Goal: Task Accomplishment & Management: Manage account settings

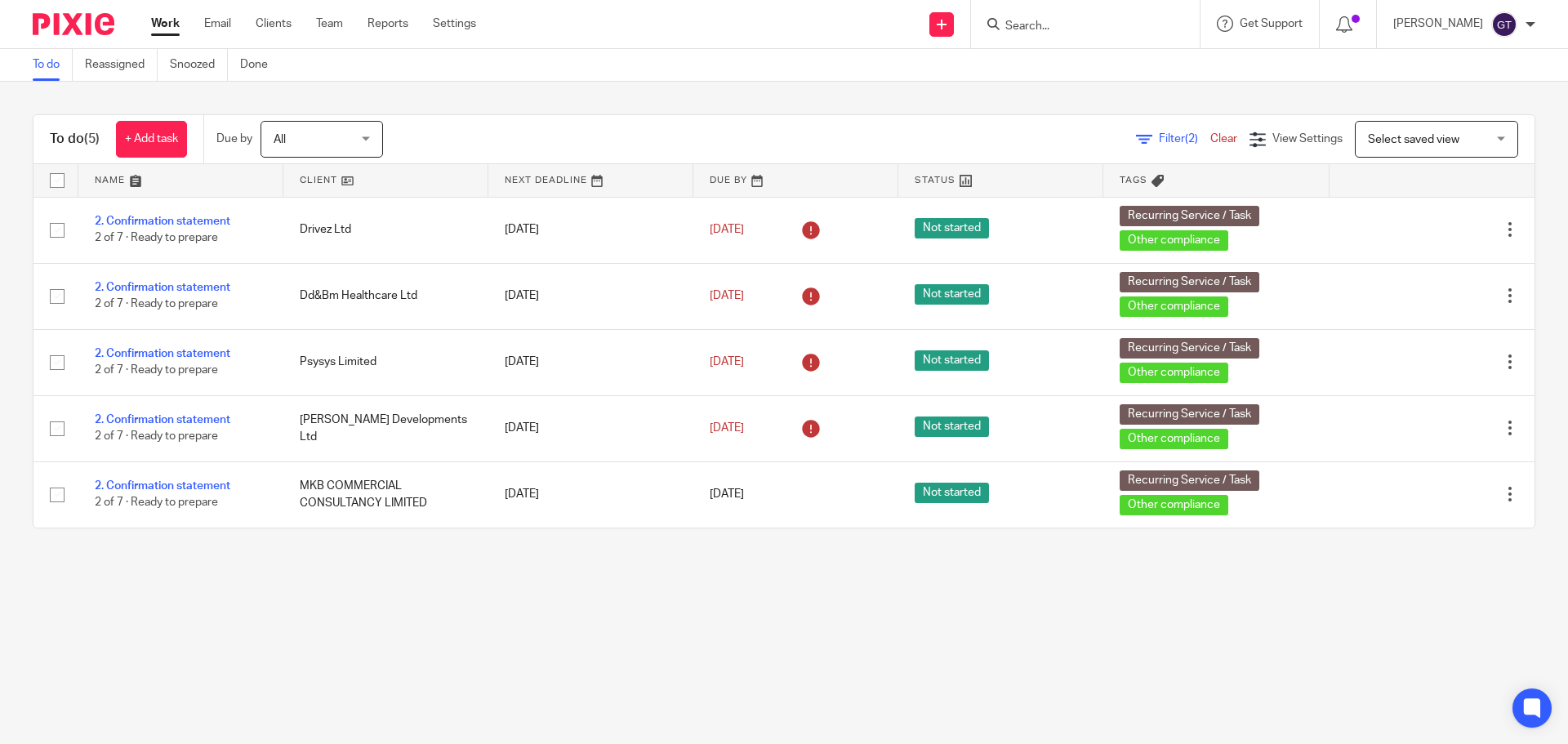
click at [1073, 22] on input "Search" at bounding box center [1077, 27] width 147 height 14
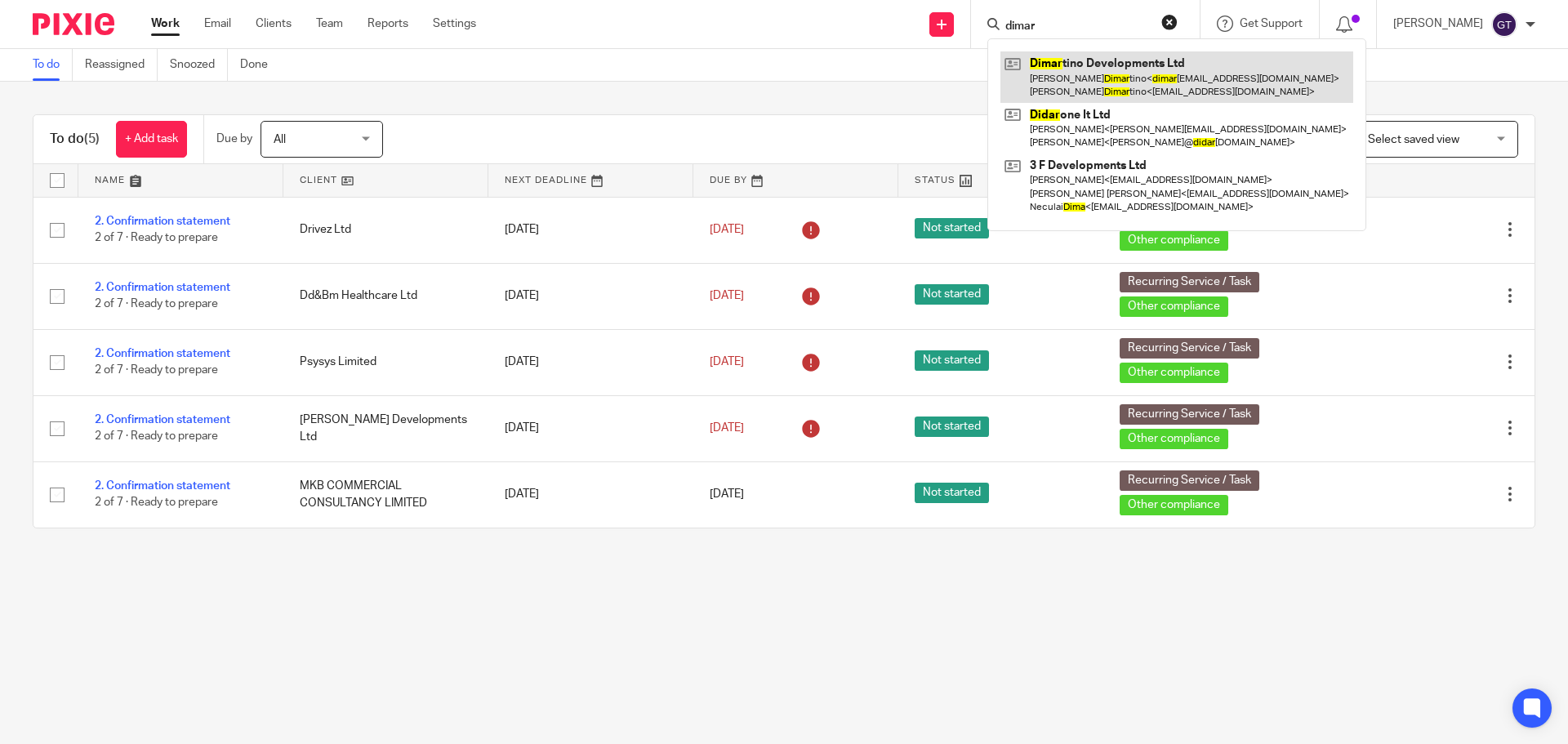
type input "dimar"
click at [1133, 64] on link at bounding box center [1177, 76] width 353 height 50
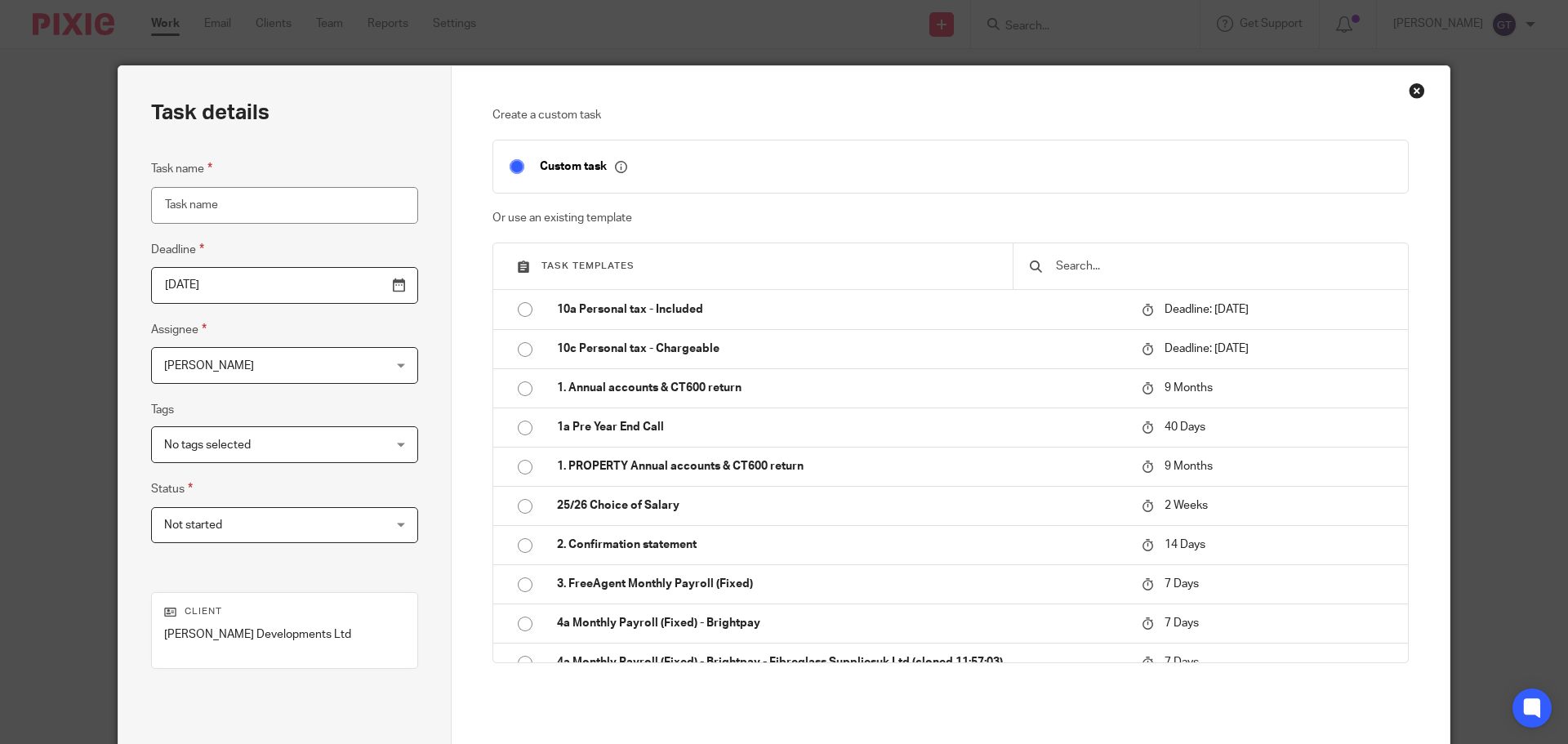
click at [1409, 88] on div "Close this dialog window" at bounding box center [1417, 91] width 16 height 16
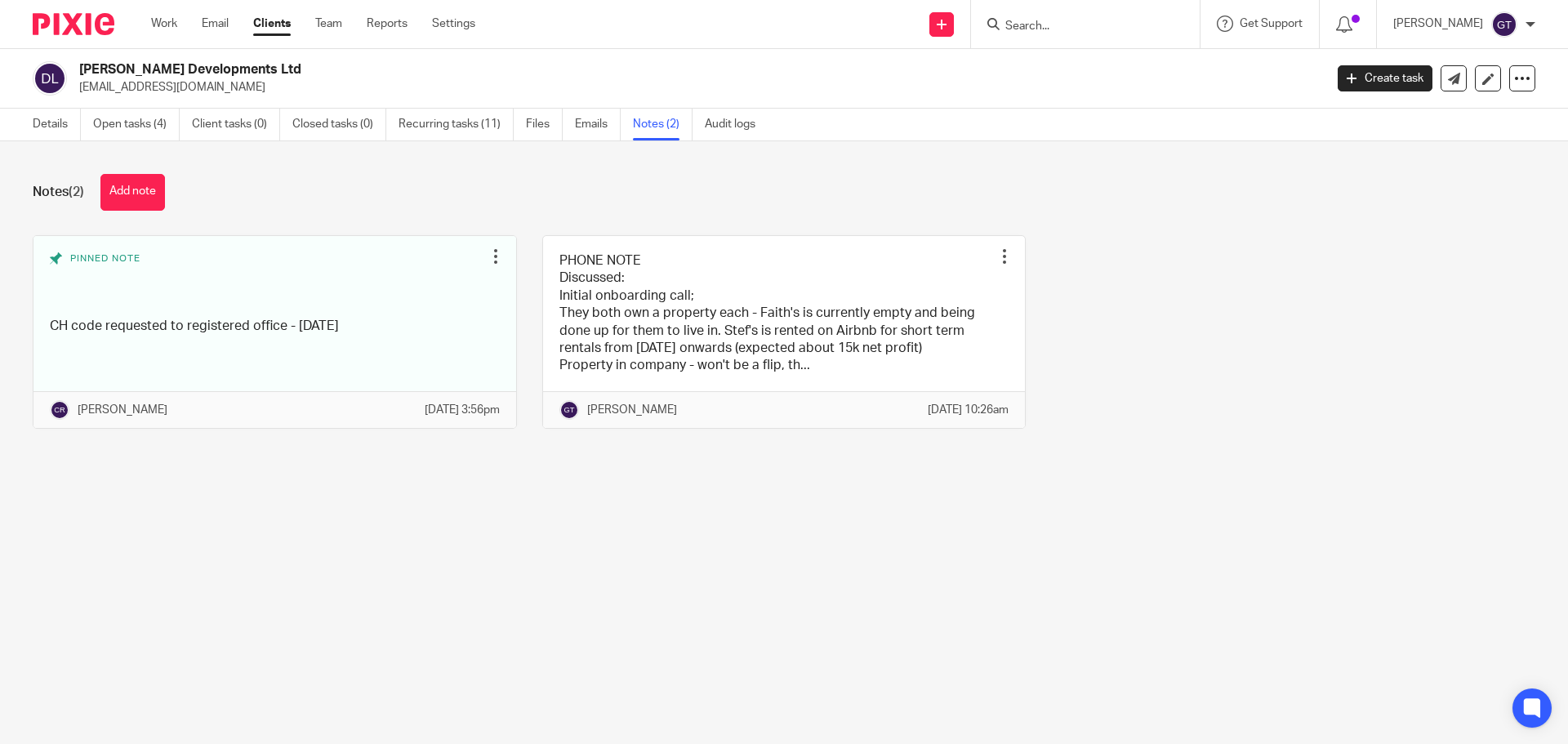
click at [121, 189] on button "Add note" at bounding box center [133, 192] width 65 height 37
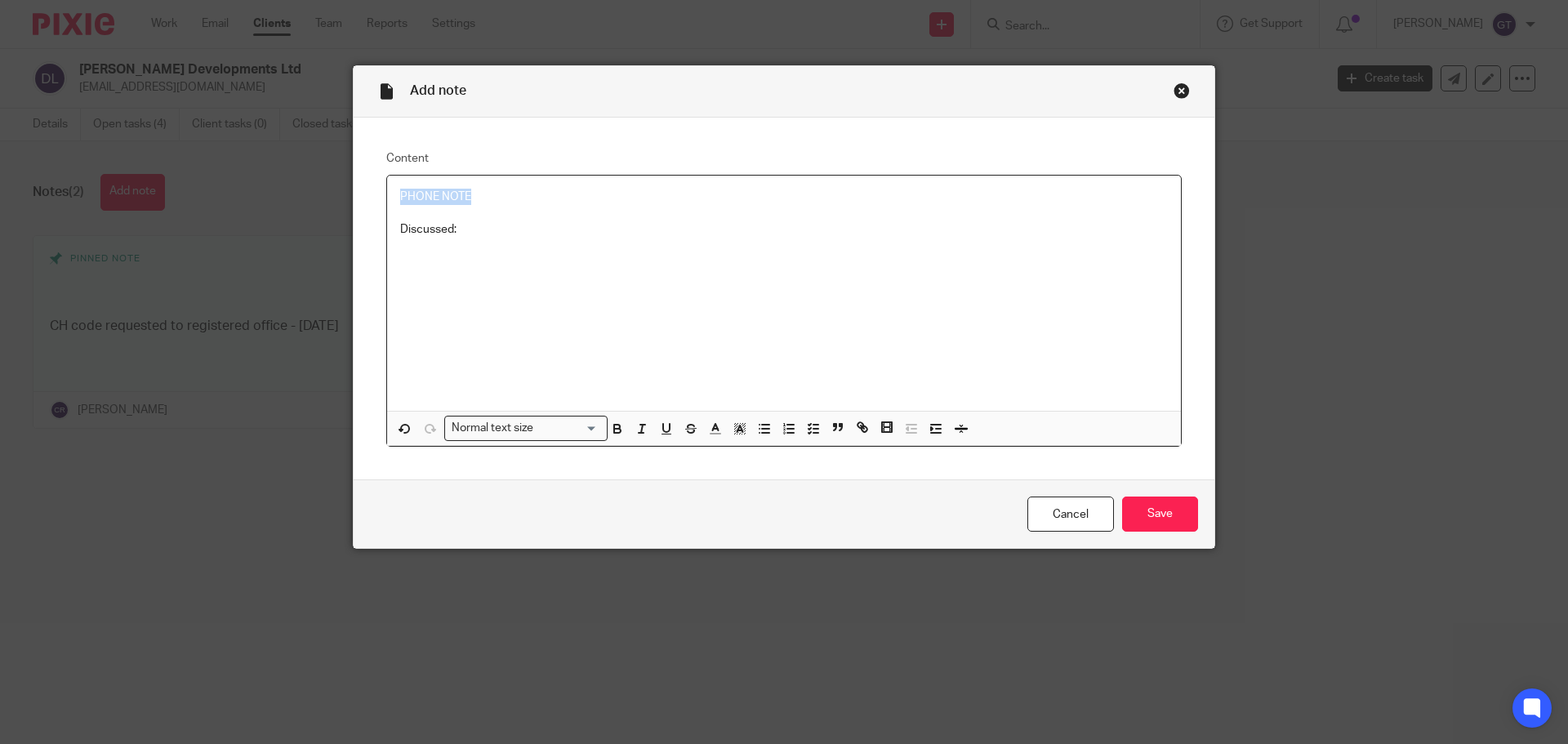
drag, startPoint x: 481, startPoint y: 197, endPoint x: 297, endPoint y: 178, distance: 185.0
click at [299, 182] on div "Add note Content PHONE NOTE Discussed: Normal text size Loading... Remove Edit …" at bounding box center [784, 372] width 1568 height 744
click at [426, 245] on p at bounding box center [784, 247] width 767 height 16
click at [762, 433] on line "button" at bounding box center [766, 433] width 7 height 0
click at [1059, 508] on link "Cancel" at bounding box center [1071, 514] width 86 height 35
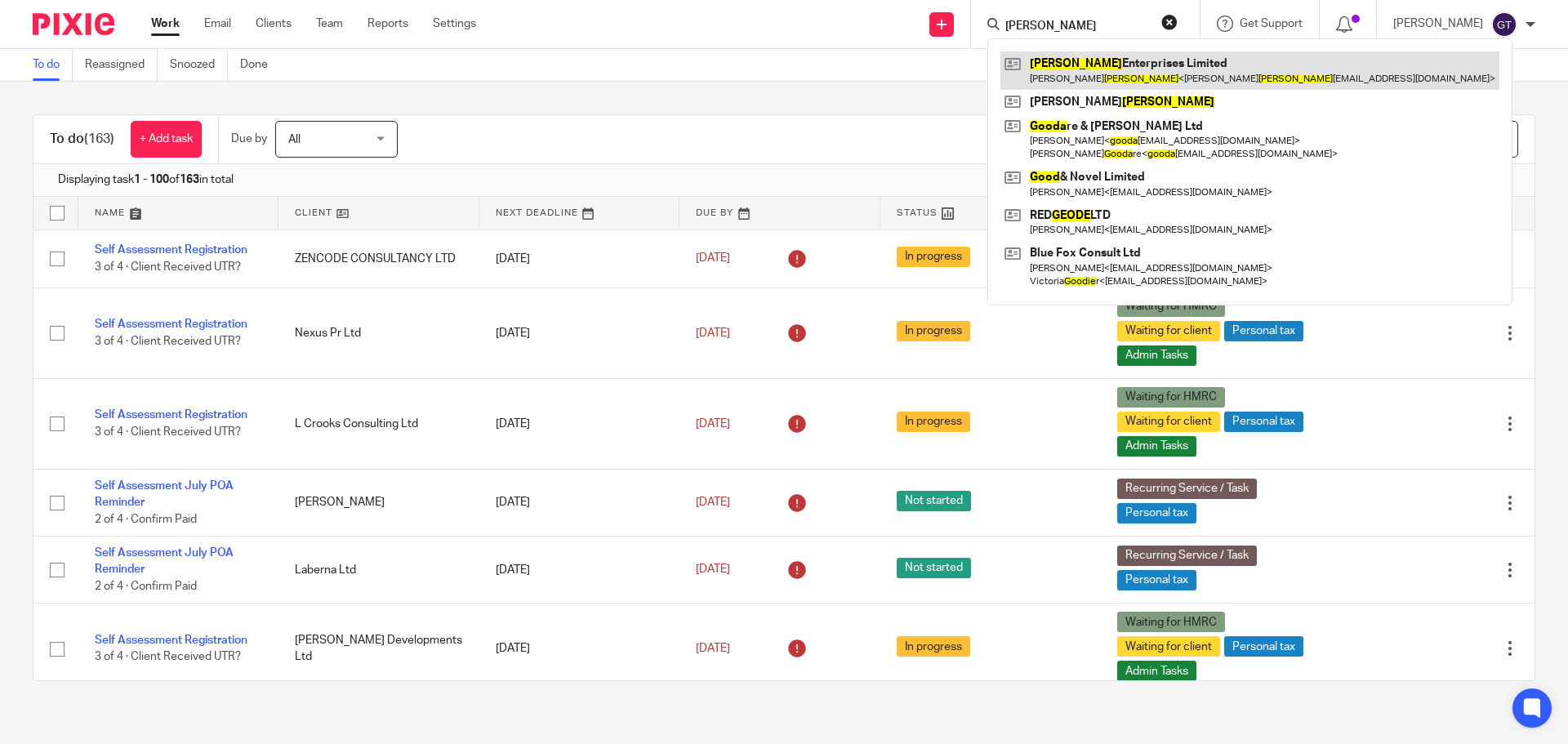
type input "goode"
click at [1089, 58] on link at bounding box center [1250, 70] width 499 height 38
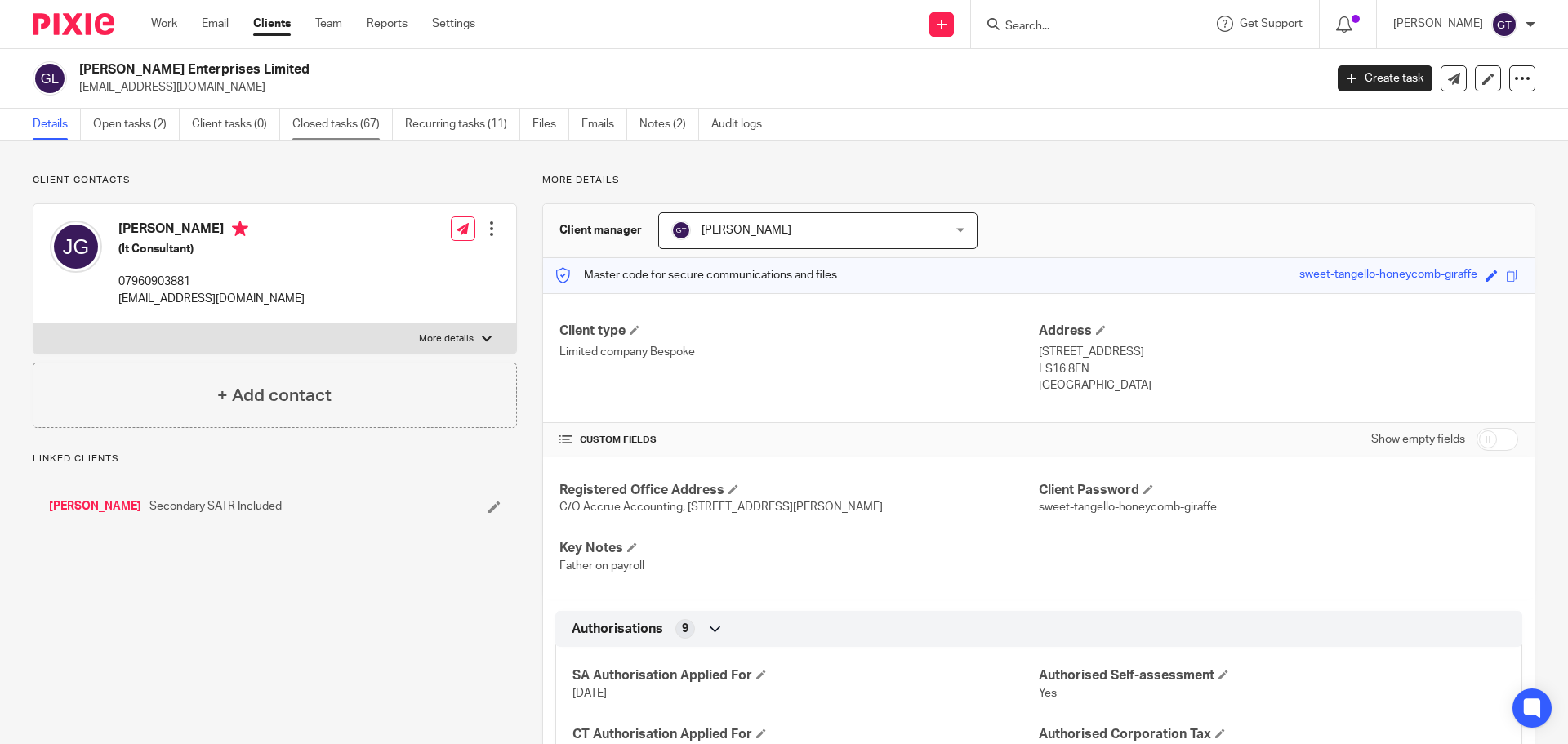
click at [361, 128] on link "Closed tasks (67)" at bounding box center [343, 124] width 101 height 31
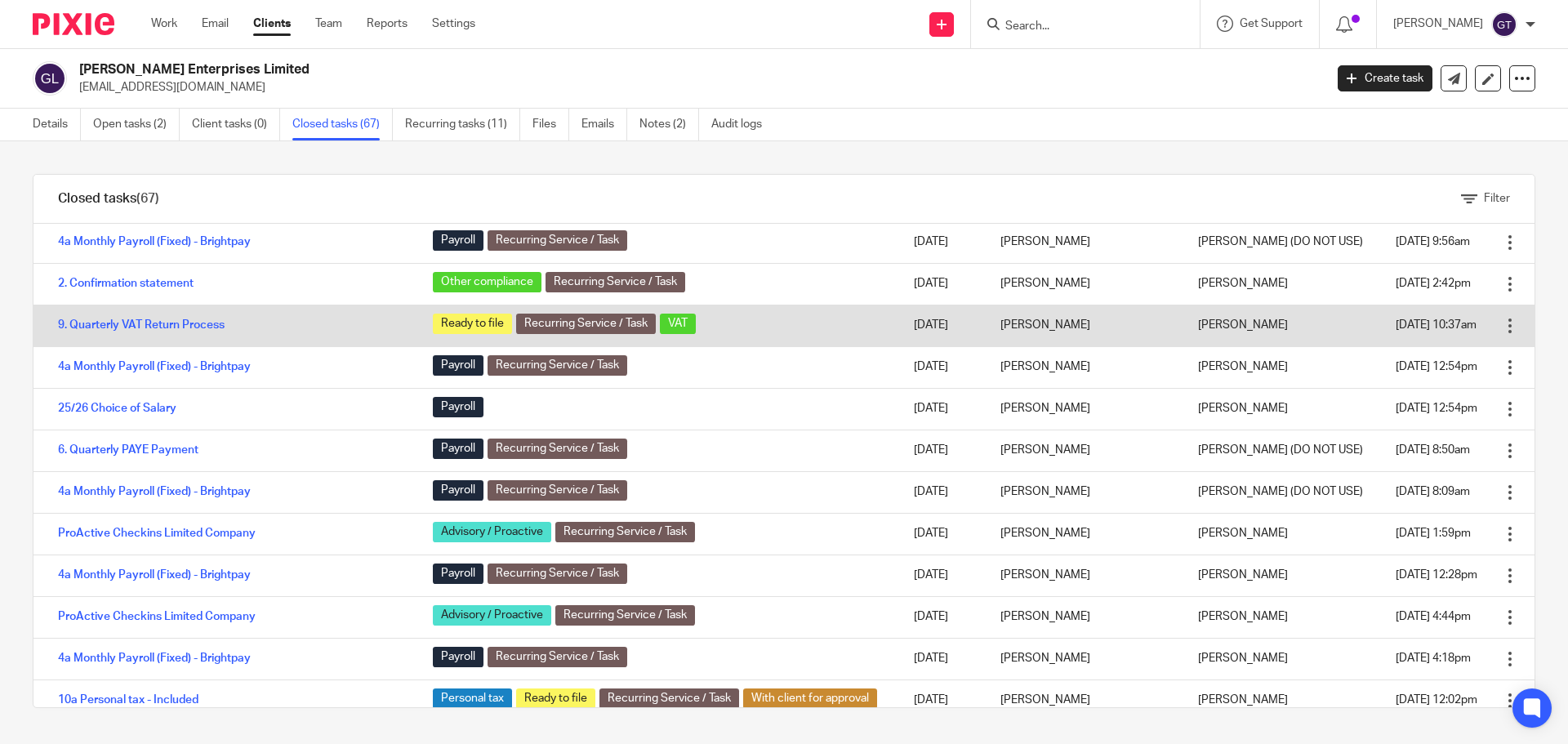
scroll to position [490, 0]
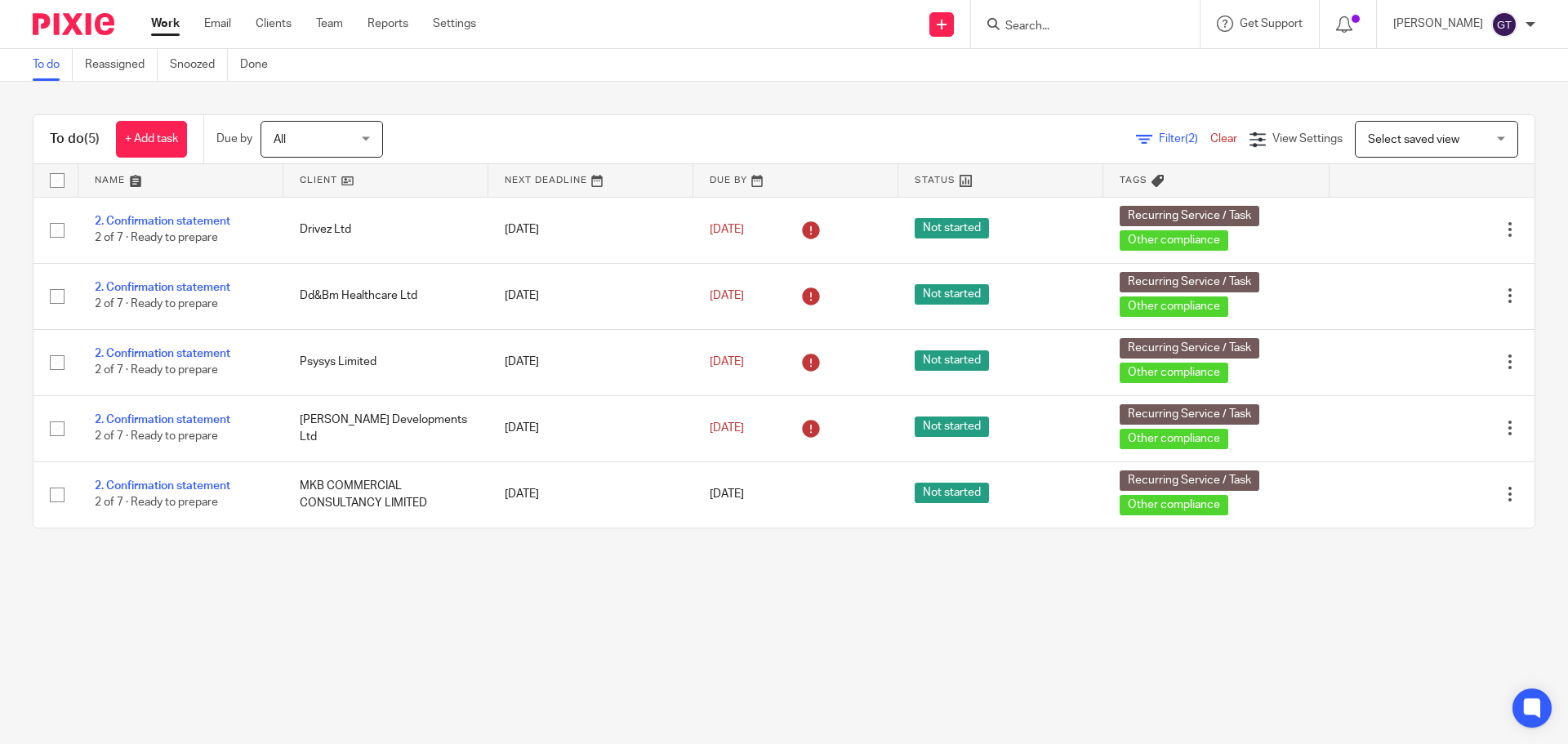
click at [1061, 29] on input "Search" at bounding box center [1077, 27] width 147 height 14
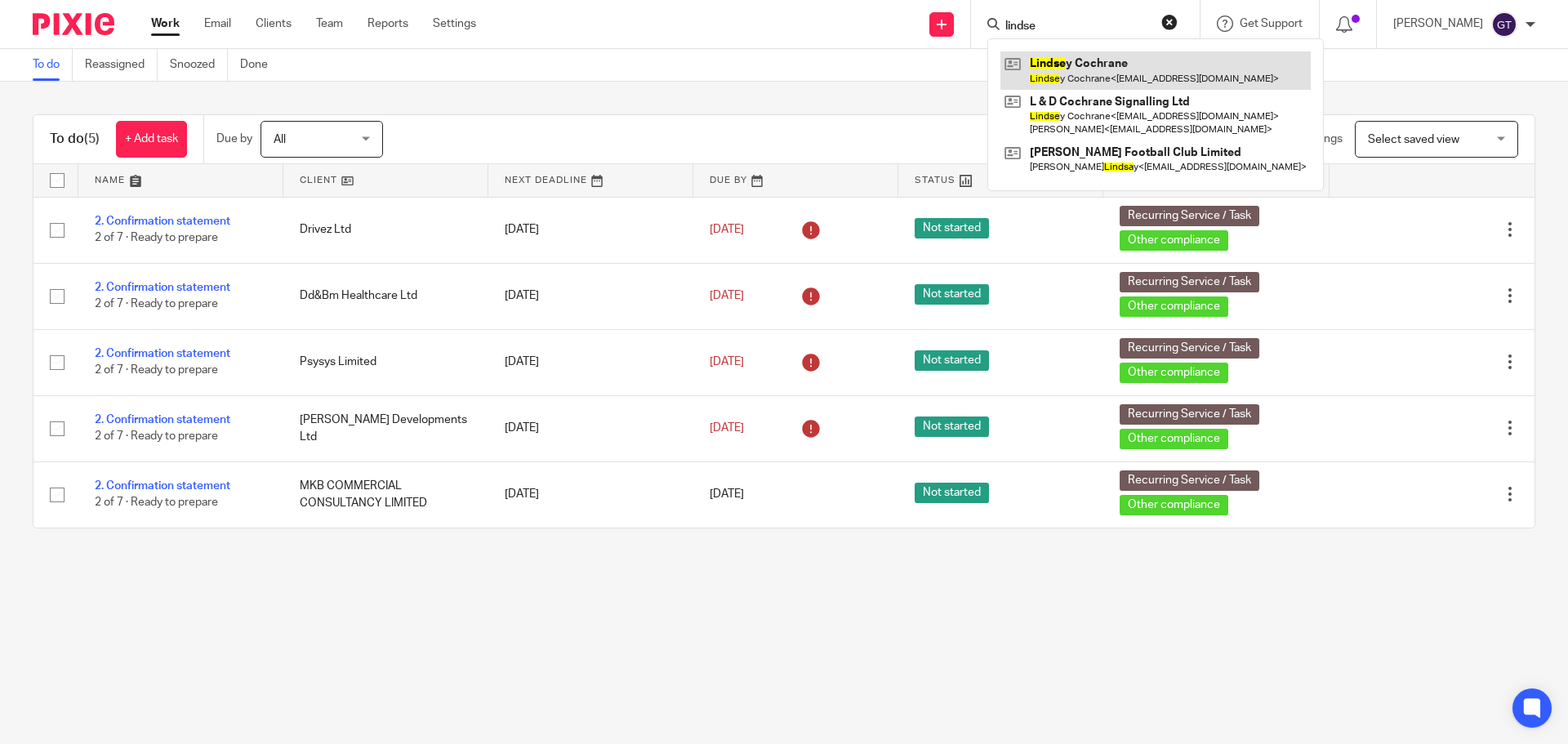
type input "lindse"
click at [1110, 66] on link at bounding box center [1155, 70] width 310 height 38
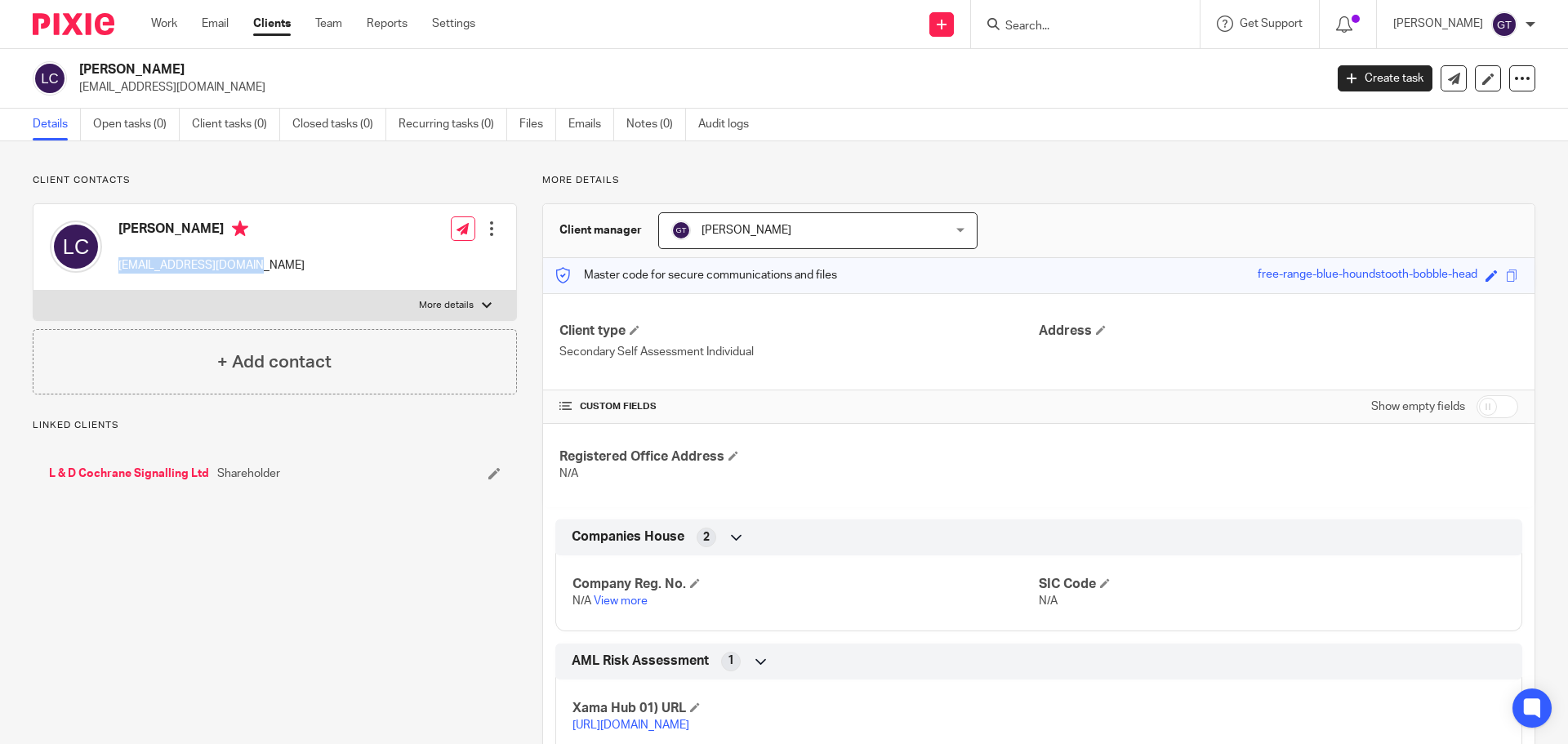
drag, startPoint x: 0, startPoint y: 0, endPoint x: 117, endPoint y: 268, distance: 292.4
click at [117, 268] on div "[PERSON_NAME] [EMAIL_ADDRESS][DOMAIN_NAME]" at bounding box center [176, 247] width 255 height 69
copy p "[EMAIL_ADDRESS][DOMAIN_NAME]"
click at [128, 466] on link "L & D Cochrane Signalling Ltd" at bounding box center [129, 473] width 160 height 16
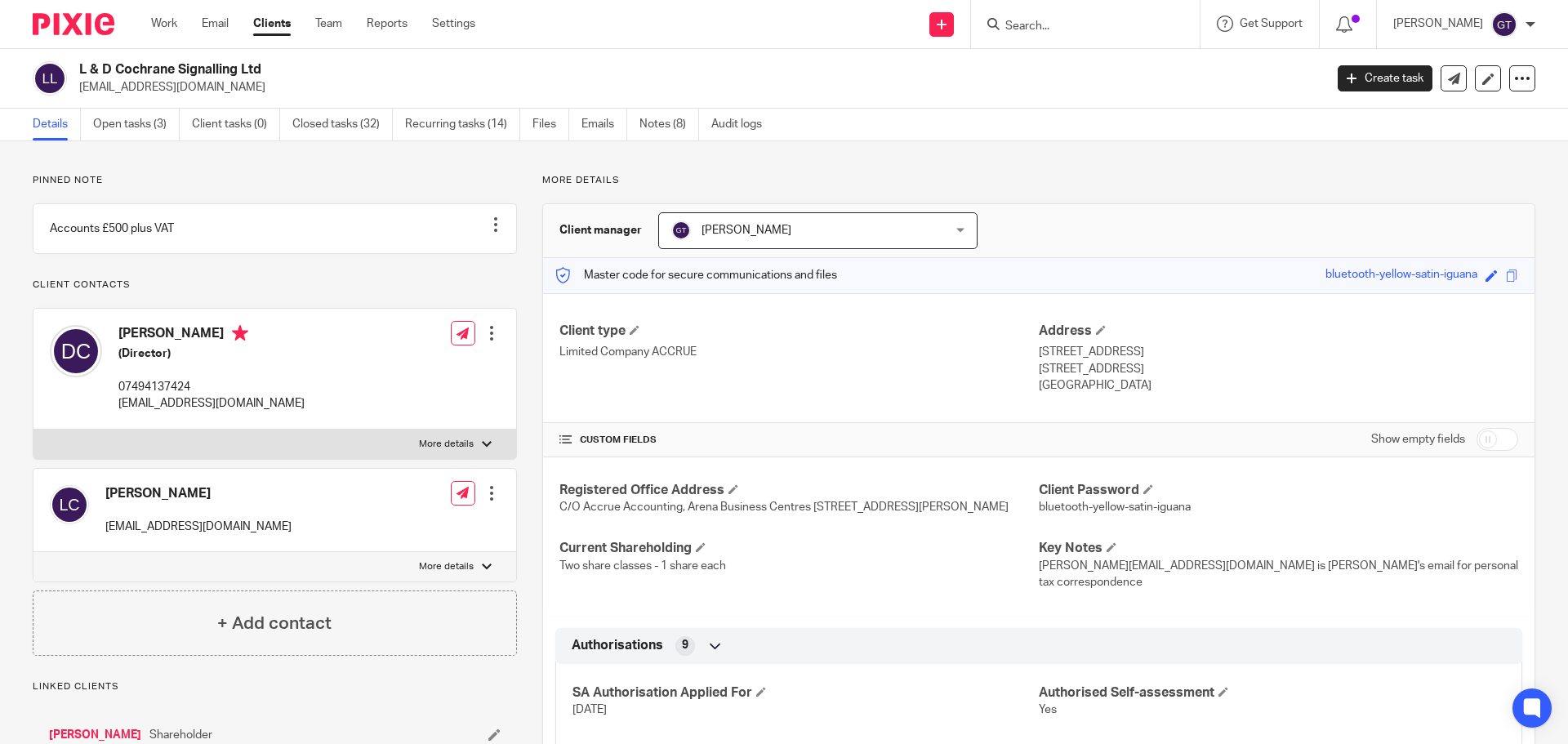
drag, startPoint x: 1031, startPoint y: 351, endPoint x: 1117, endPoint y: 358, distance: 86.3
click at [1117, 358] on p "[STREET_ADDRESS]" at bounding box center [1278, 352] width 479 height 16
copy p "[STREET_ADDRESS]"
drag, startPoint x: 1031, startPoint y: 369, endPoint x: 1075, endPoint y: 372, distance: 44.1
click at [1075, 372] on p "[STREET_ADDRESS]" at bounding box center [1278, 369] width 479 height 16
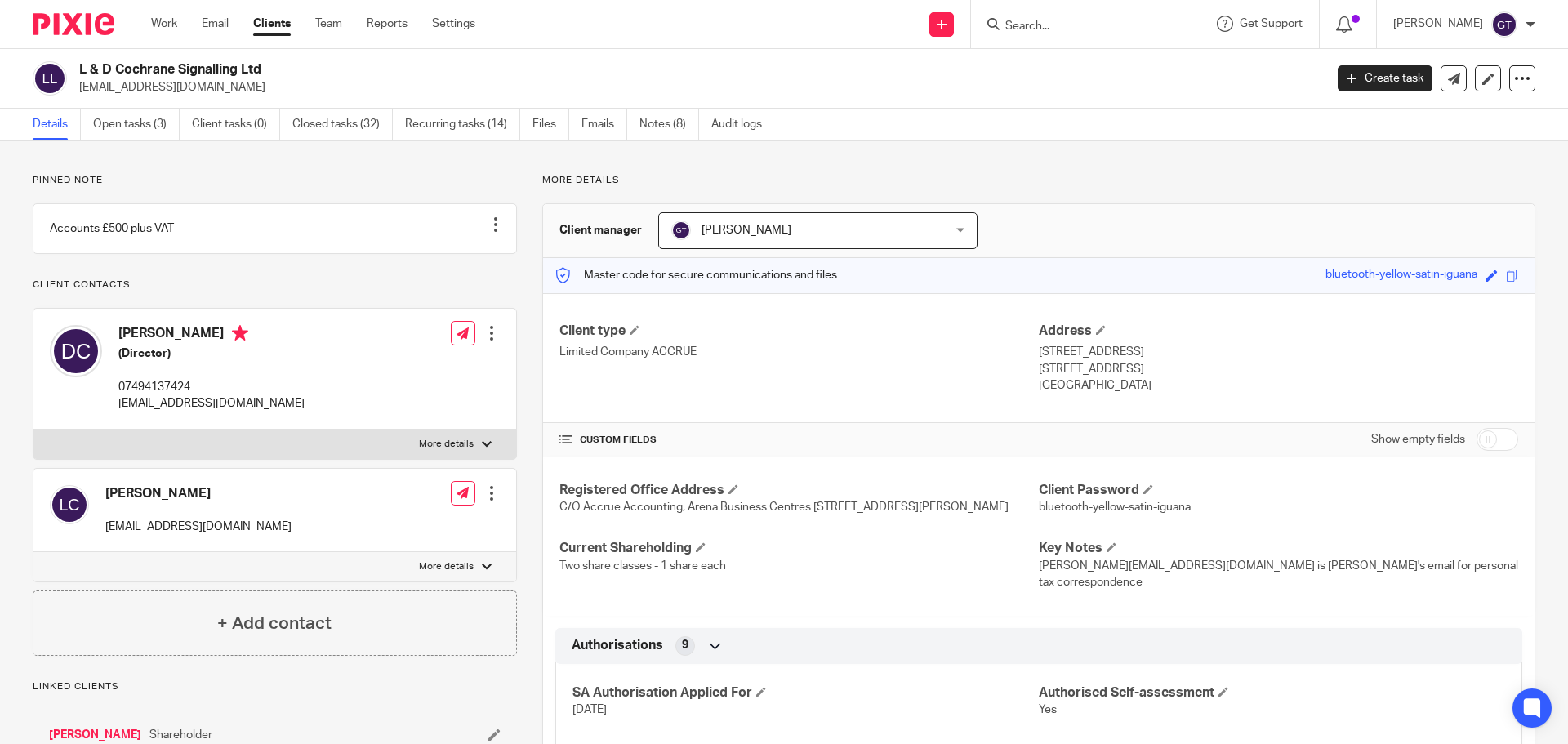
copy p "St Neots"
drag, startPoint x: 1080, startPoint y: 368, endPoint x: 1136, endPoint y: 368, distance: 56.0
click at [1136, 368] on p "[STREET_ADDRESS]" at bounding box center [1278, 369] width 479 height 16
copy p "PE19 6QE"
click at [488, 501] on div at bounding box center [491, 493] width 16 height 16
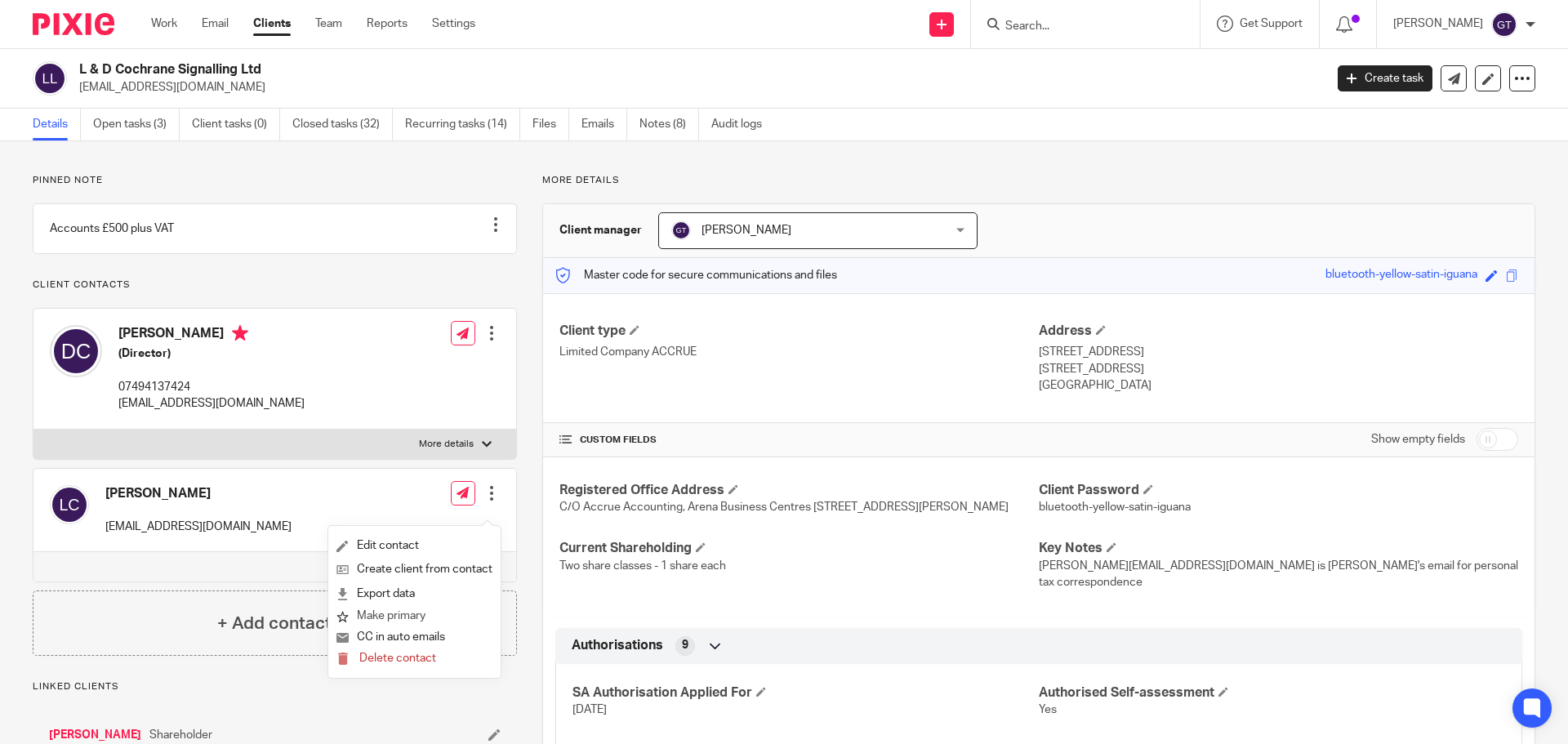
click at [395, 615] on button "Make primary" at bounding box center [381, 617] width 89 height 22
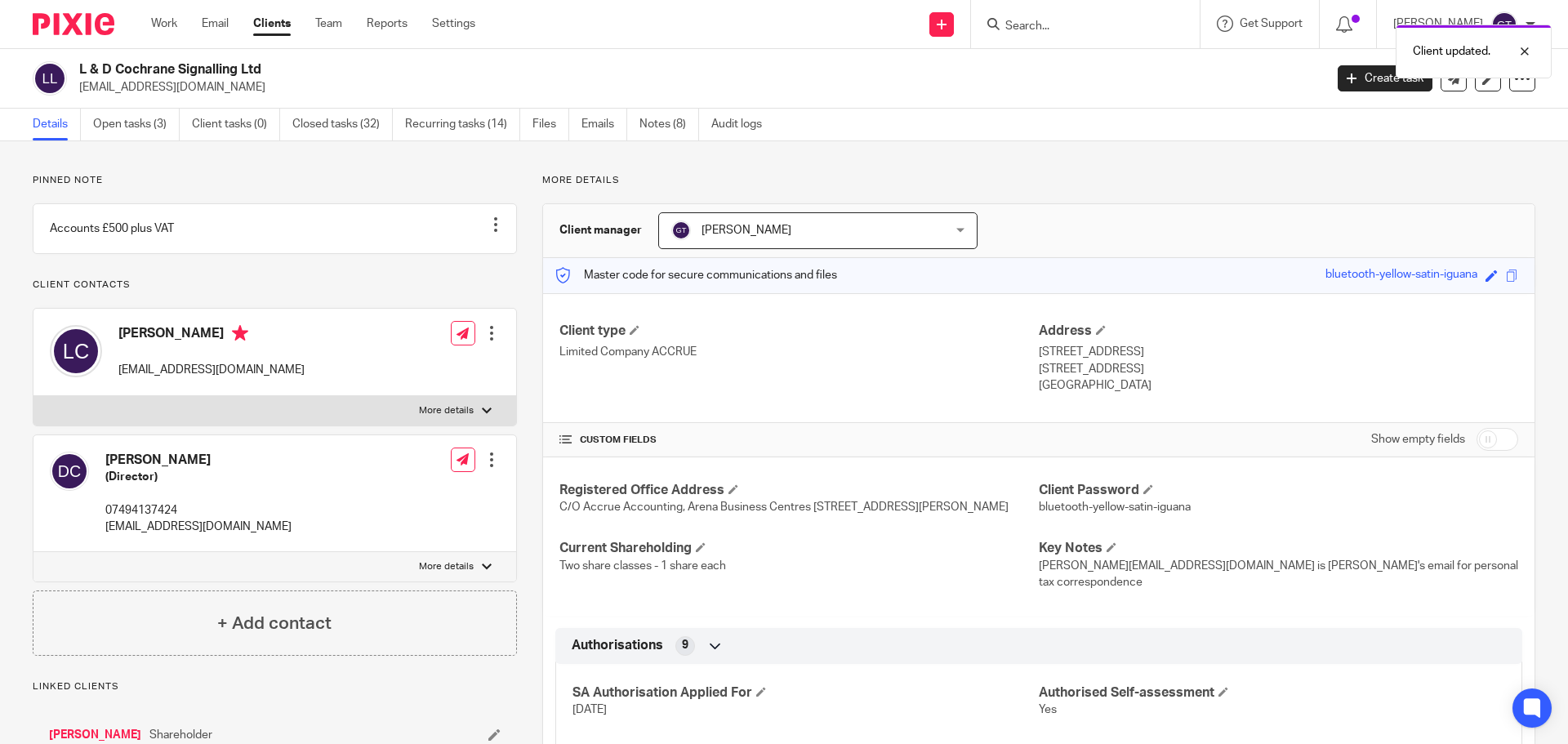
click at [488, 468] on div at bounding box center [491, 460] width 16 height 16
click at [406, 578] on button "Make primary" at bounding box center [381, 583] width 89 height 22
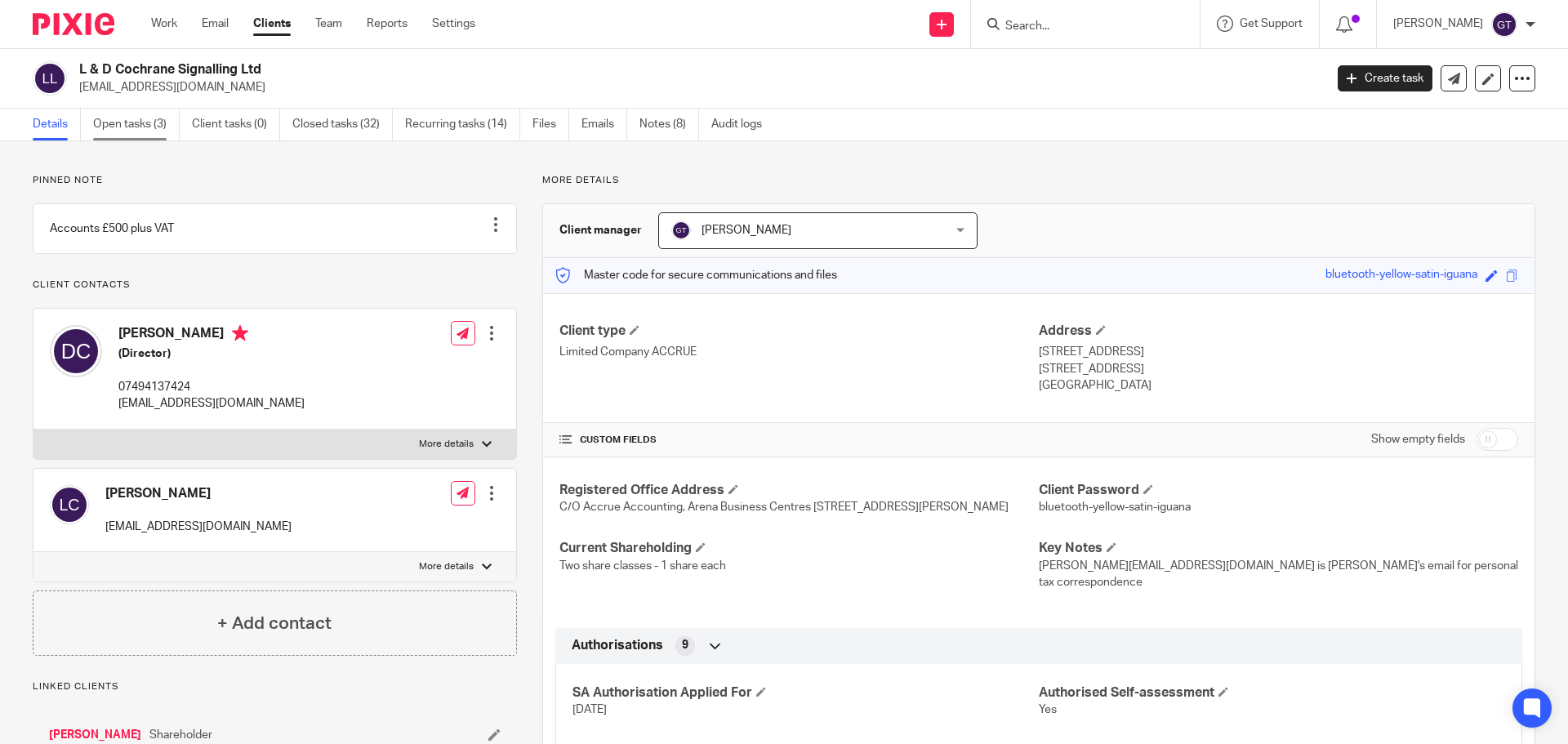
click at [144, 129] on link "Open tasks (3)" at bounding box center [136, 124] width 86 height 31
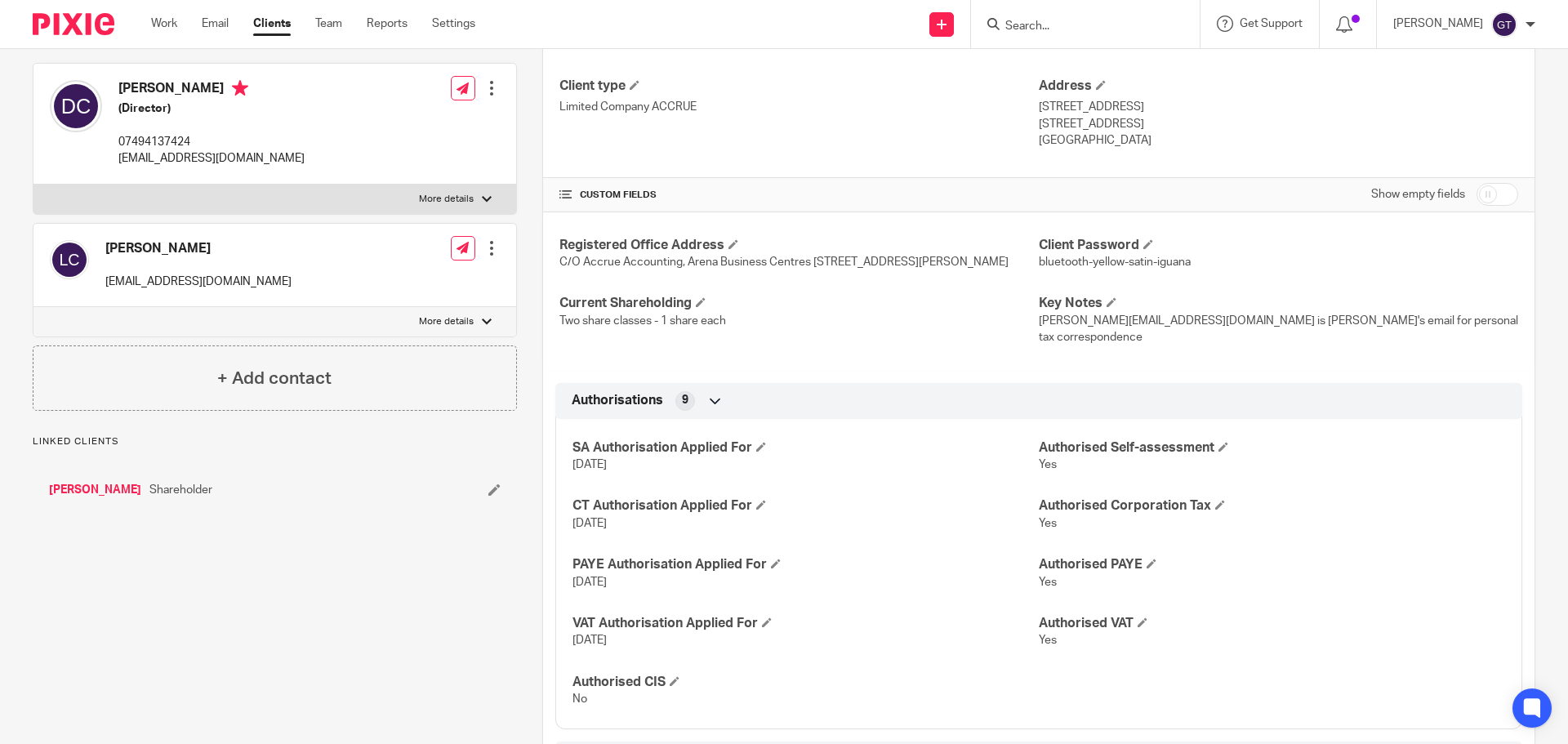
click at [116, 498] on link "[PERSON_NAME]" at bounding box center [94, 490] width 93 height 16
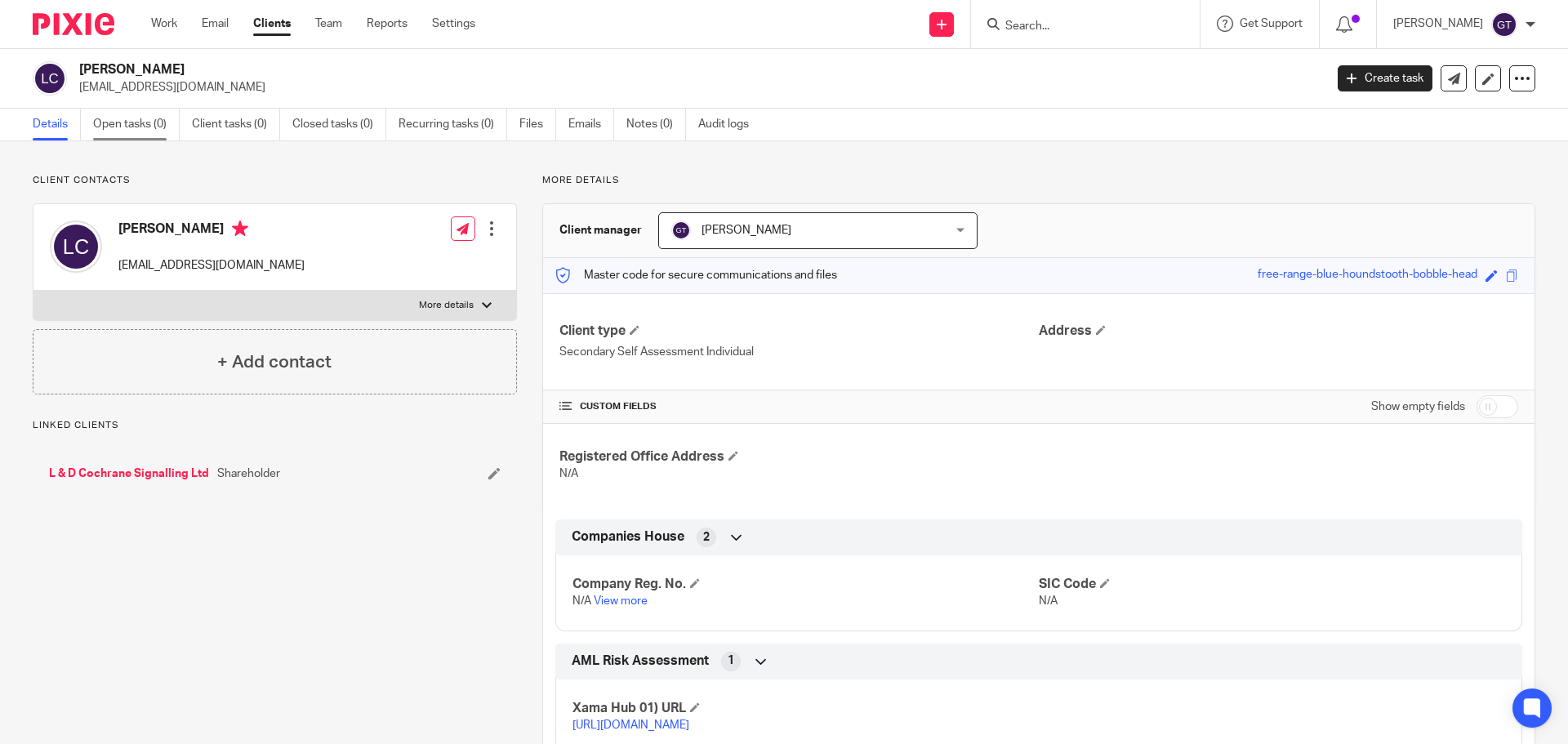
click at [142, 126] on link "Open tasks (0)" at bounding box center [136, 124] width 86 height 31
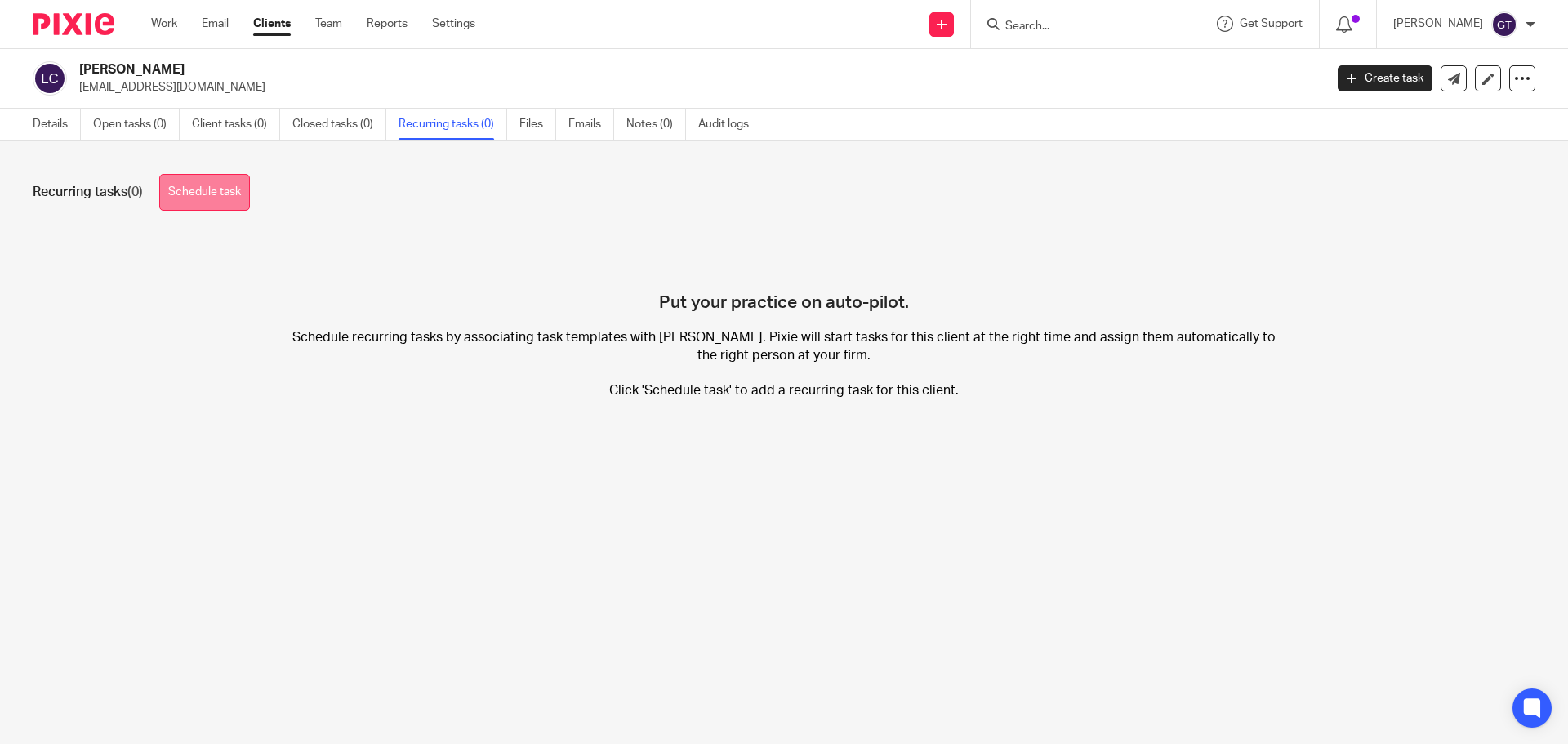
click at [192, 196] on link "Schedule task" at bounding box center [204, 192] width 91 height 37
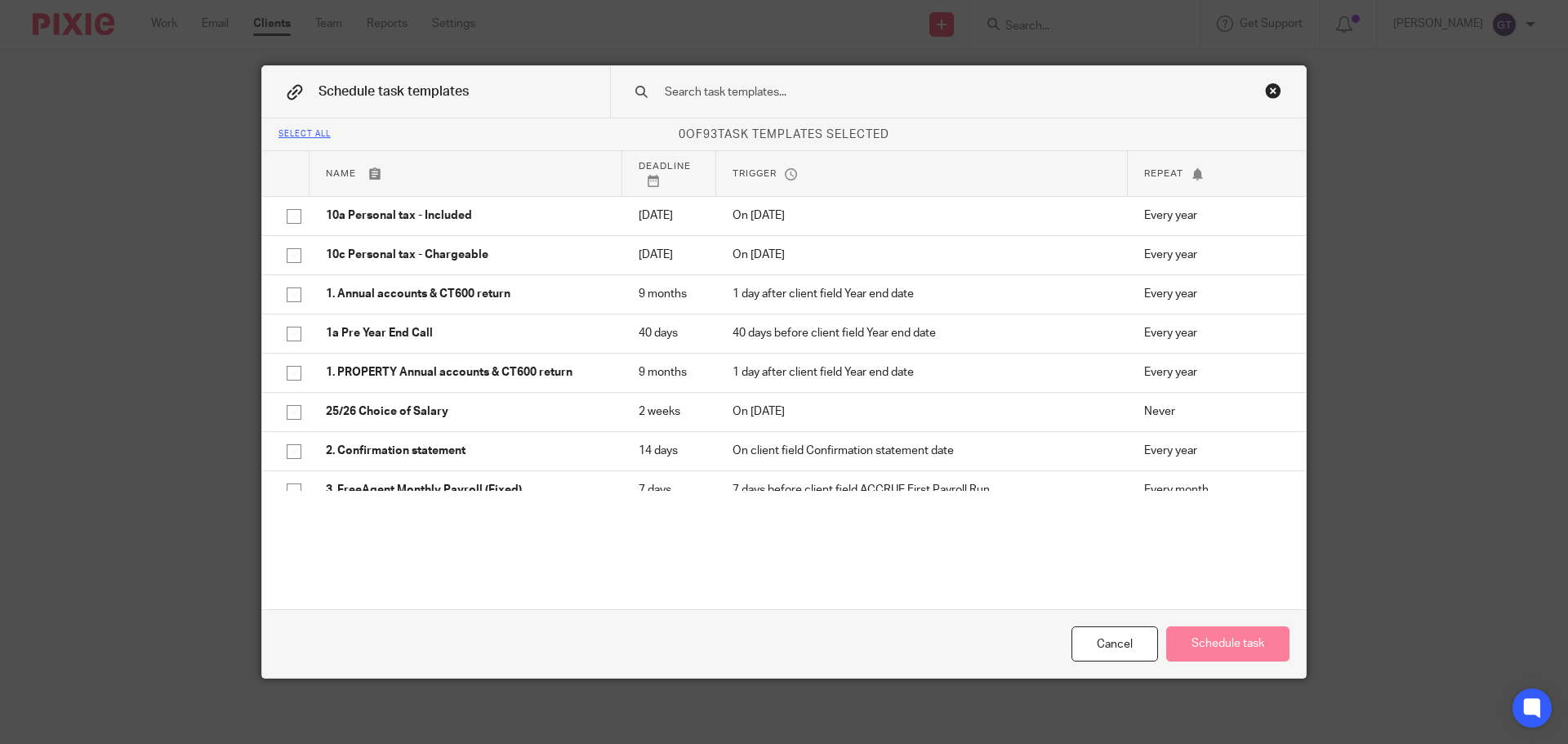
click at [791, 102] on input "text" at bounding box center [932, 93] width 538 height 18
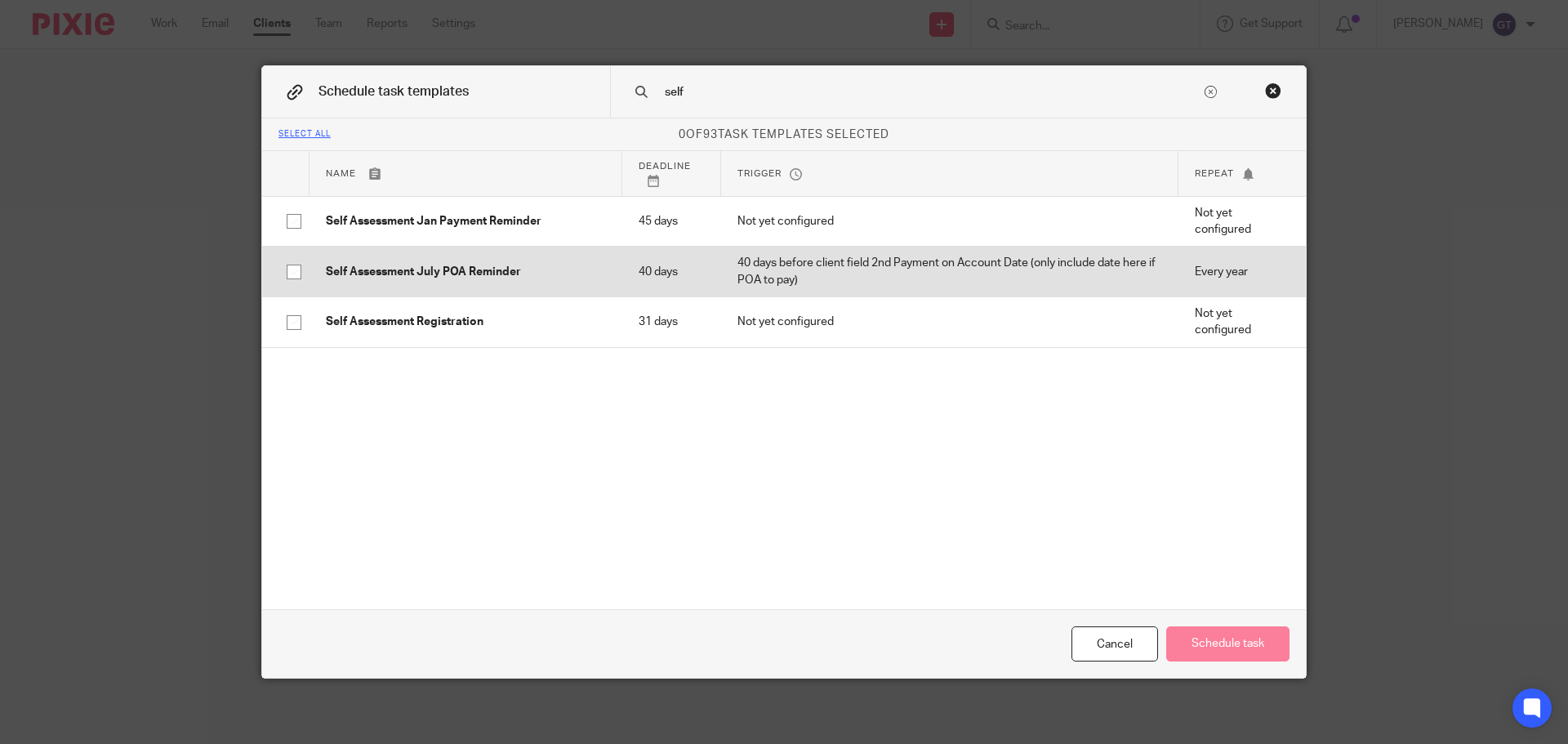
type input "self"
click at [482, 273] on p "Self Assessment July POA Reminder" at bounding box center [465, 272] width 280 height 16
checkbox input "true"
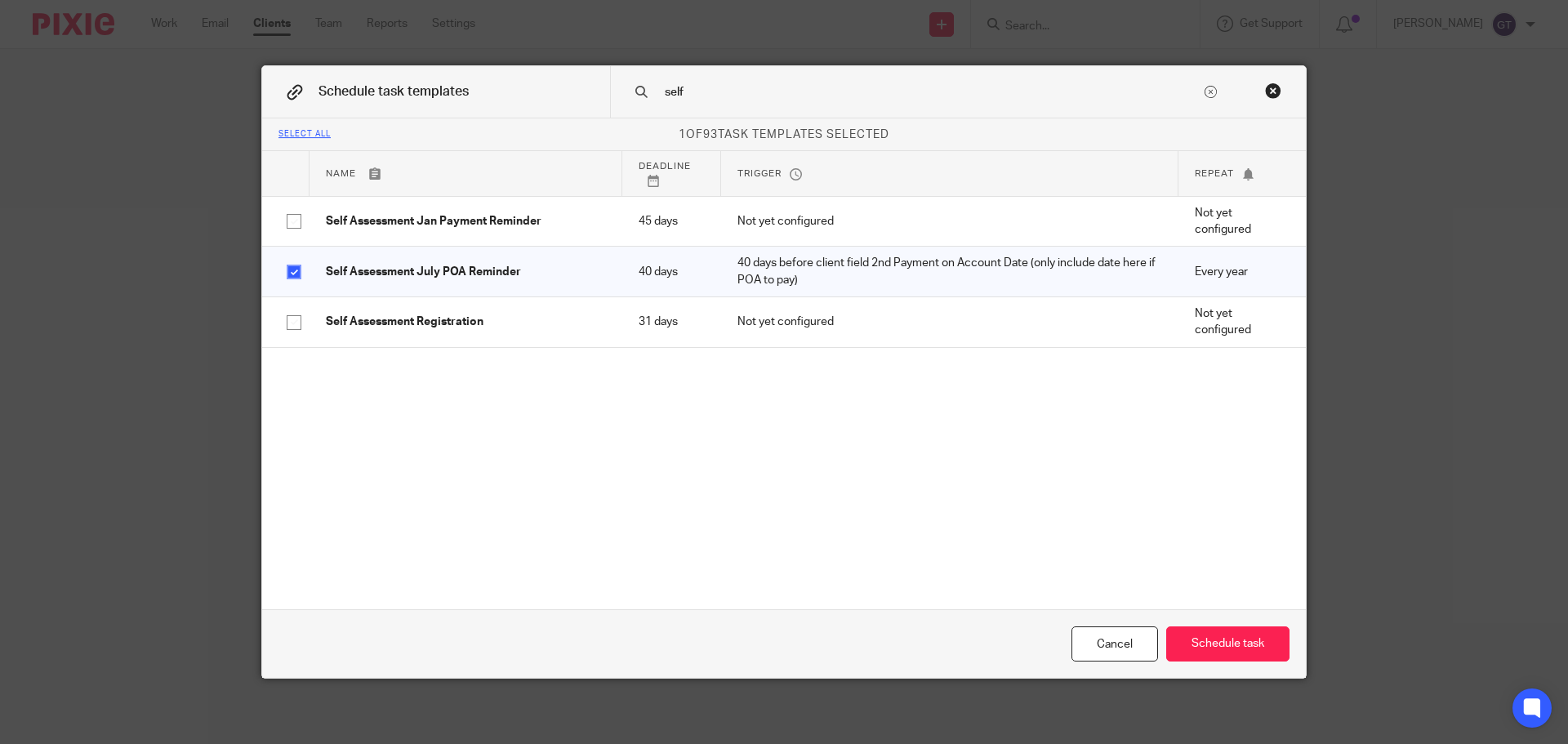
click at [691, 86] on div "self" at bounding box center [957, 92] width 695 height 51
drag, startPoint x: 690, startPoint y: 87, endPoint x: 600, endPoint y: 89, distance: 90.0
click at [600, 89] on div "Schedule task templates self" at bounding box center [784, 93] width 1044 height 52
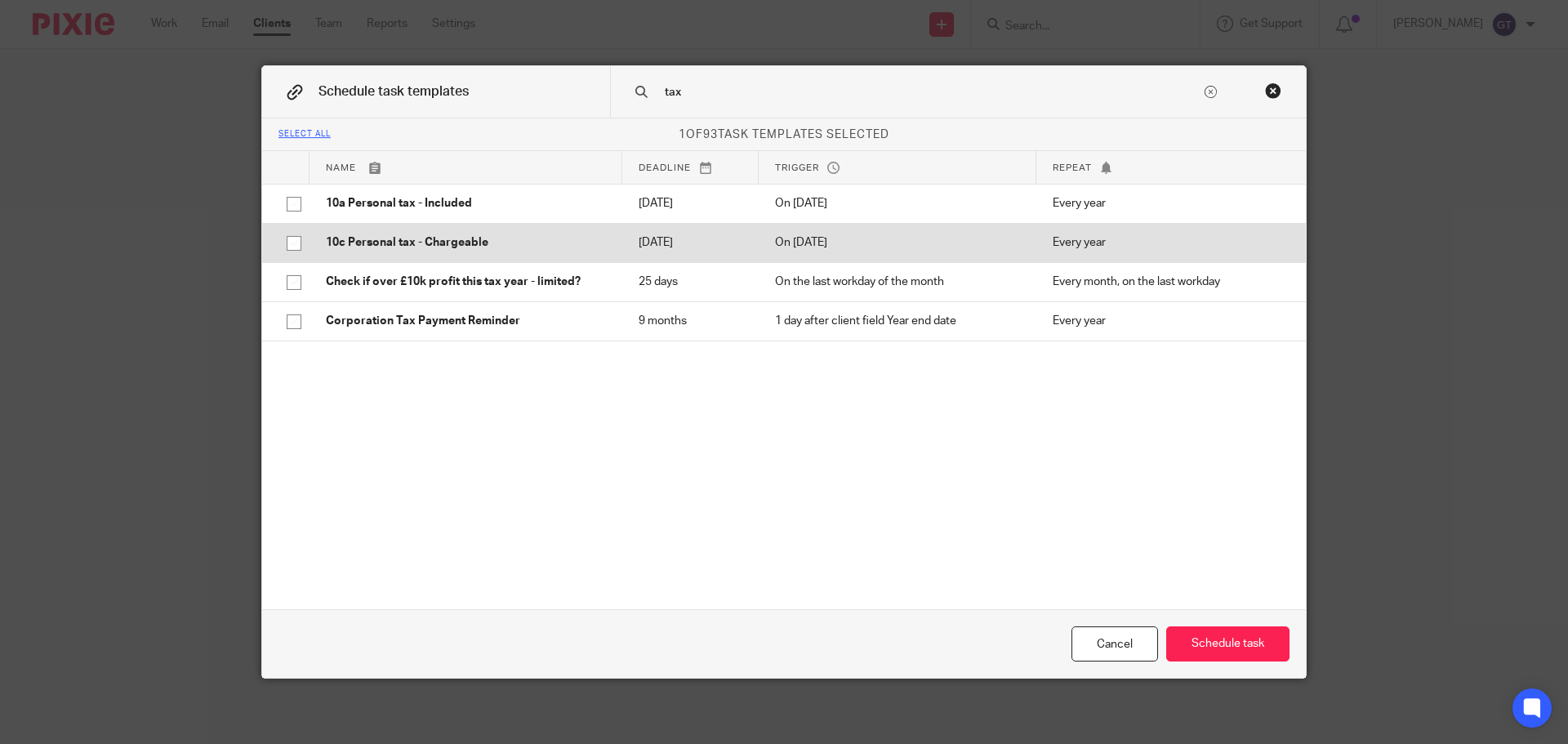
type input "tax"
click at [482, 243] on p "10c Personal tax - Chargeable" at bounding box center [465, 243] width 280 height 16
checkbox input "true"
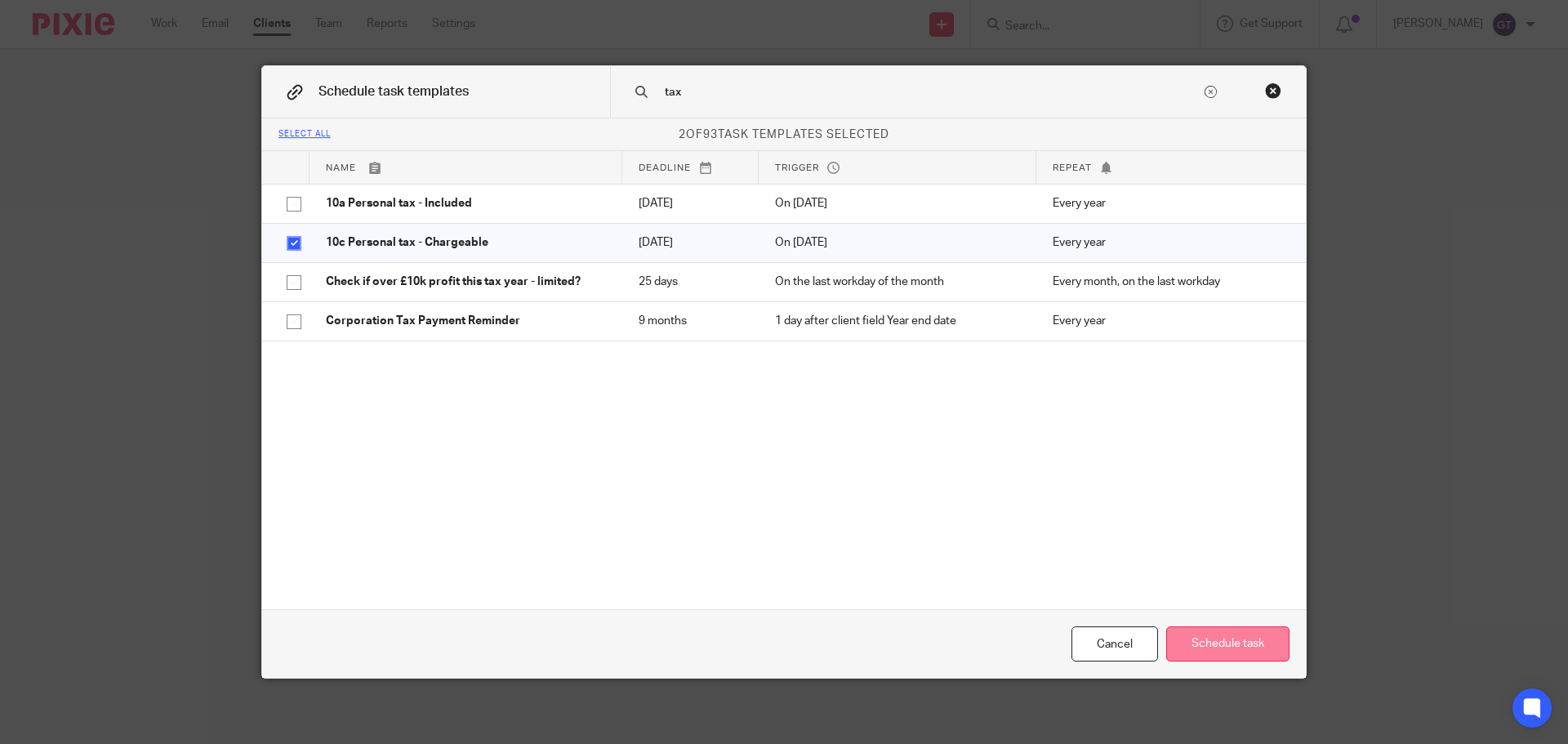
click at [1202, 631] on button "Schedule task" at bounding box center [1227, 643] width 123 height 35
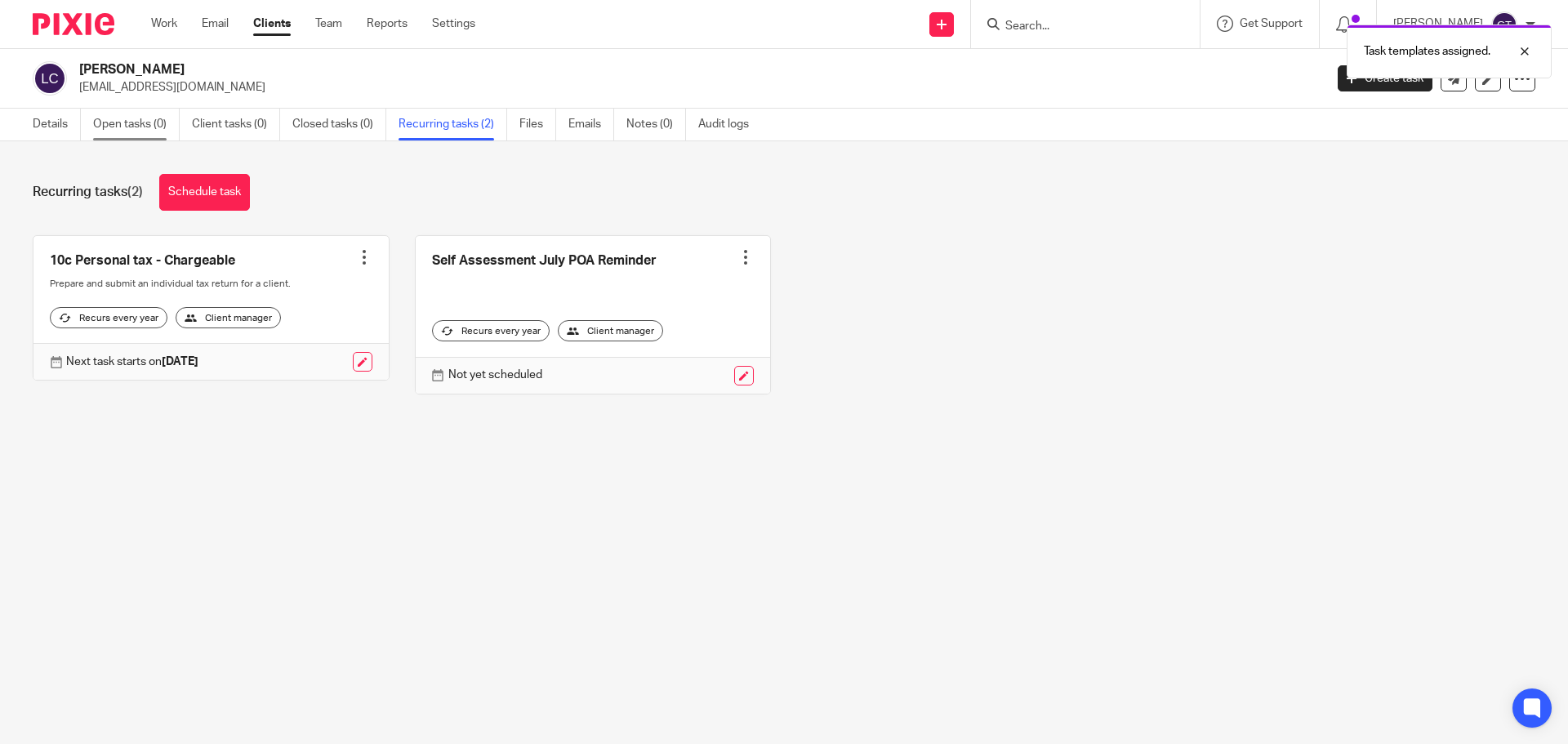
click at [134, 123] on link "Open tasks (0)" at bounding box center [136, 124] width 86 height 31
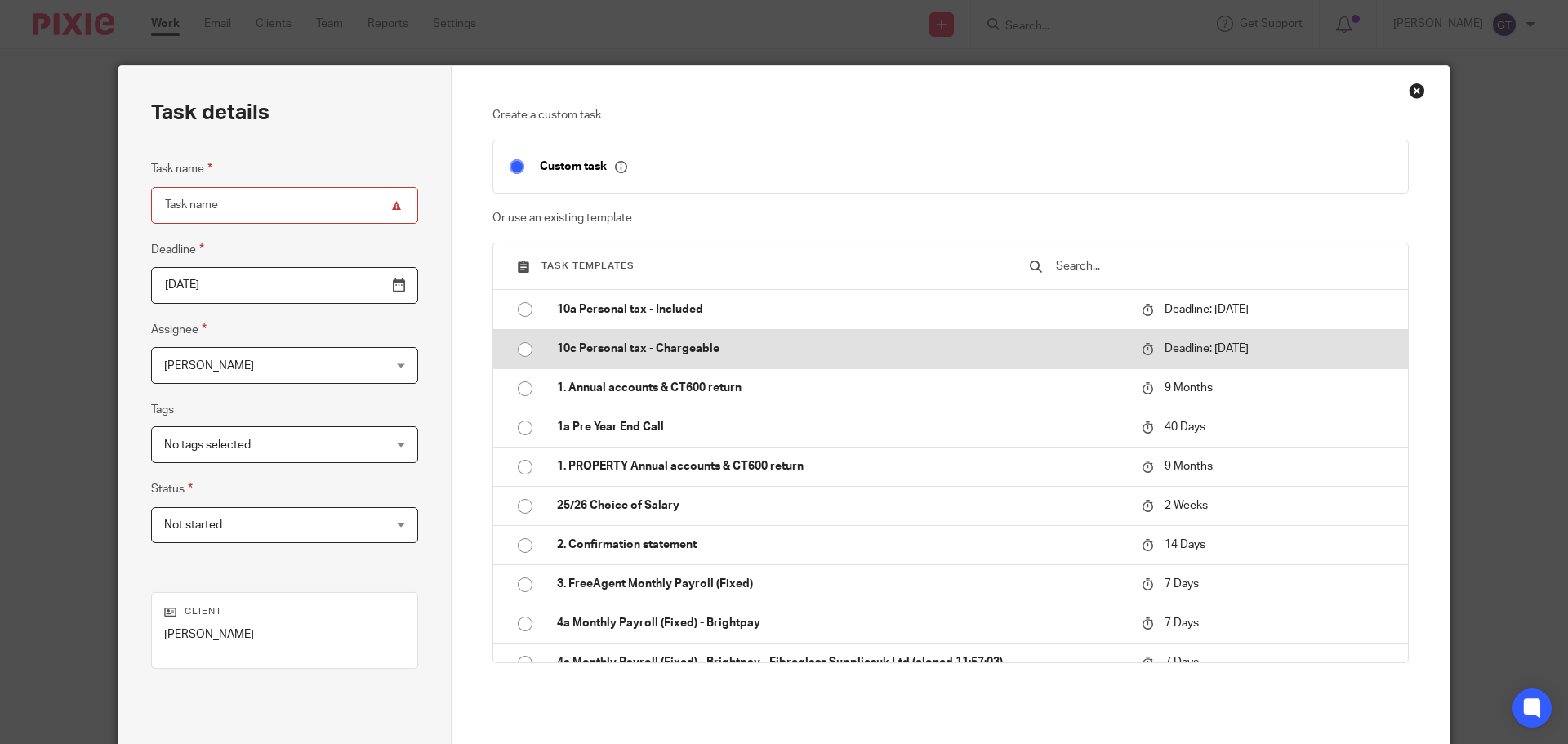
click at [668, 349] on p "10c Personal tax - Chargeable" at bounding box center [841, 349] width 569 height 16
type input "[DATE]"
type input "10c Personal tax - Chargeable"
checkbox input "false"
radio input "true"
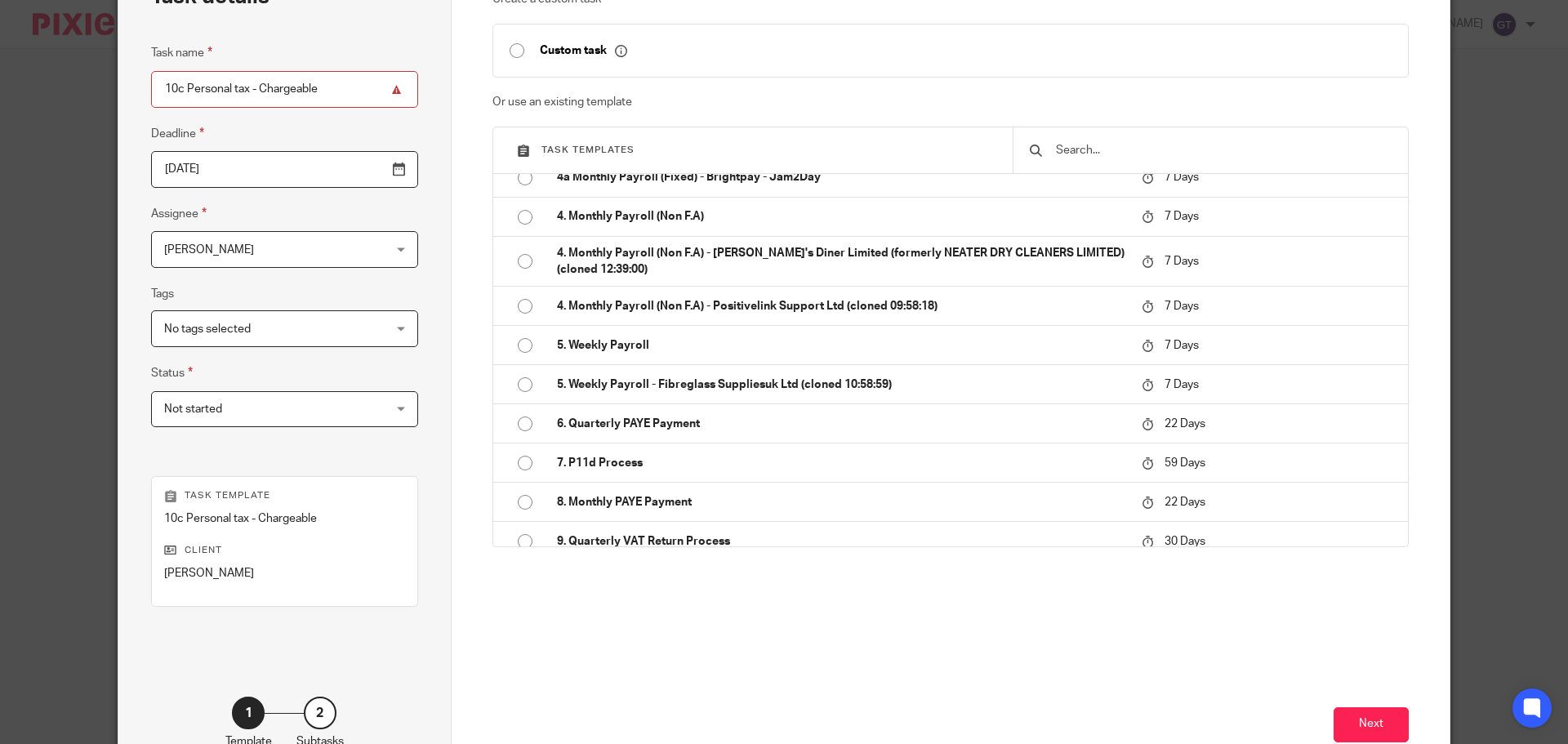
scroll to position [221, 0]
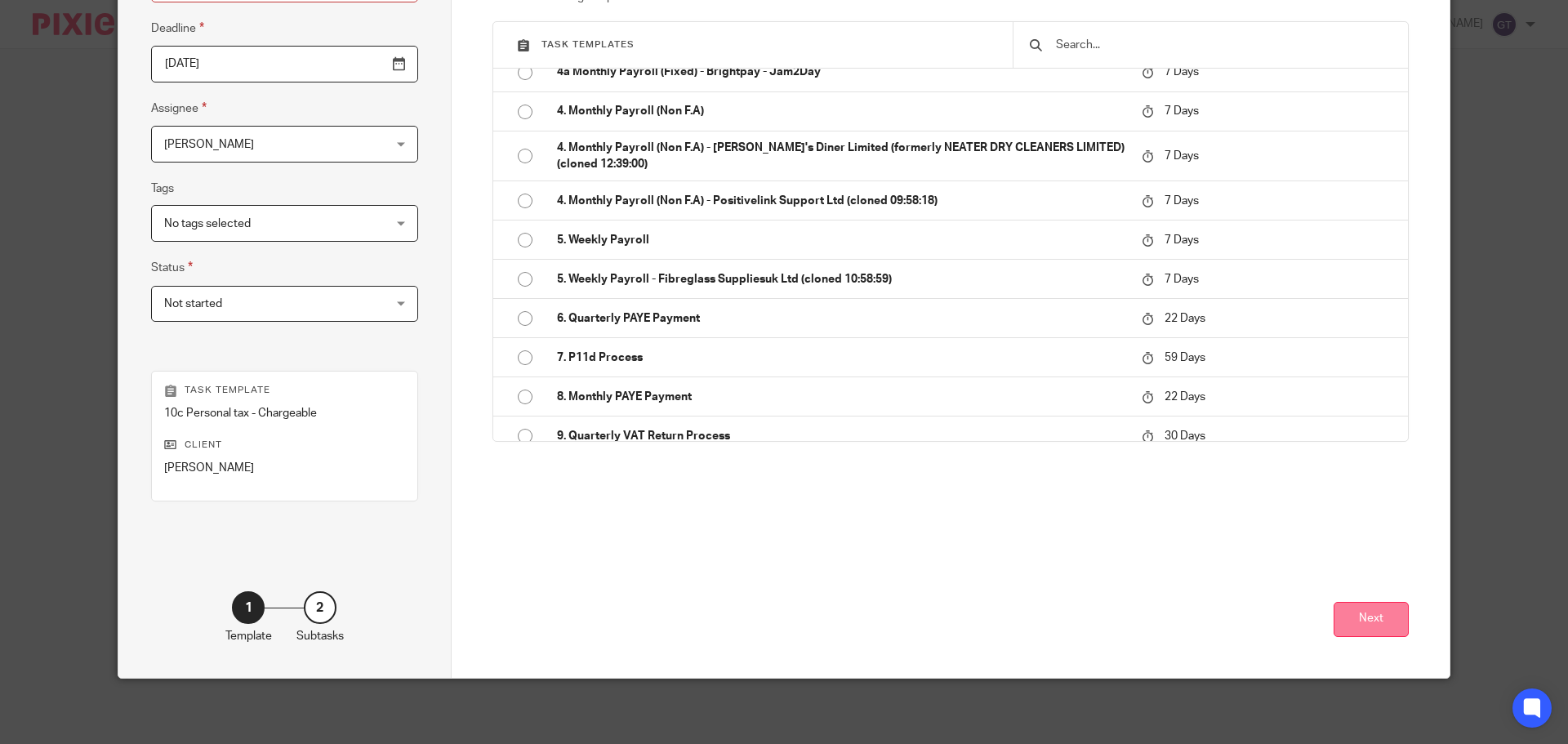
click at [1375, 614] on button "Next" at bounding box center [1371, 619] width 76 height 35
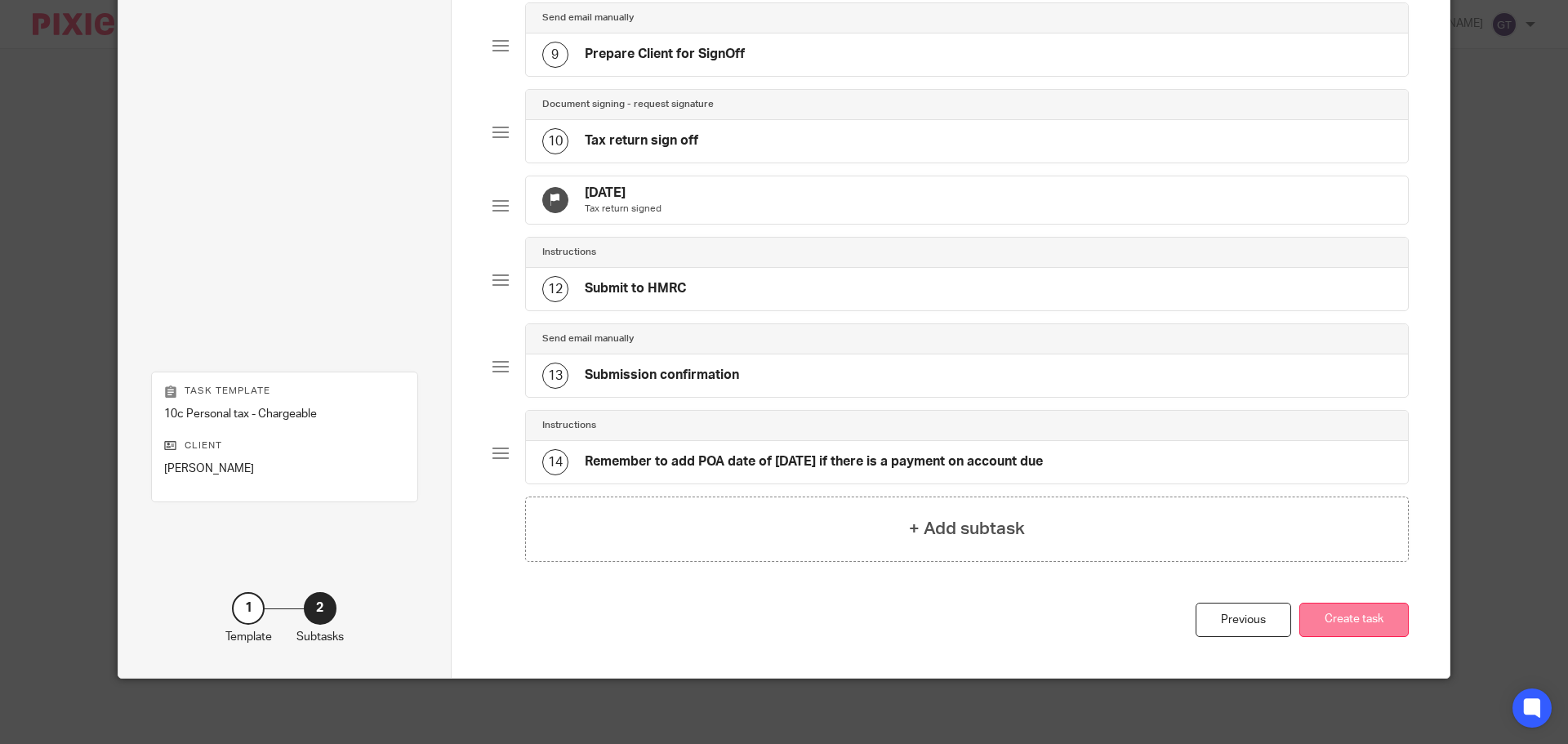
scroll to position [841, 0]
click at [1357, 629] on button "Create task" at bounding box center [1354, 620] width 110 height 35
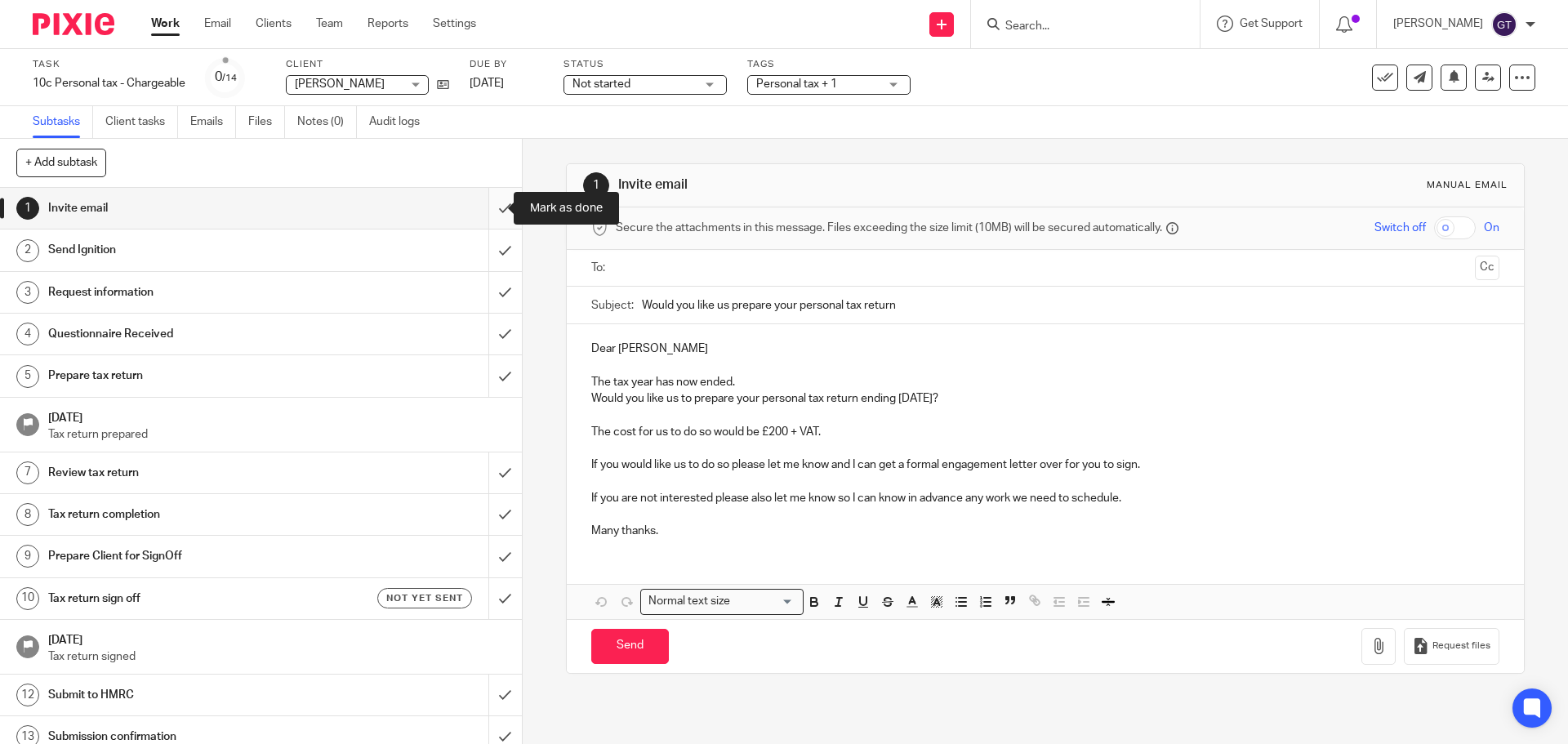
click at [487, 214] on input "submit" at bounding box center [261, 208] width 522 height 40
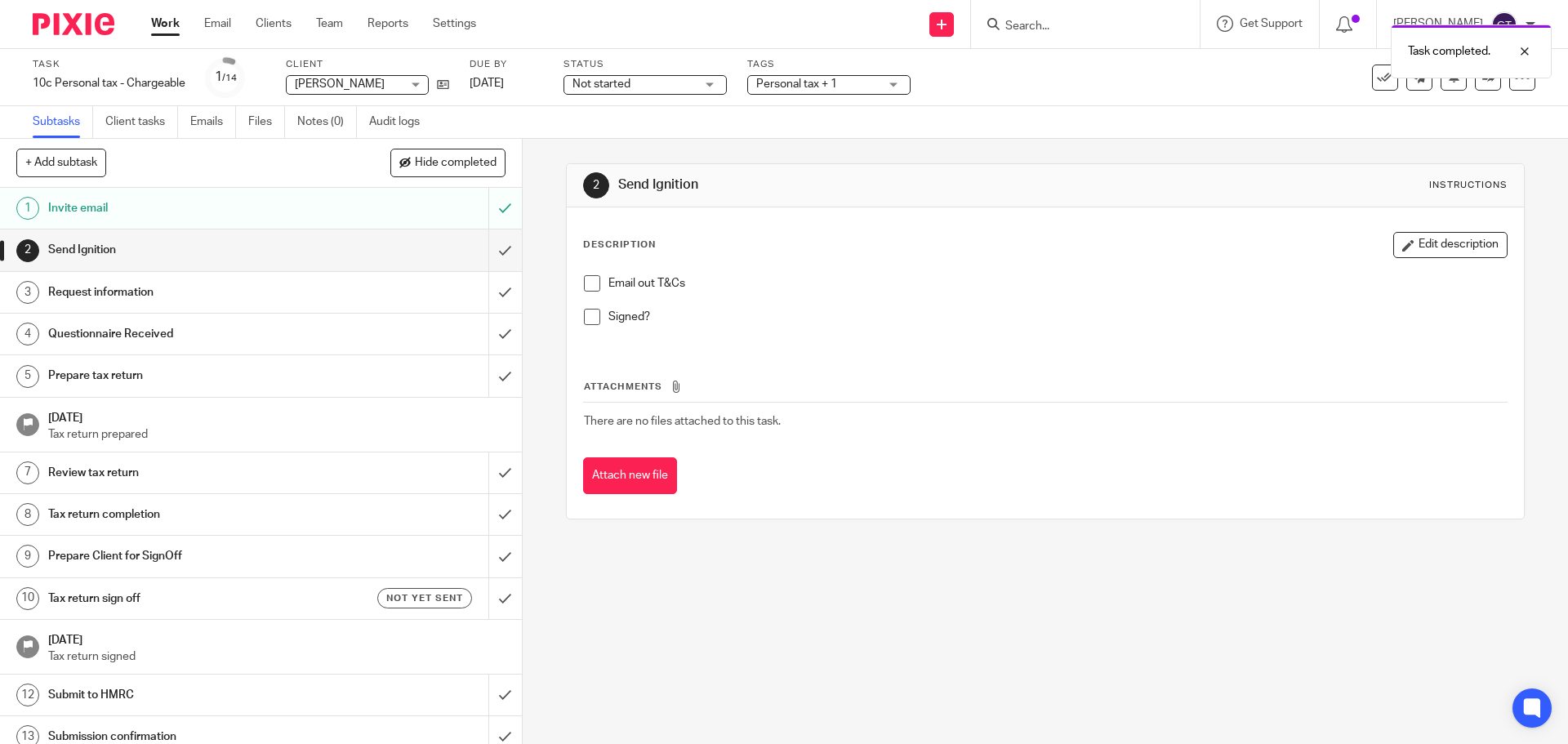
click at [593, 282] on span at bounding box center [592, 283] width 16 height 16
click at [829, 76] on div "Task completed." at bounding box center [1167, 47] width 767 height 62
click at [891, 88] on div "Personal tax + 1" at bounding box center [829, 85] width 164 height 20
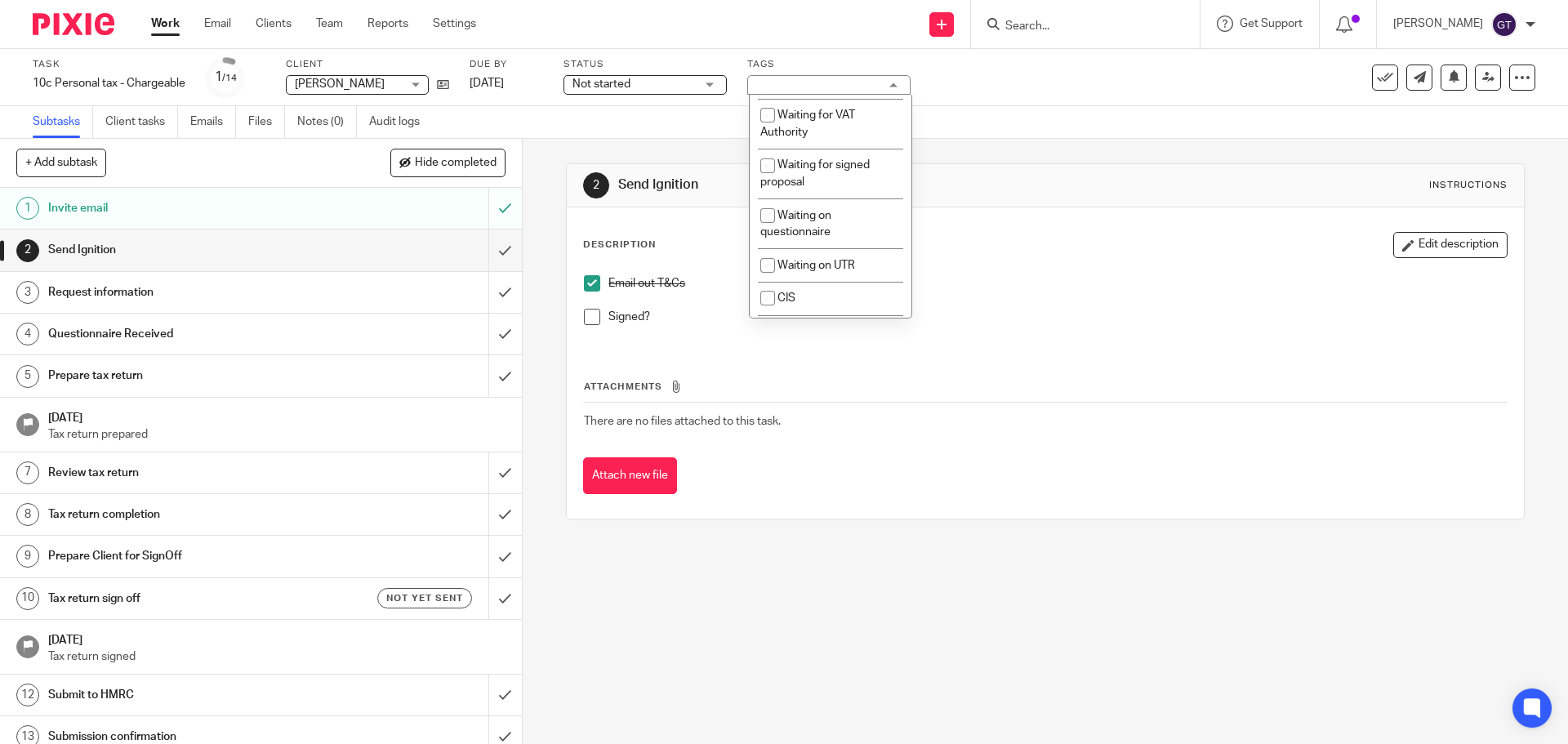
scroll to position [1377, 0]
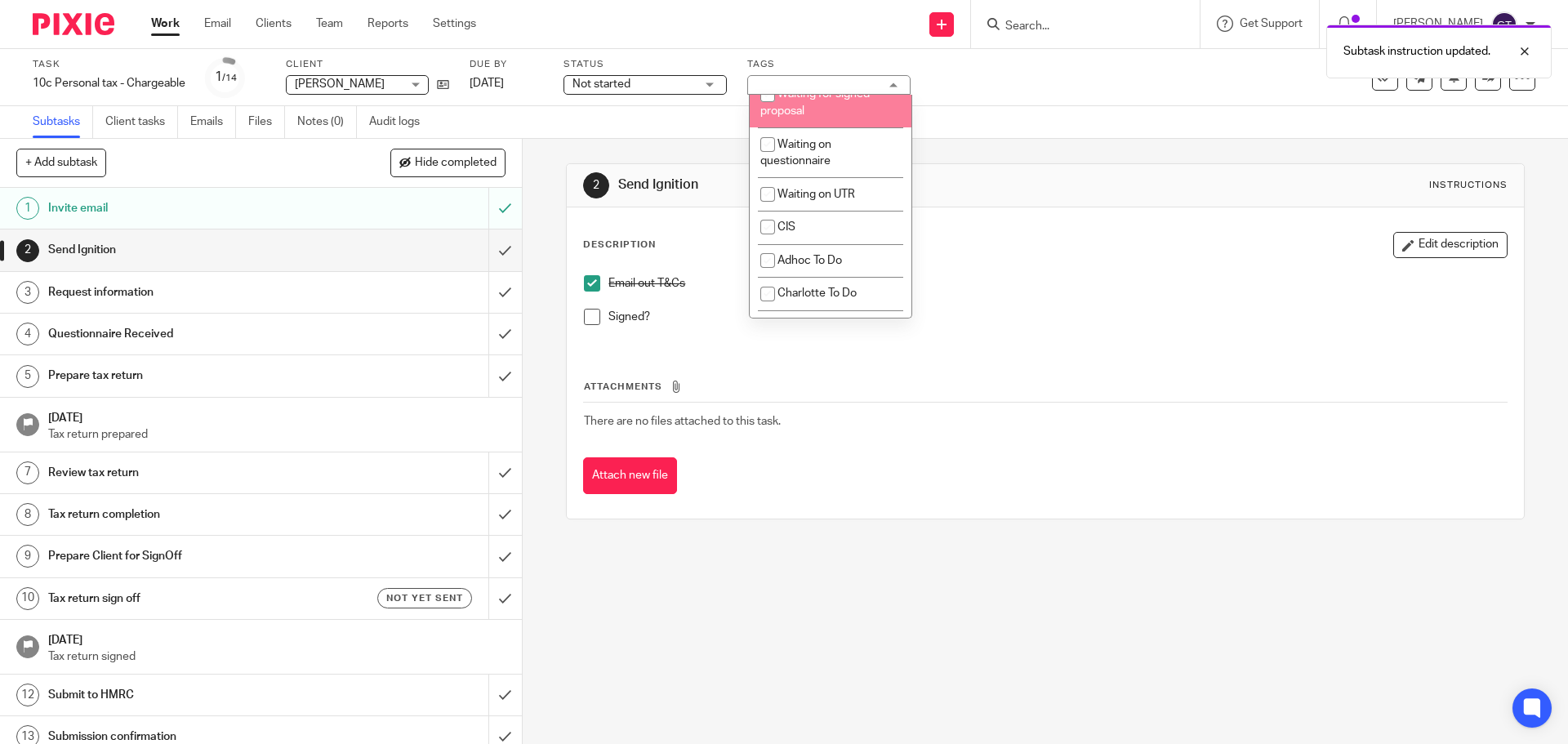
click at [820, 128] on li "Waiting for signed proposal" at bounding box center [830, 102] width 162 height 49
checkbox input "true"
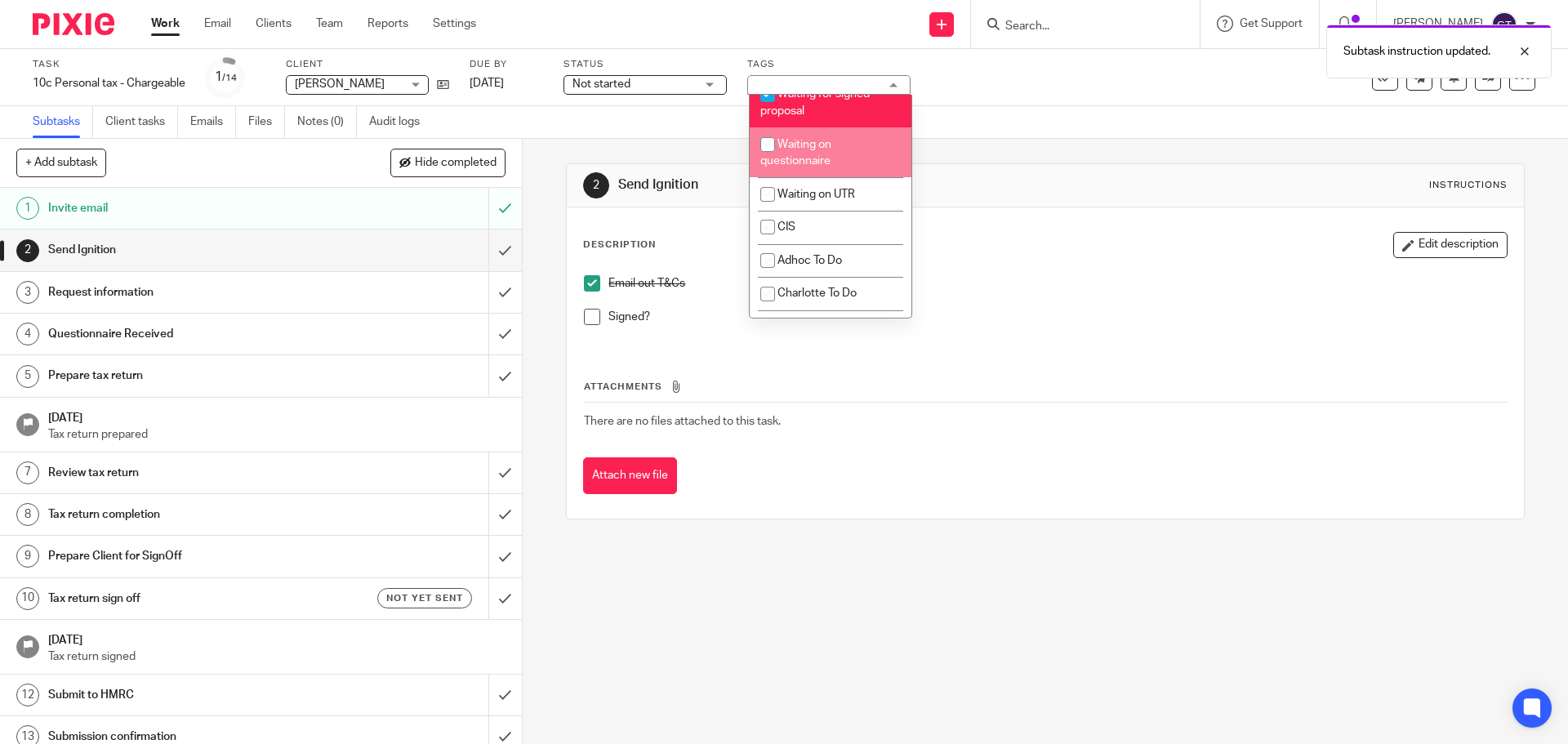
click at [811, 167] on span "Waiting on questionnaire" at bounding box center [795, 153] width 71 height 29
checkbox input "true"
click at [551, 188] on div "2 Send Ignition Instructions Description Edit description Email out T&Cs Signed…" at bounding box center [1045, 441] width 1045 height 605
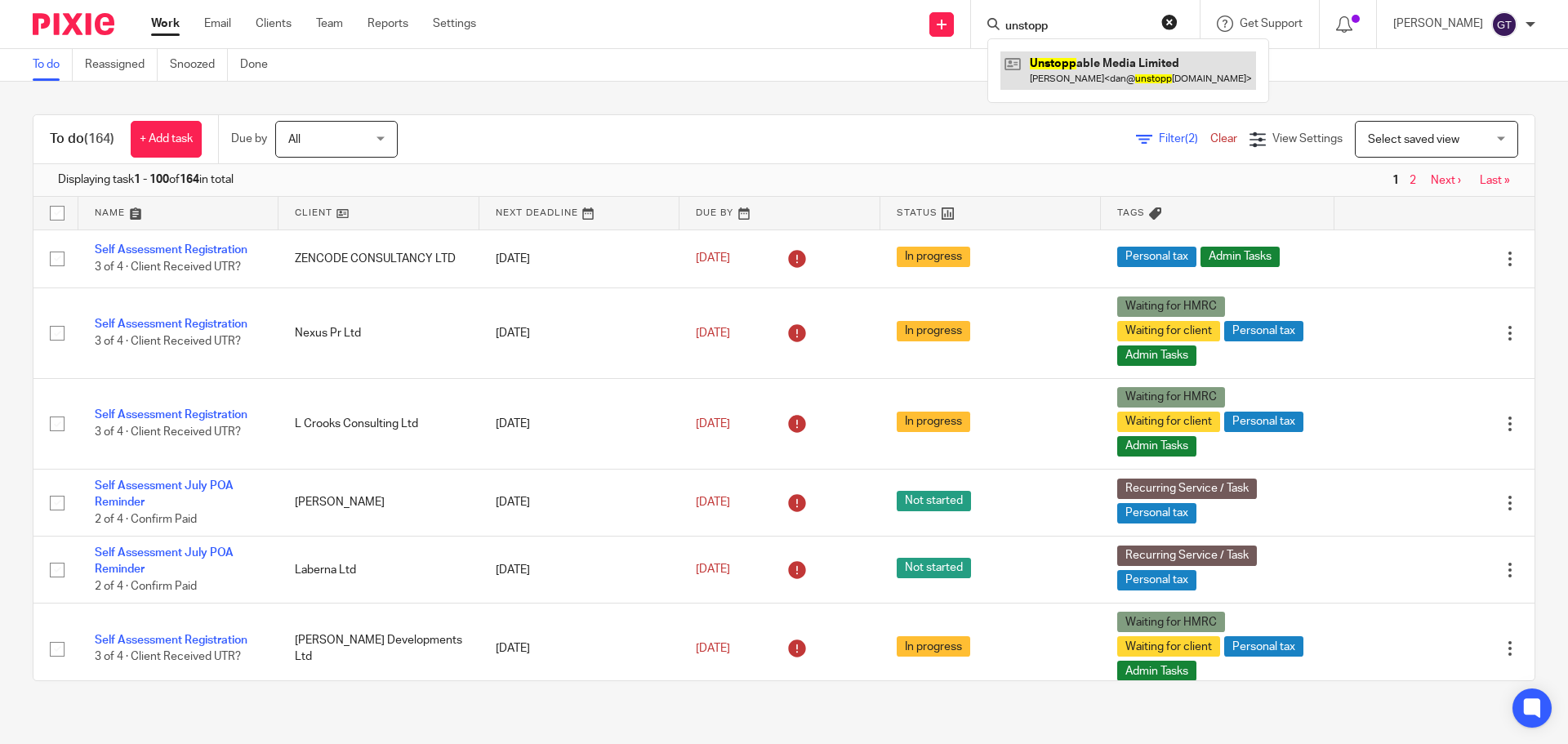
type input "unstopp"
click at [1098, 69] on link at bounding box center [1128, 70] width 255 height 38
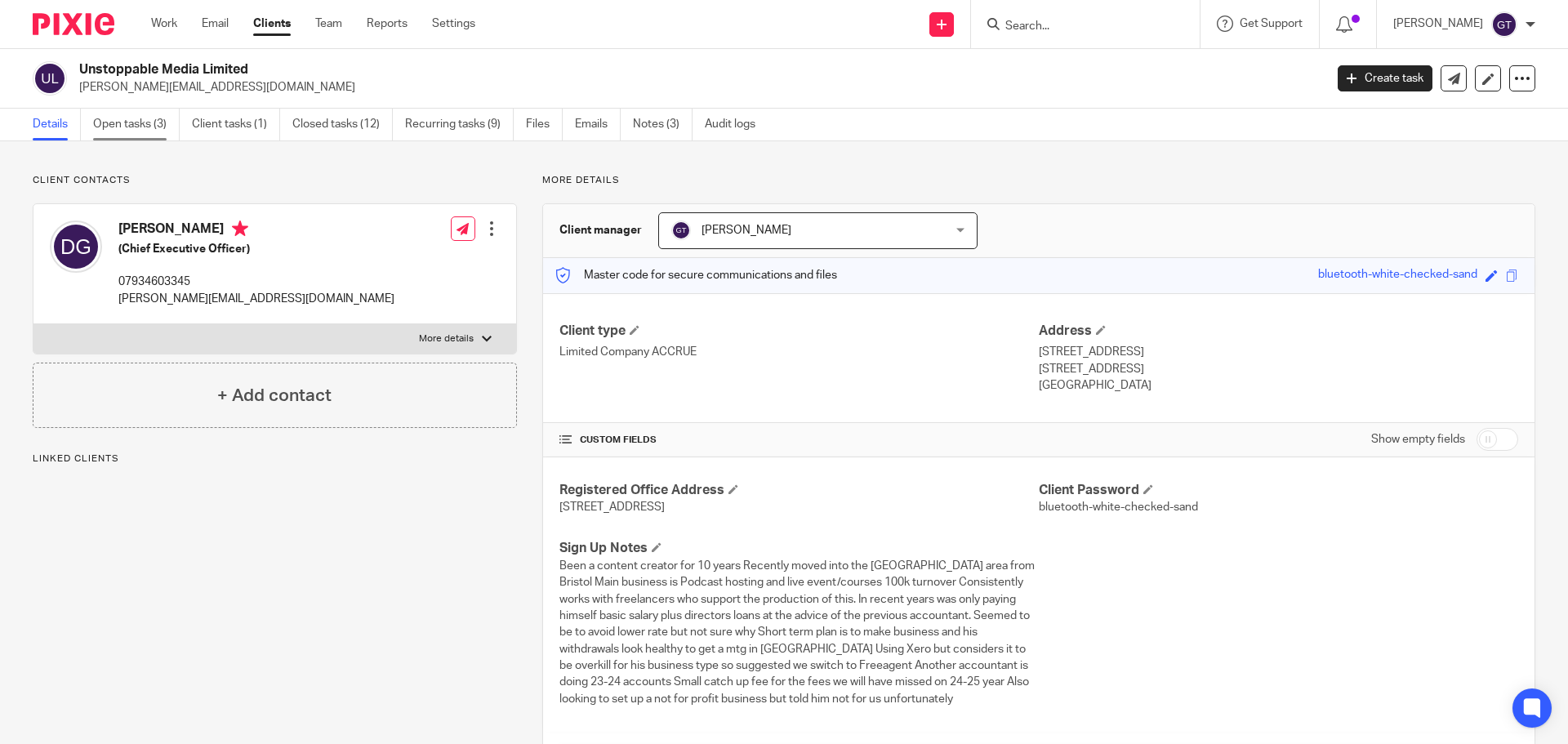
click at [139, 130] on link "Open tasks (3)" at bounding box center [136, 124] width 86 height 31
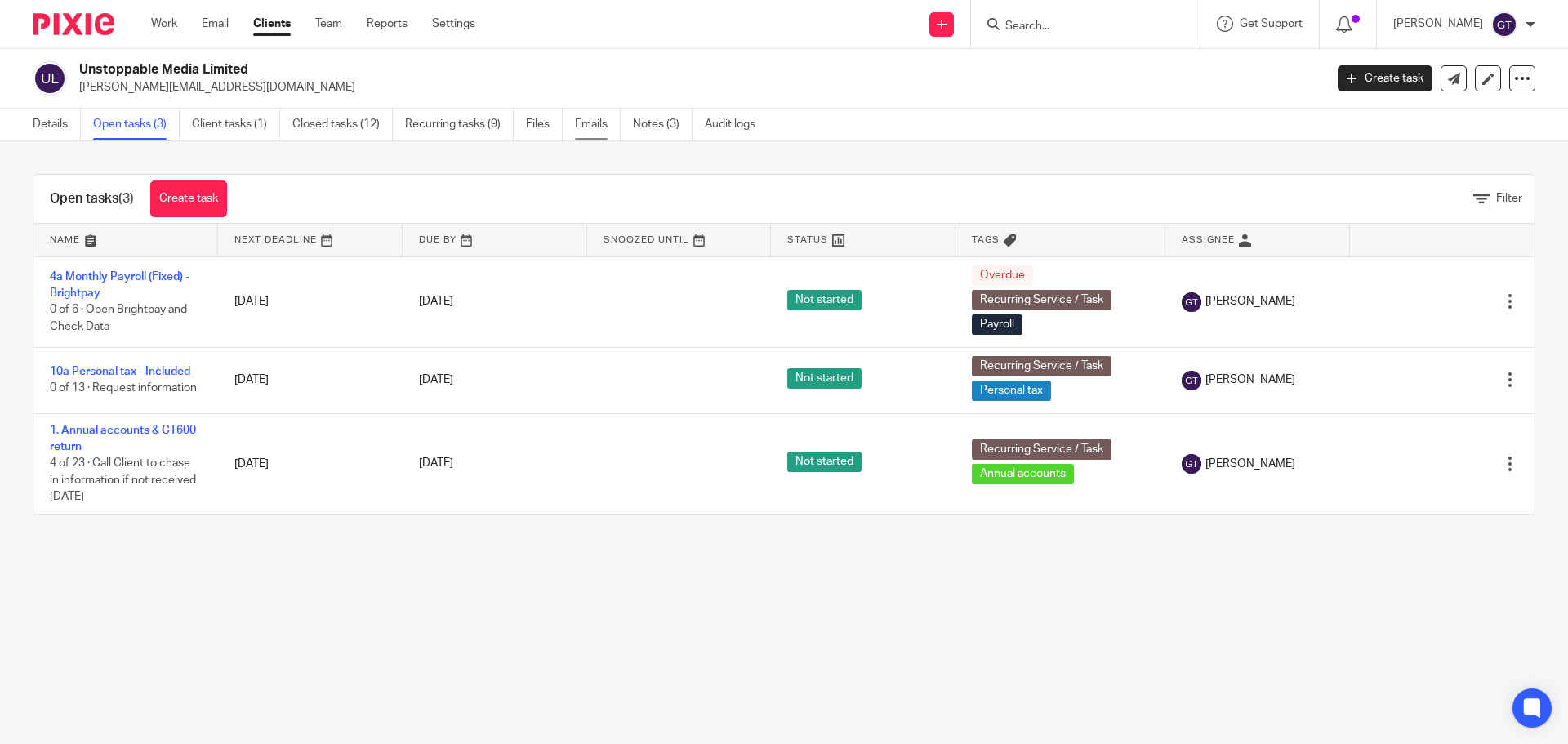
click at [600, 126] on link "Emails" at bounding box center [597, 124] width 46 height 31
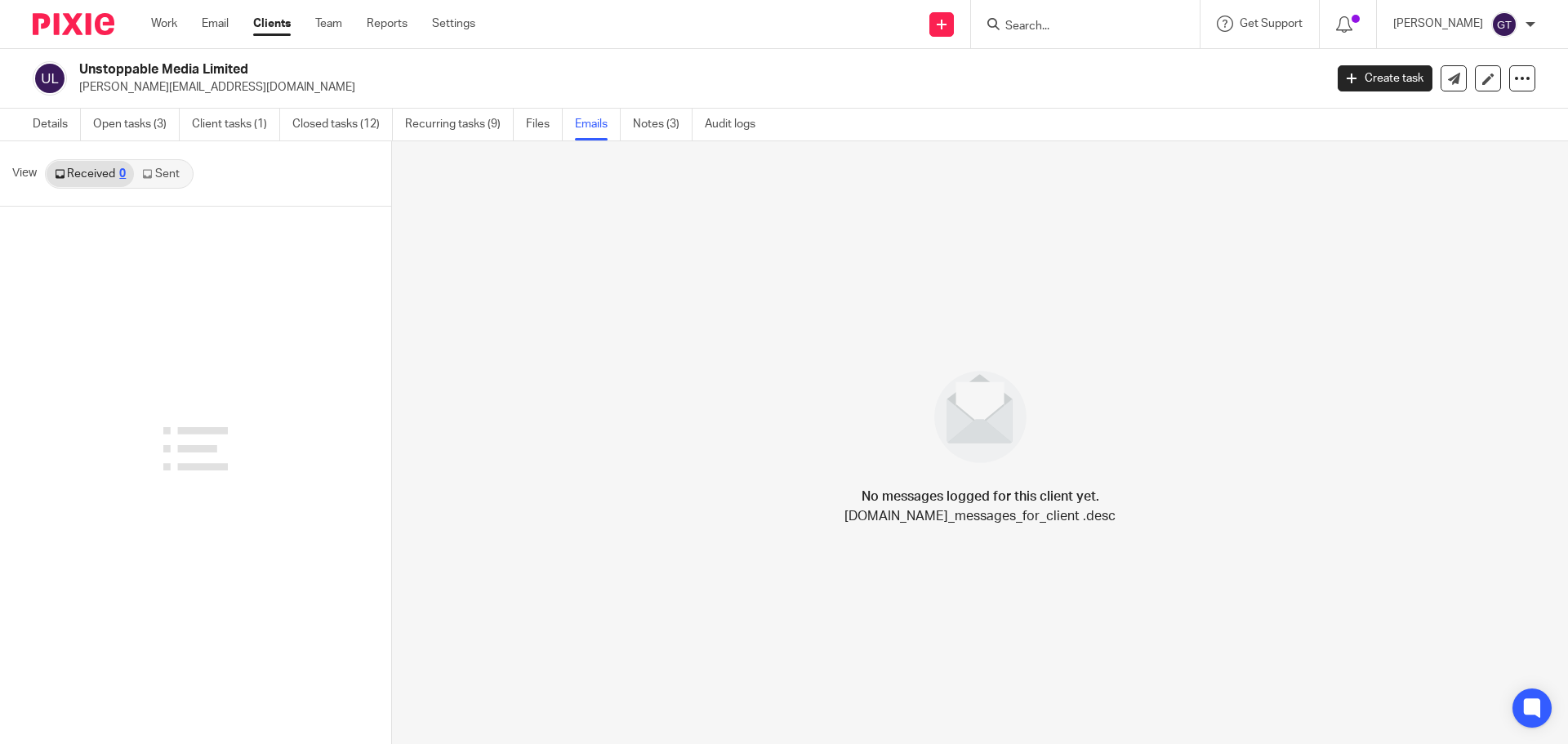
click at [159, 178] on link "Sent" at bounding box center [163, 174] width 58 height 26
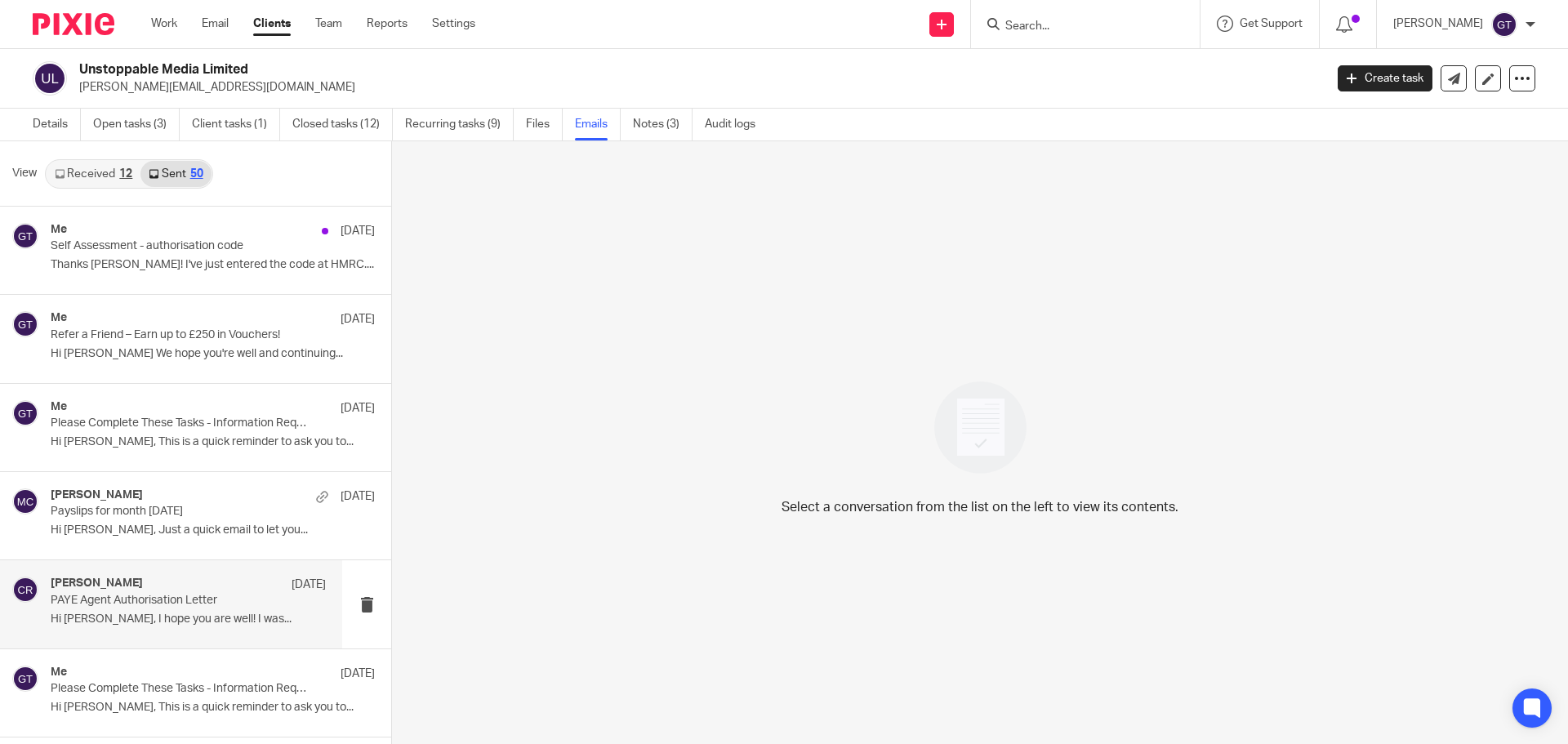
click at [106, 614] on p "Hi Daniel, I hope you are well! I was..." at bounding box center [188, 619] width 275 height 13
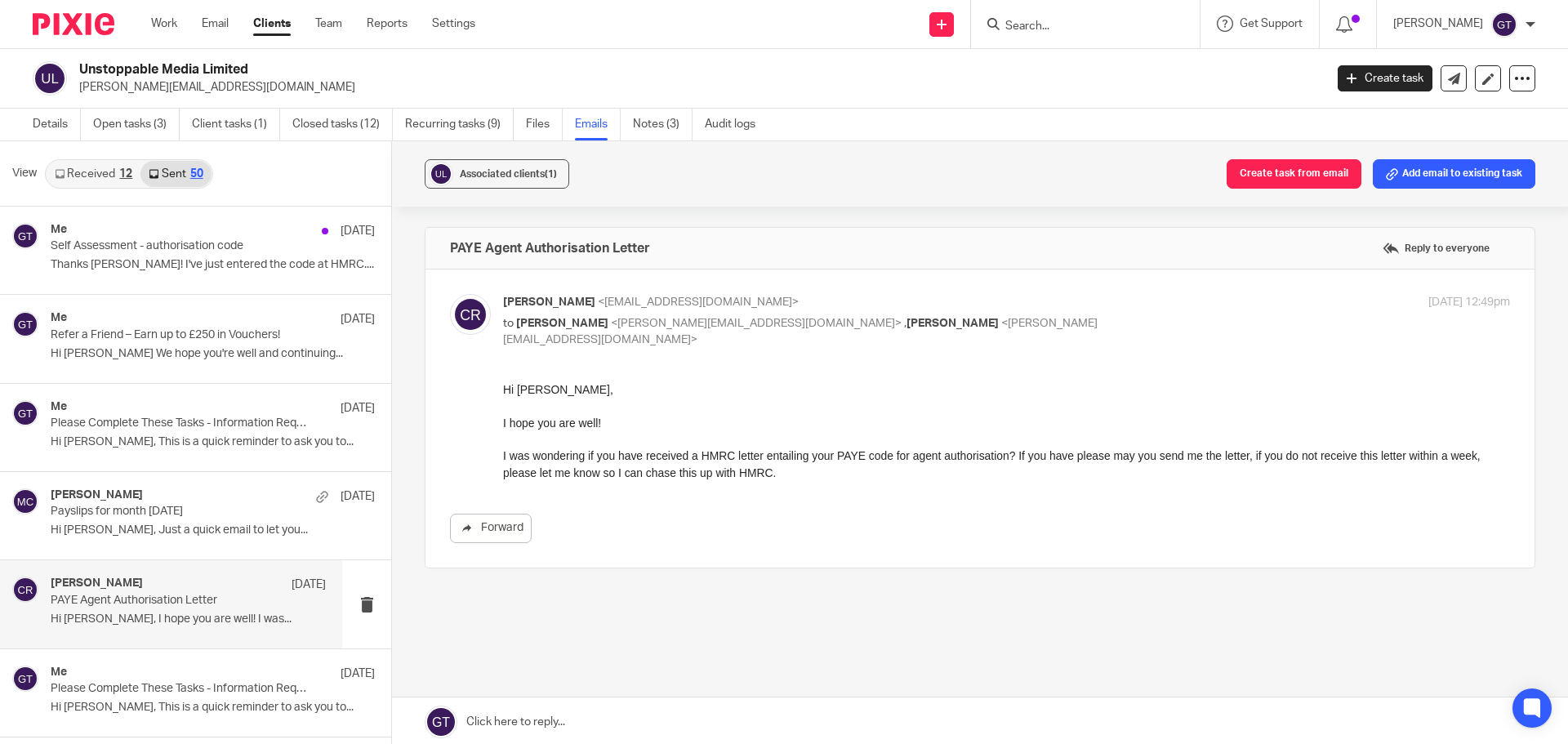
click at [544, 713] on link at bounding box center [980, 722] width 1176 height 49
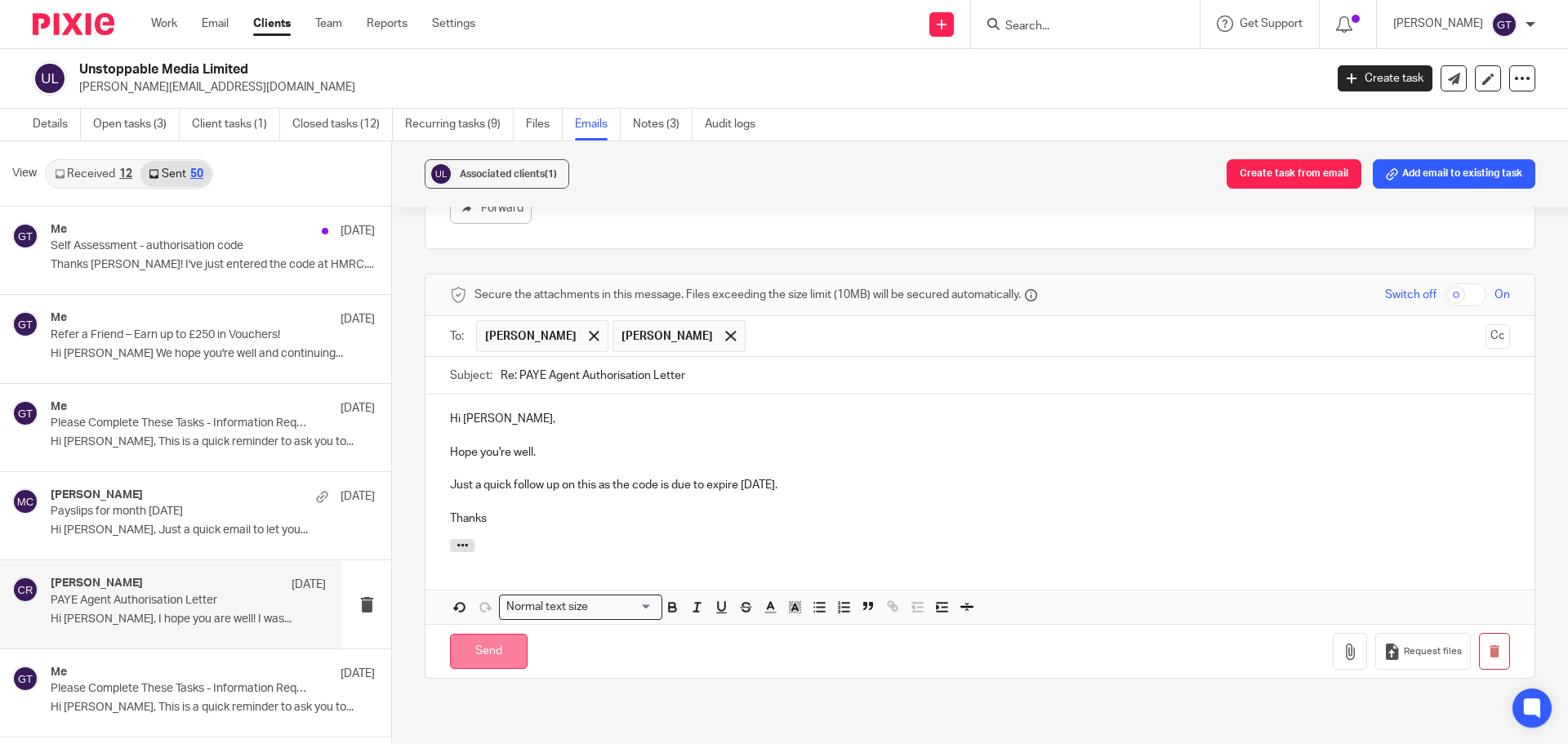
click at [492, 656] on input "Send" at bounding box center [488, 650] width 77 height 35
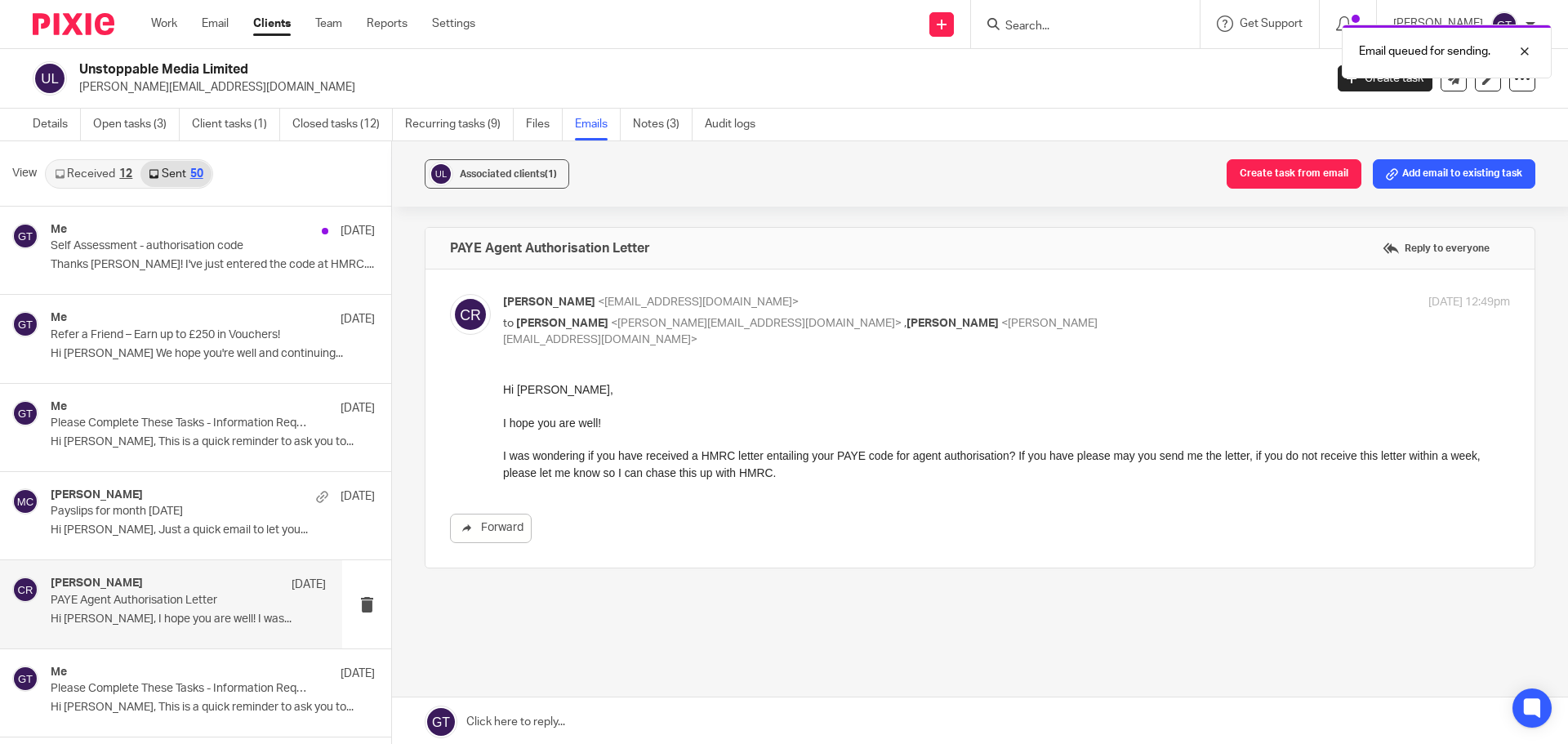
click at [1079, 33] on div "Email queued for sending." at bounding box center [1167, 47] width 767 height 62
click at [1030, 91] on p "dan@unstoppable.media" at bounding box center [696, 87] width 1234 height 16
click at [1042, 76] on div "Email queued for sending." at bounding box center [1167, 47] width 767 height 62
click at [1062, 22] on input "Search" at bounding box center [1077, 27] width 147 height 14
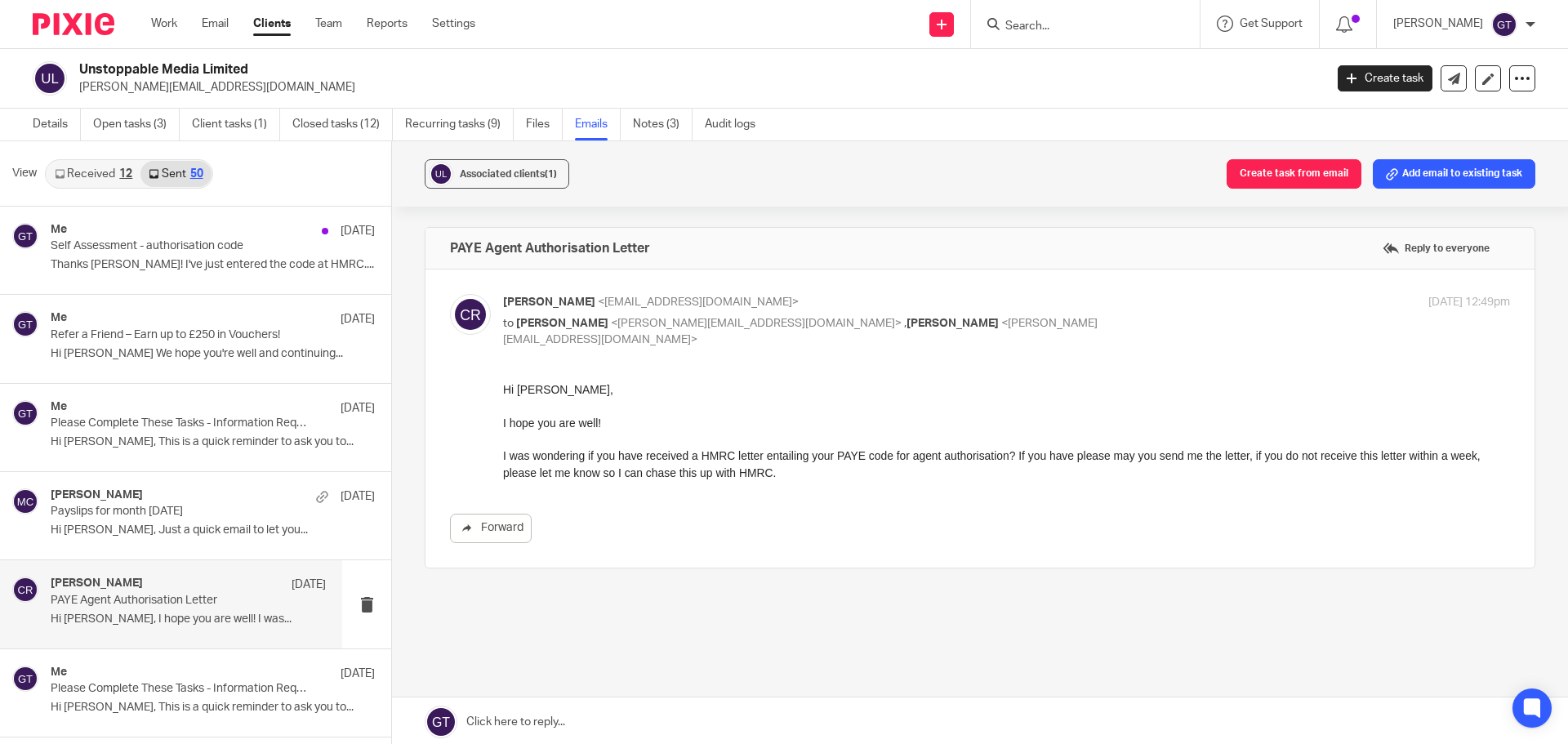
click at [1062, 22] on input "Search" at bounding box center [1077, 27] width 147 height 14
click at [1062, 22] on input "Search" at bounding box center [1077, 27] width 147 height 14
type input "10 agenc"
click at [1099, 84] on link at bounding box center [1101, 70] width 202 height 38
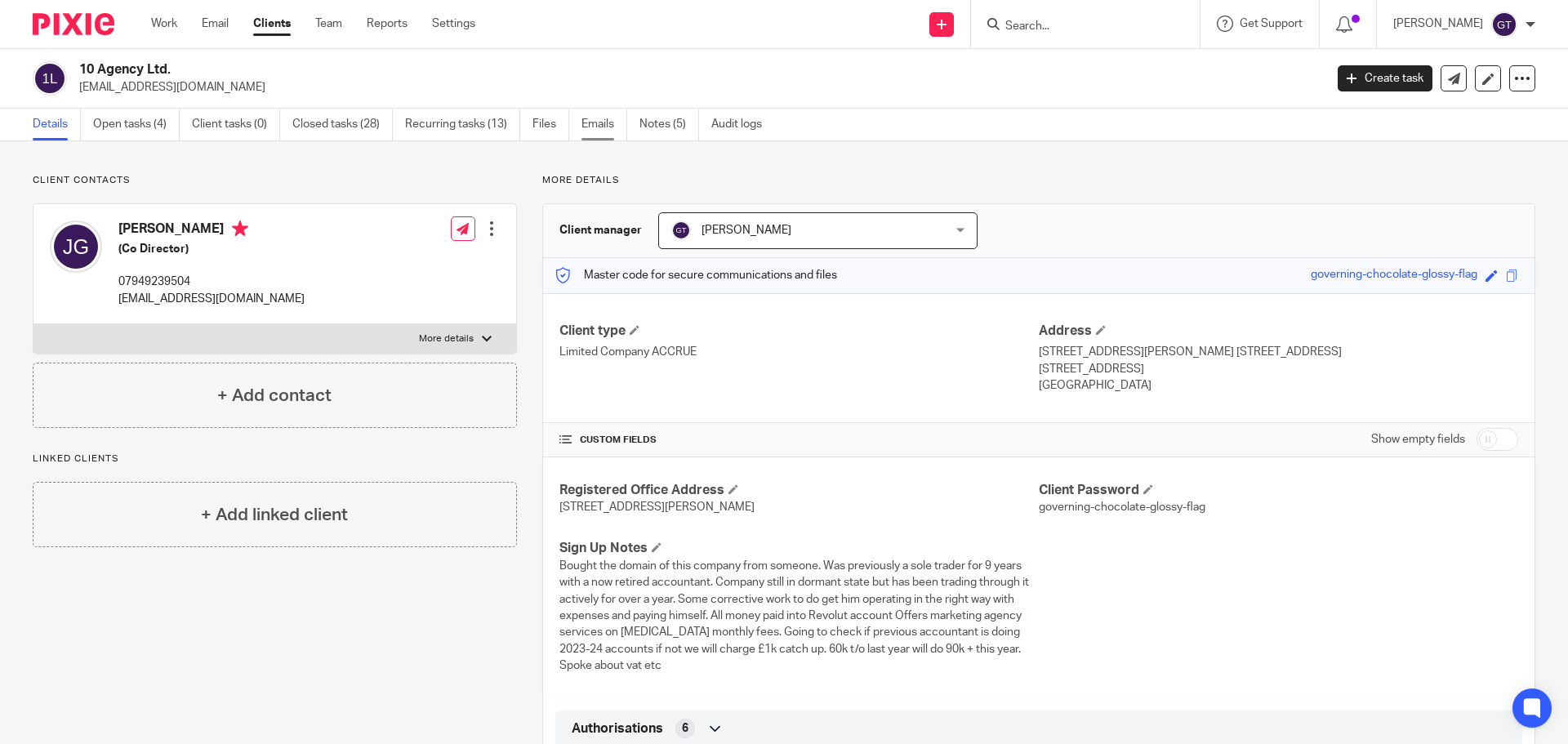
click at [598, 121] on link "Emails" at bounding box center [604, 124] width 46 height 31
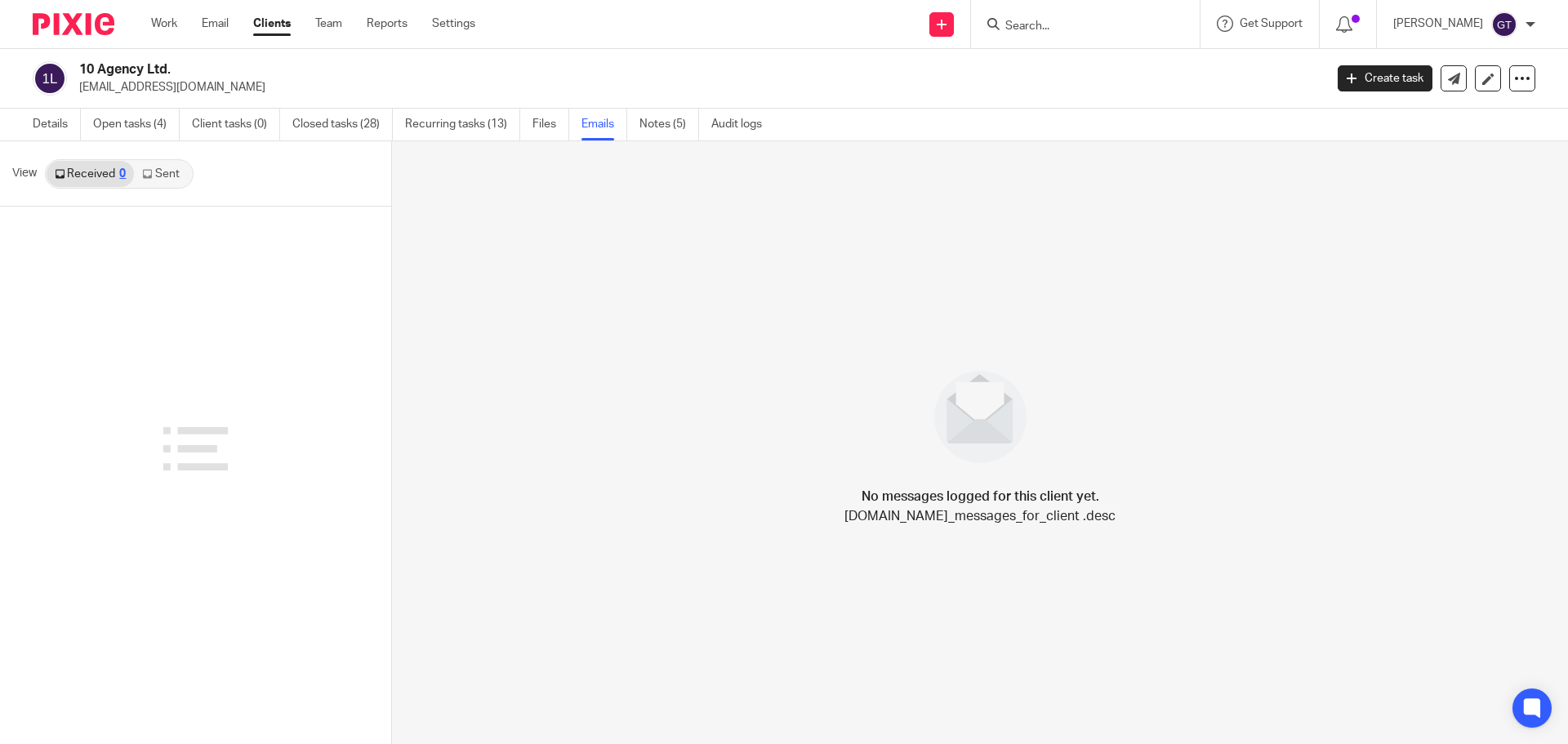
click at [169, 176] on link "Sent" at bounding box center [163, 174] width 58 height 26
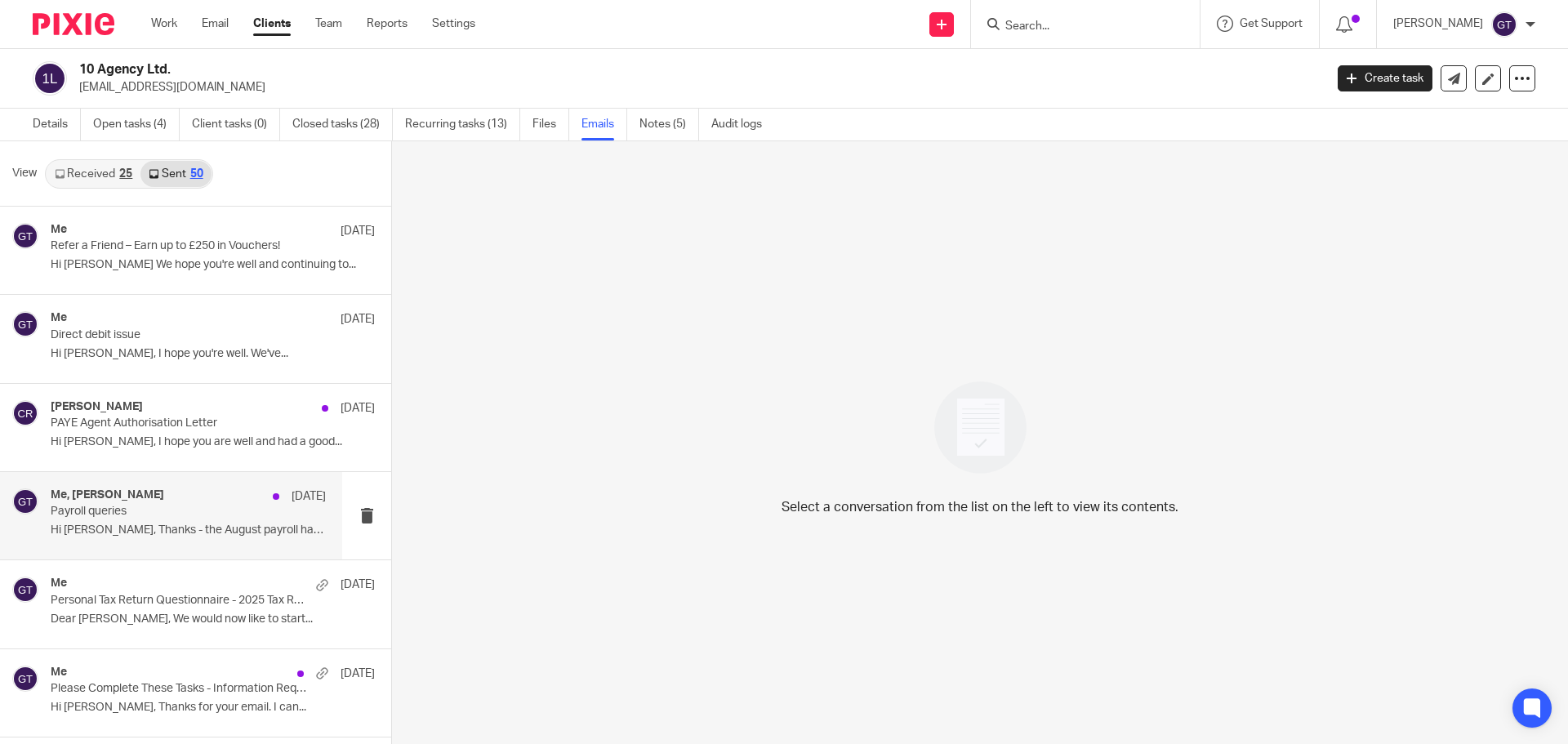
click at [139, 527] on p "Hi [PERSON_NAME], Thanks - the August payroll has now..." at bounding box center [188, 530] width 275 height 13
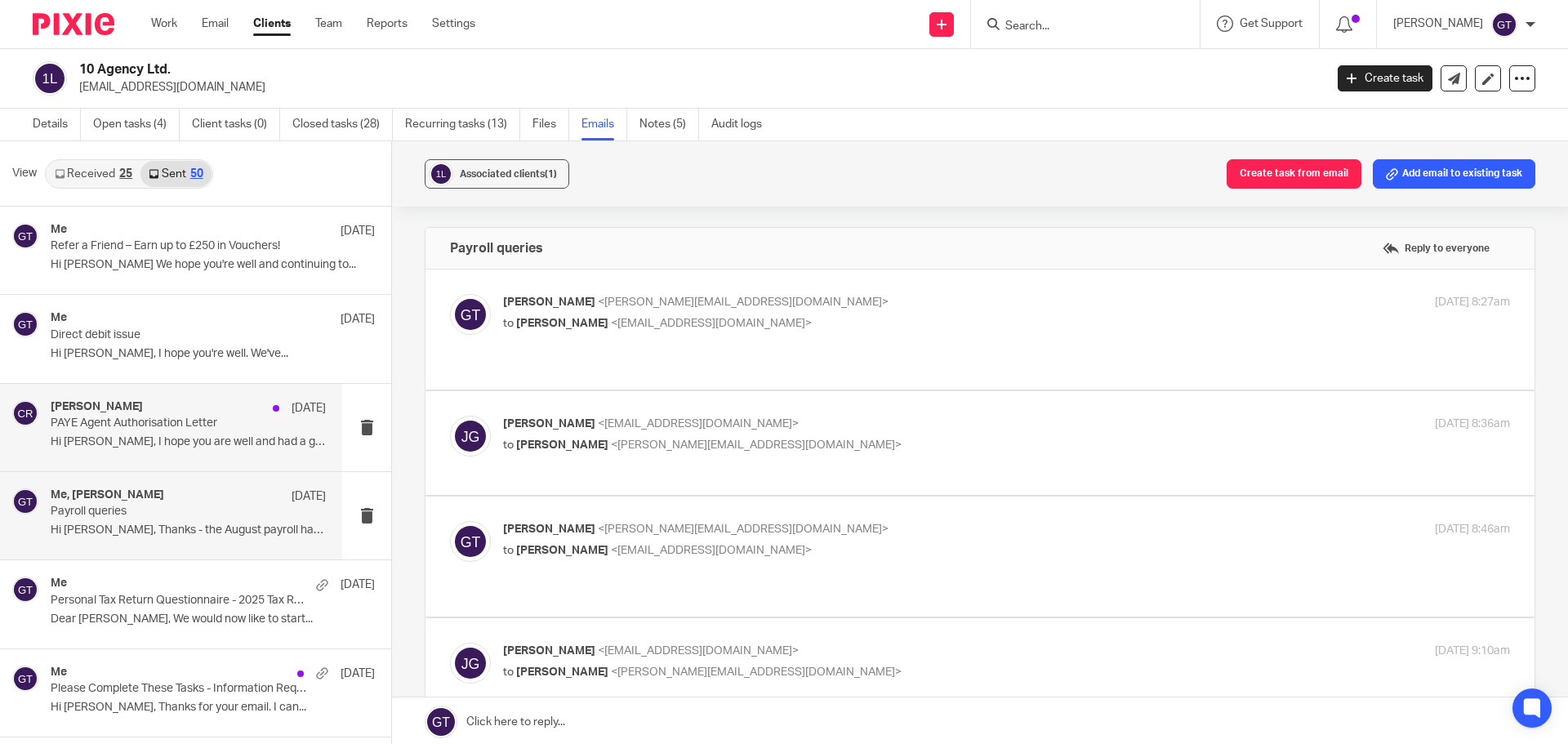
click at [148, 435] on div "[PERSON_NAME] [DATE] PAYE Agent Authorisation Letter Hi [PERSON_NAME], I hope y…" at bounding box center [188, 427] width 275 height 55
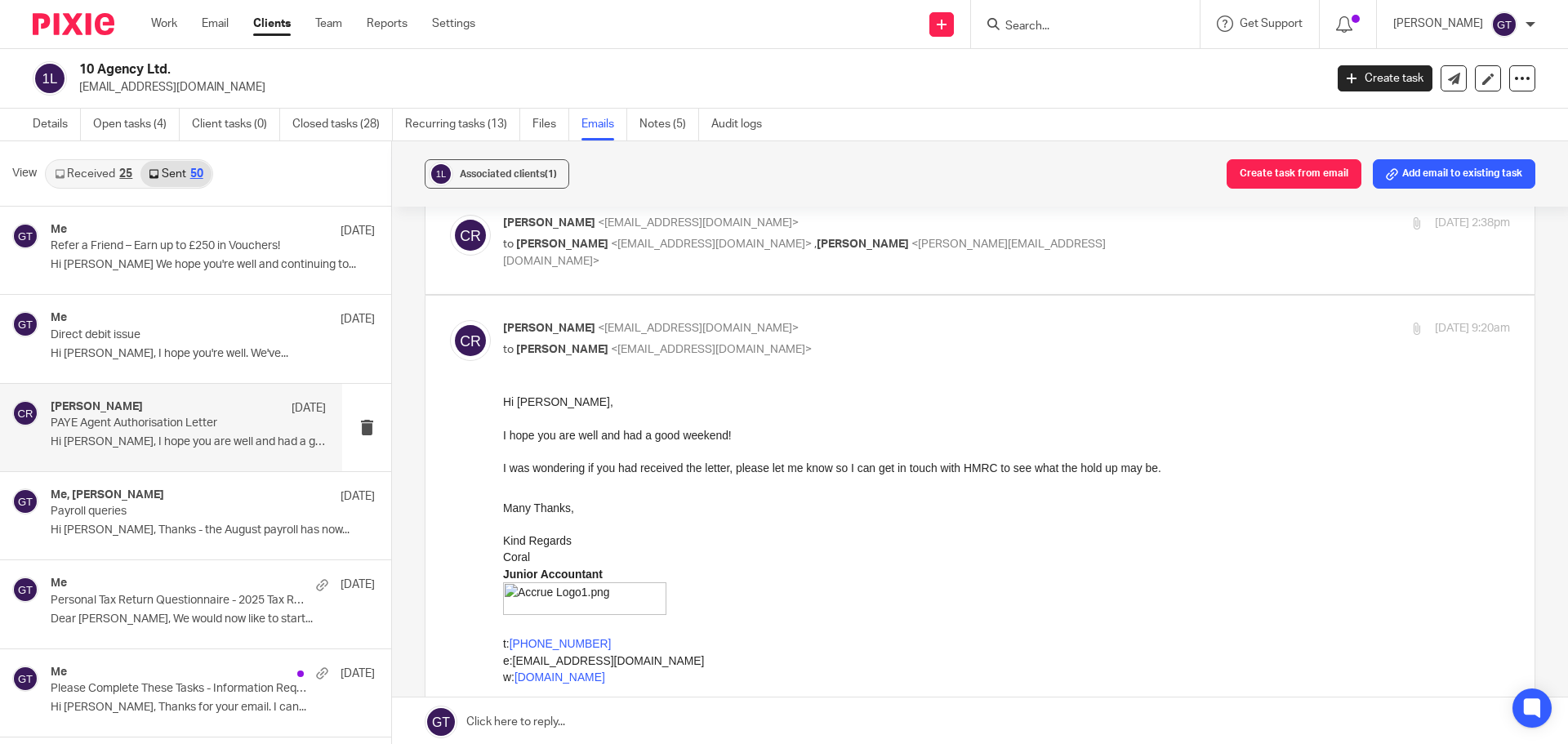
scroll to position [245, 0]
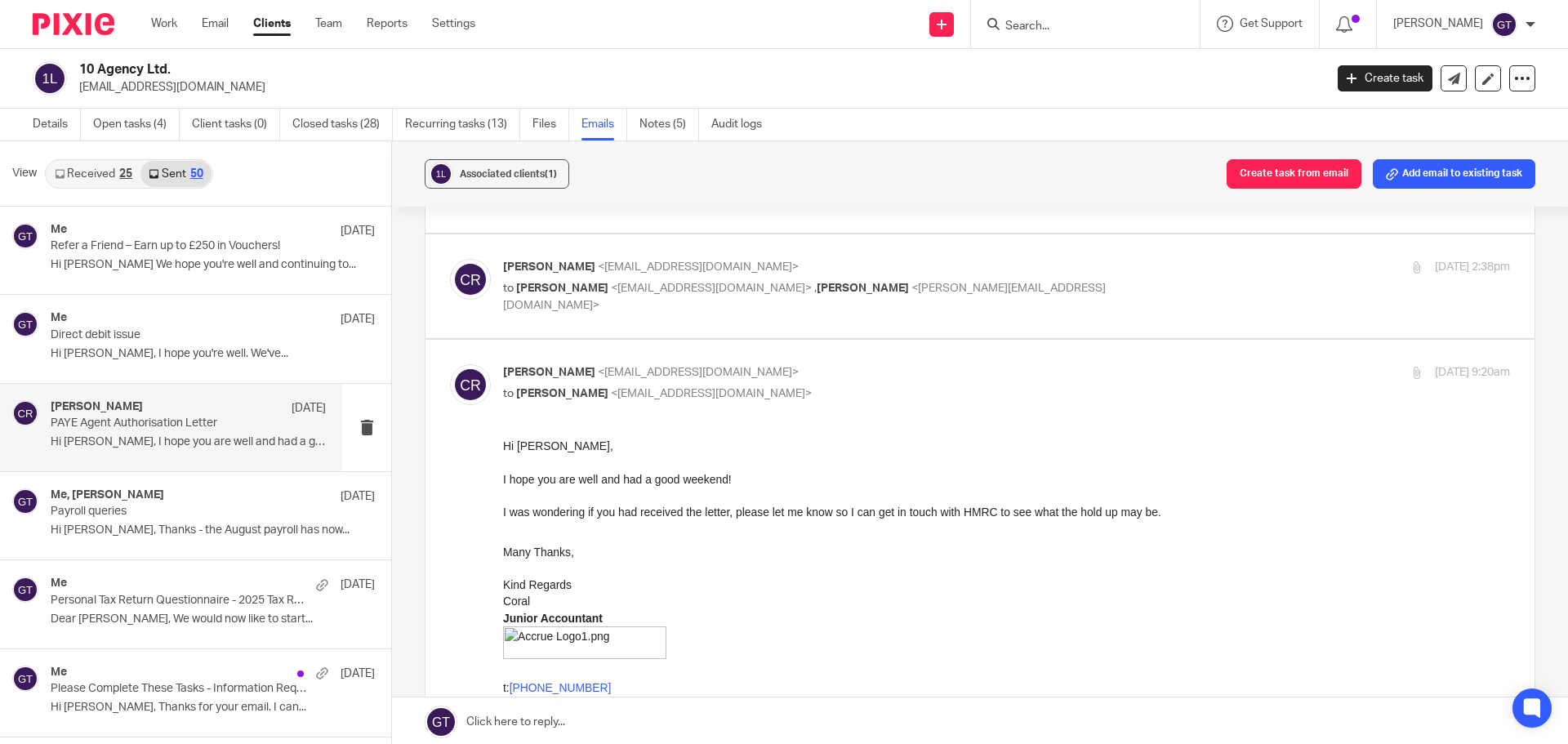
click at [1059, 28] on input "Search" at bounding box center [1077, 27] width 147 height 14
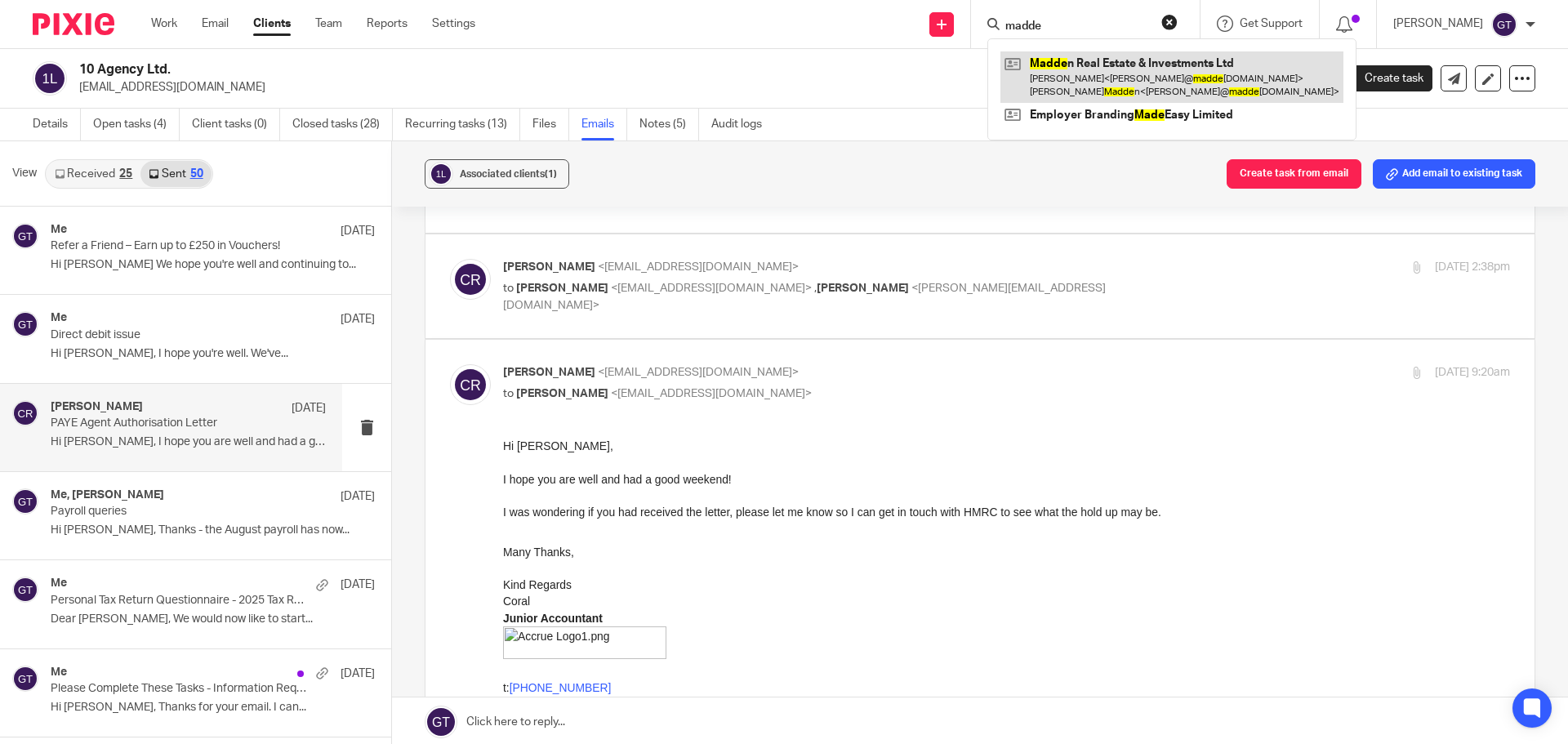
type input "madde"
click at [1088, 73] on link at bounding box center [1171, 76] width 343 height 50
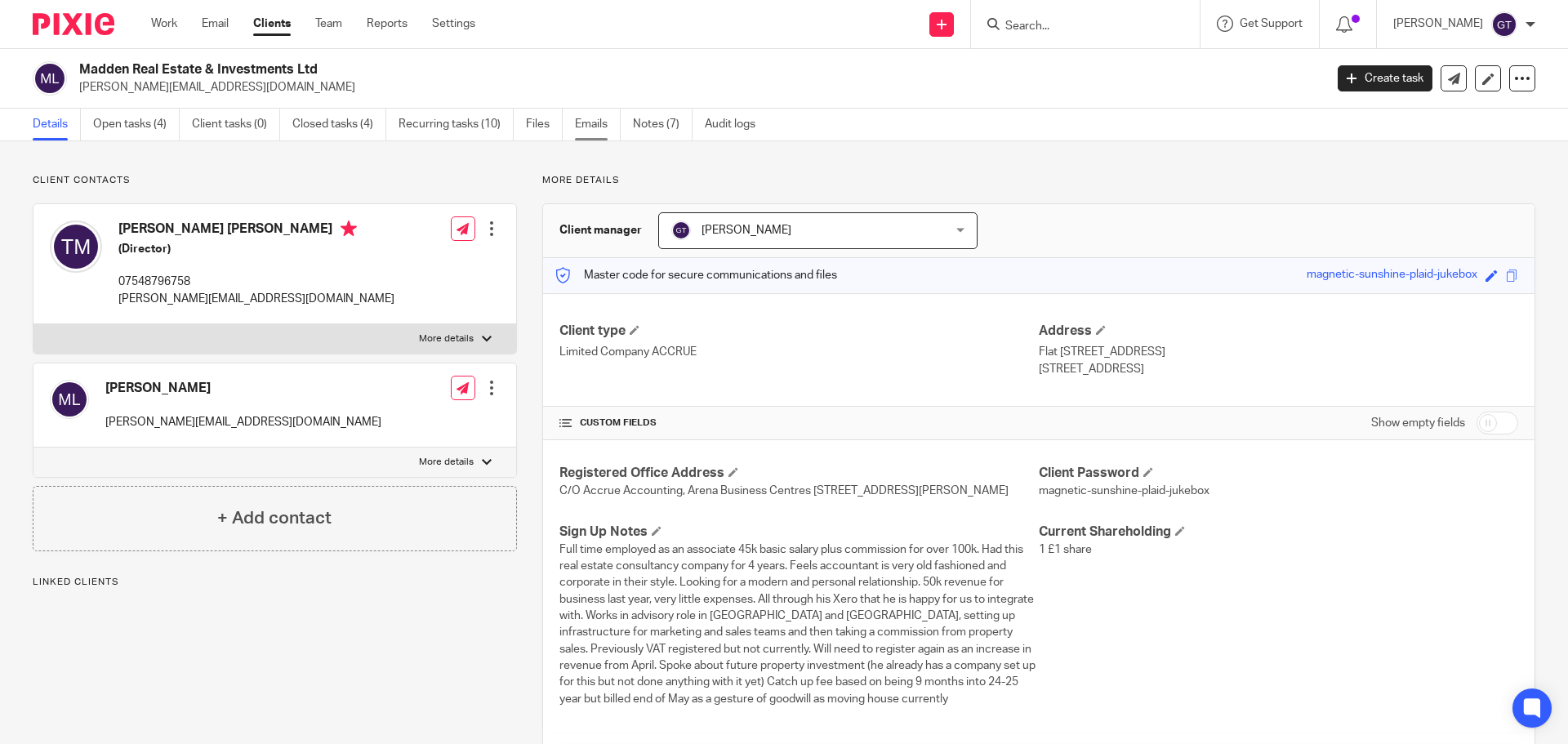
click at [598, 126] on link "Emails" at bounding box center [597, 124] width 46 height 31
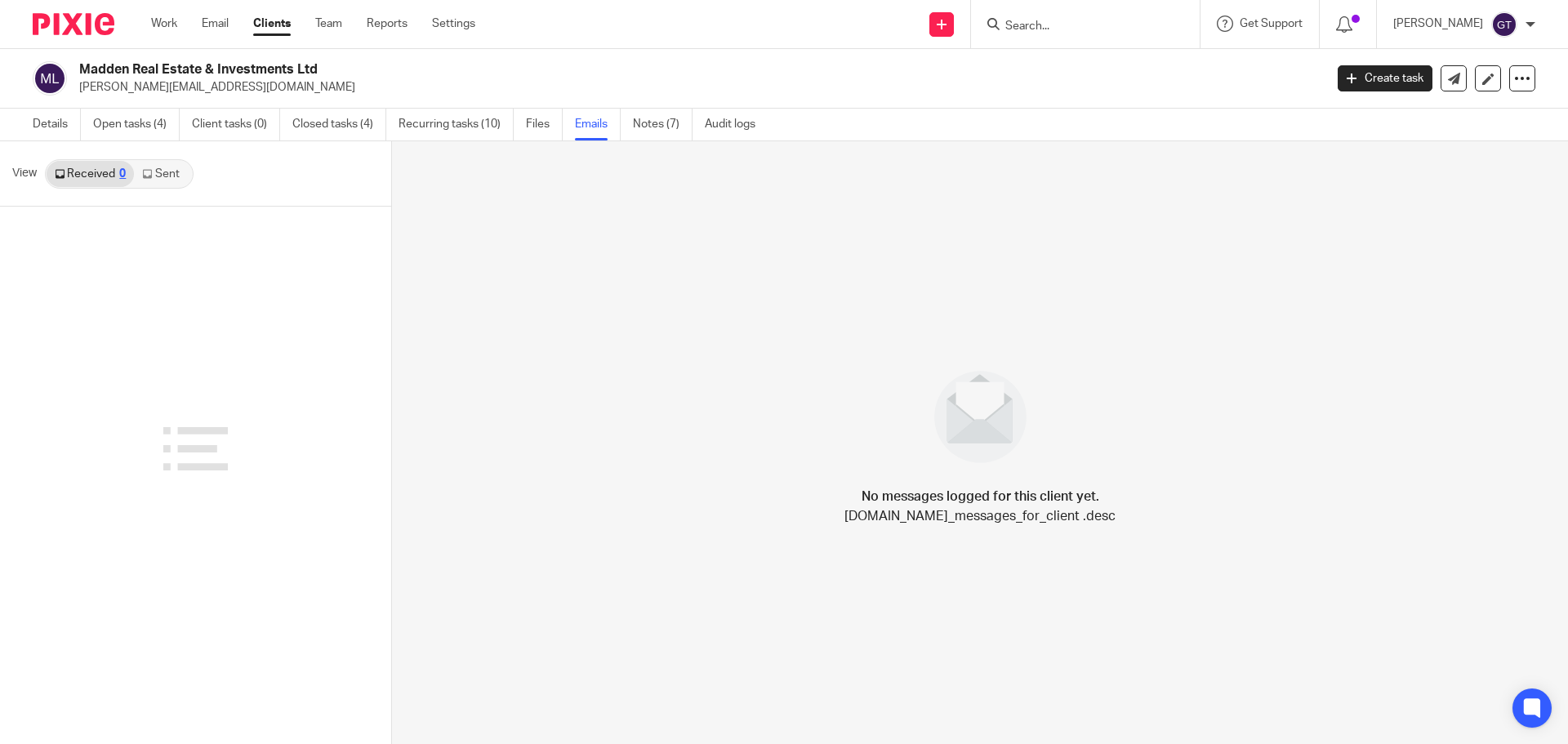
click at [160, 174] on link "Sent" at bounding box center [163, 174] width 58 height 26
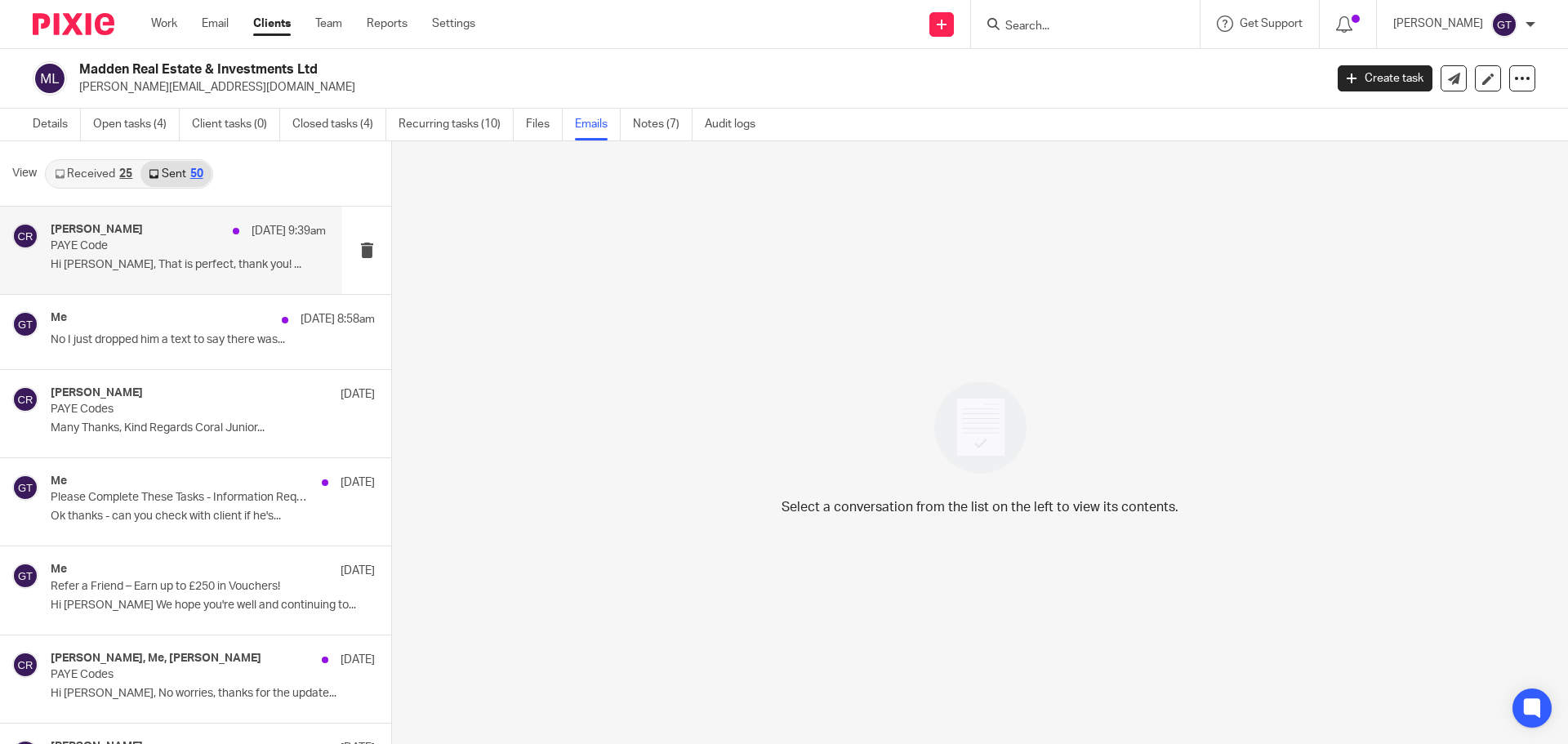
click at [118, 267] on p "Hi Toby, That is perfect, thank you! ..." at bounding box center [188, 264] width 275 height 13
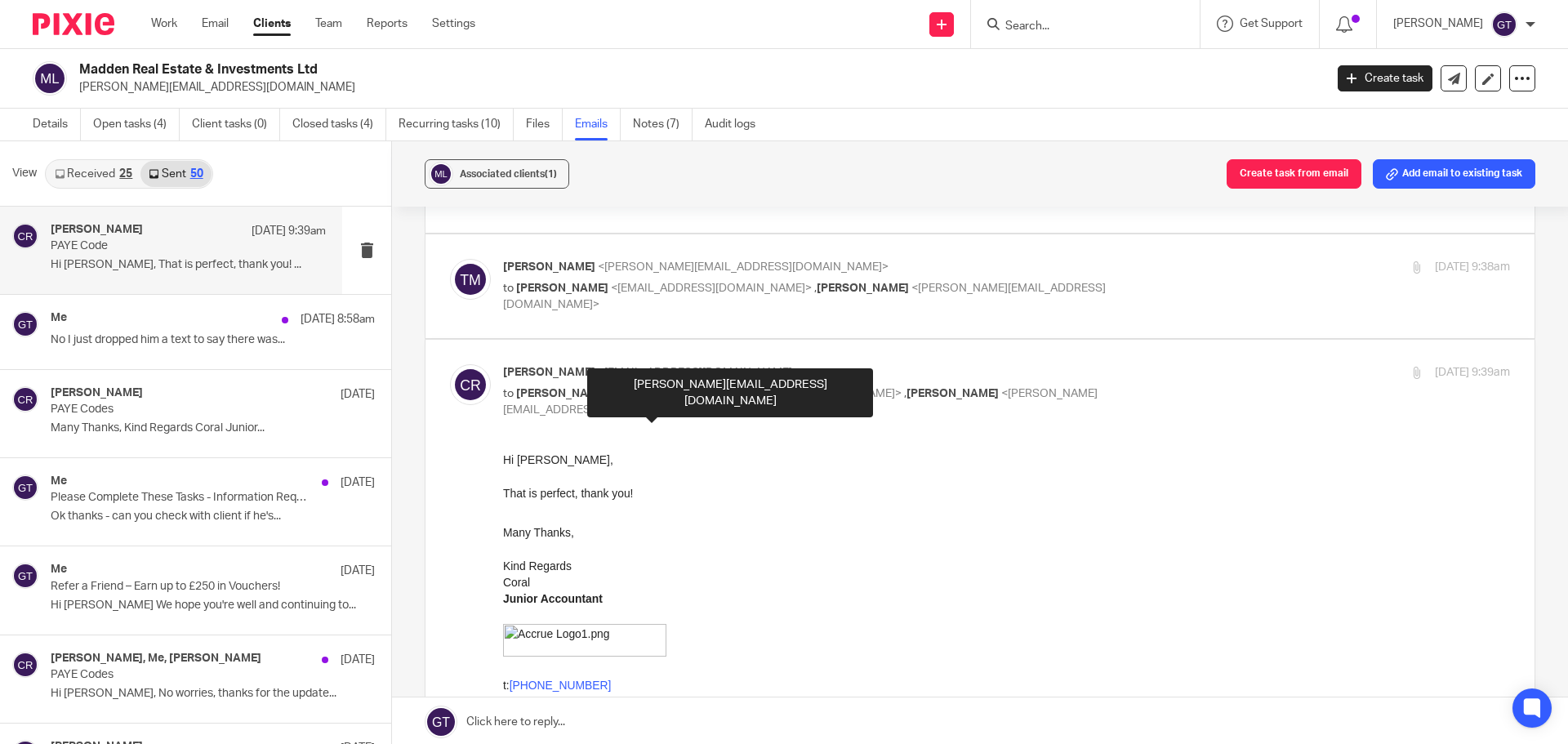
scroll to position [327, 0]
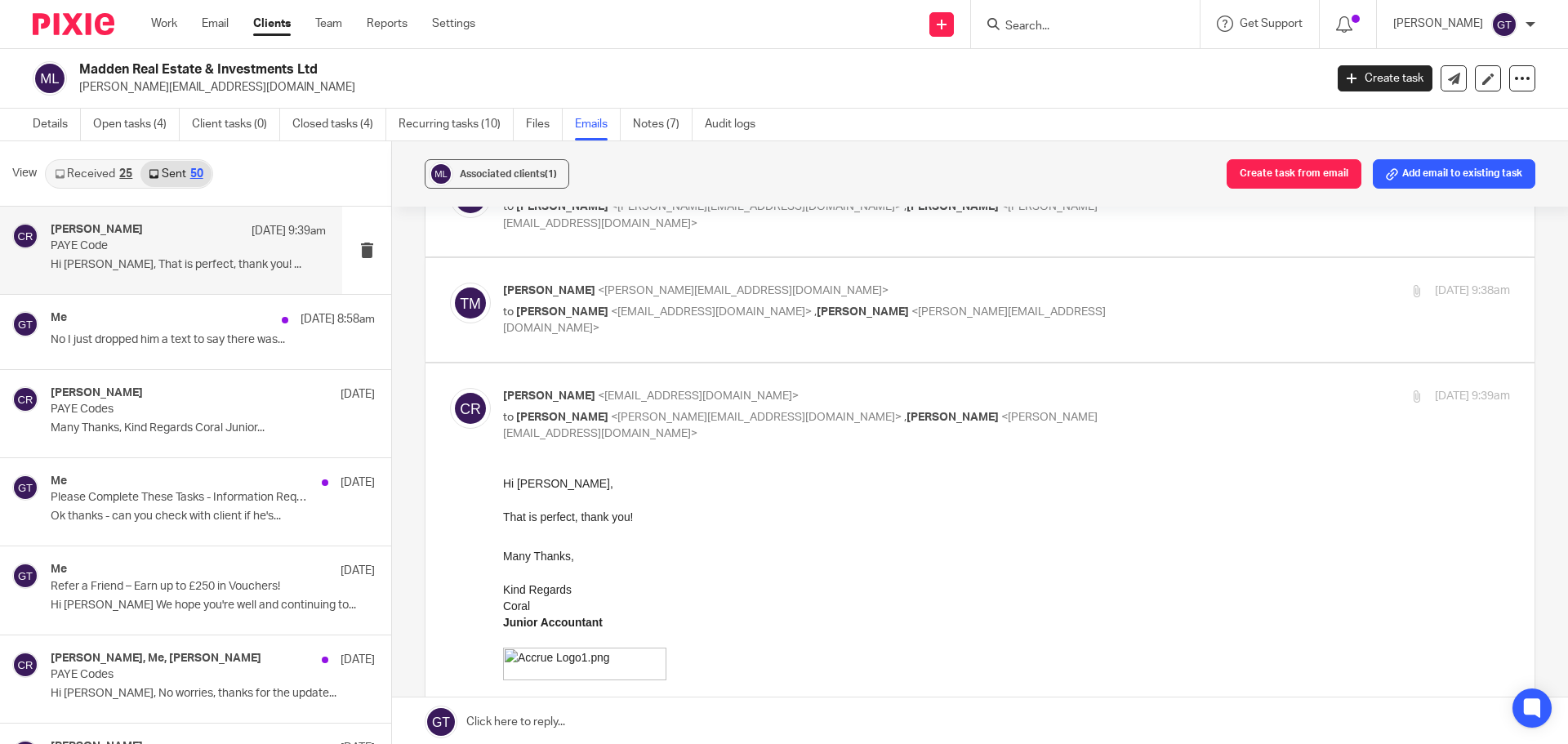
click at [566, 302] on div "toby madden <toby@maddenrni.com> to Coral Richardson <coral@accrueaccounting.co…" at bounding box center [838, 309] width 671 height 55
checkbox input "true"
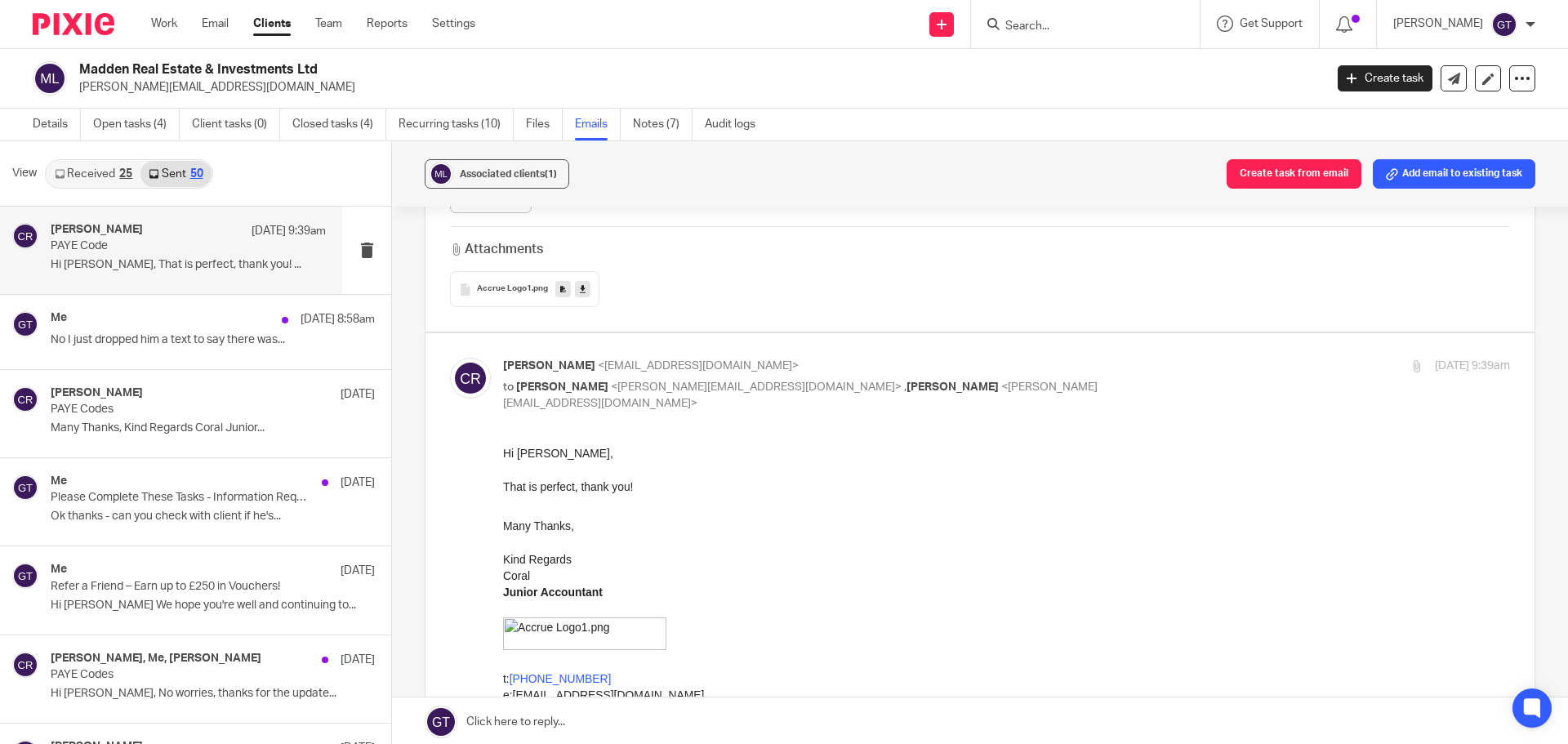
scroll to position [735, 0]
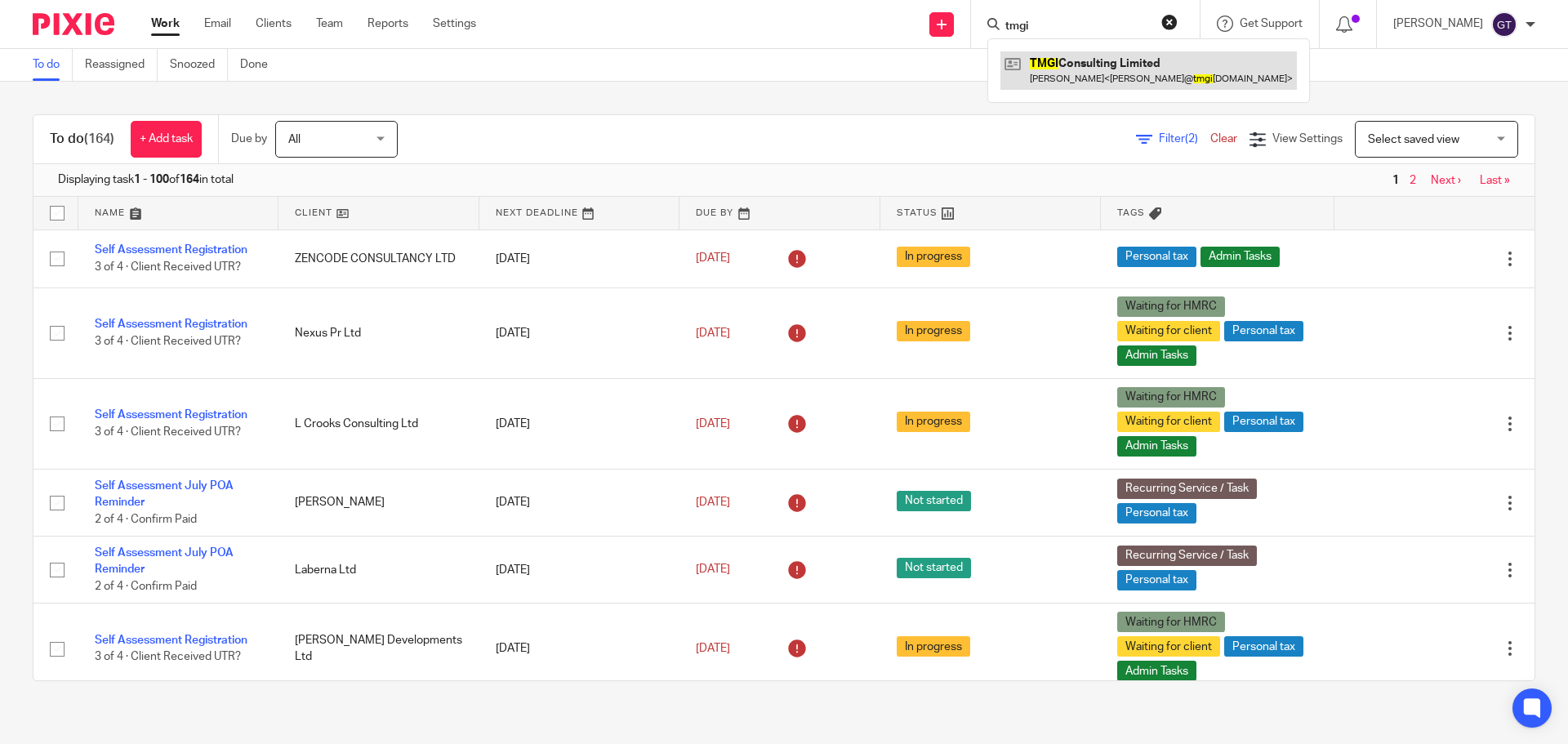
type input "tmgi"
click at [1087, 52] on link at bounding box center [1148, 70] width 296 height 38
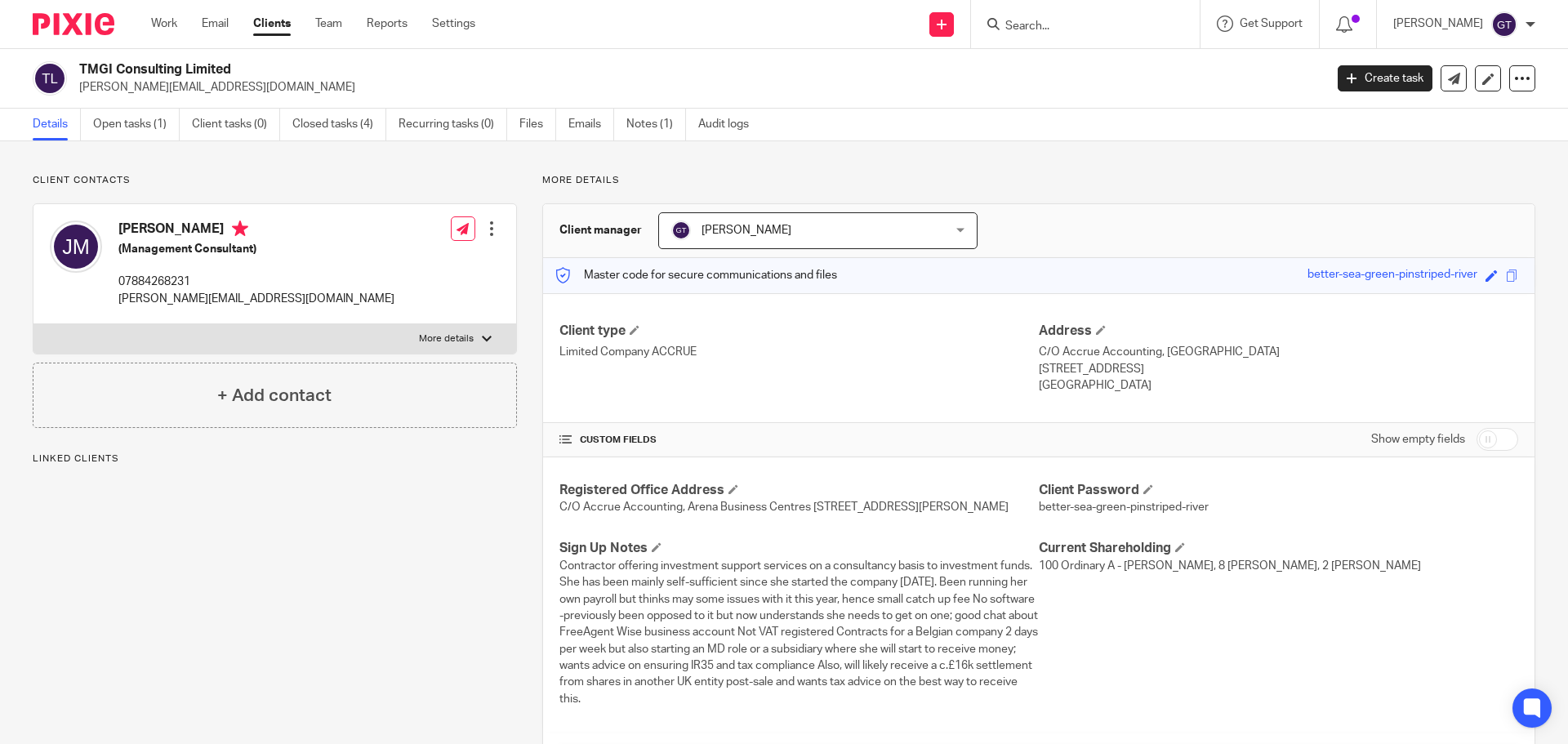
click at [1483, 435] on input "checkbox" at bounding box center [1497, 439] width 41 height 22
checkbox input "true"
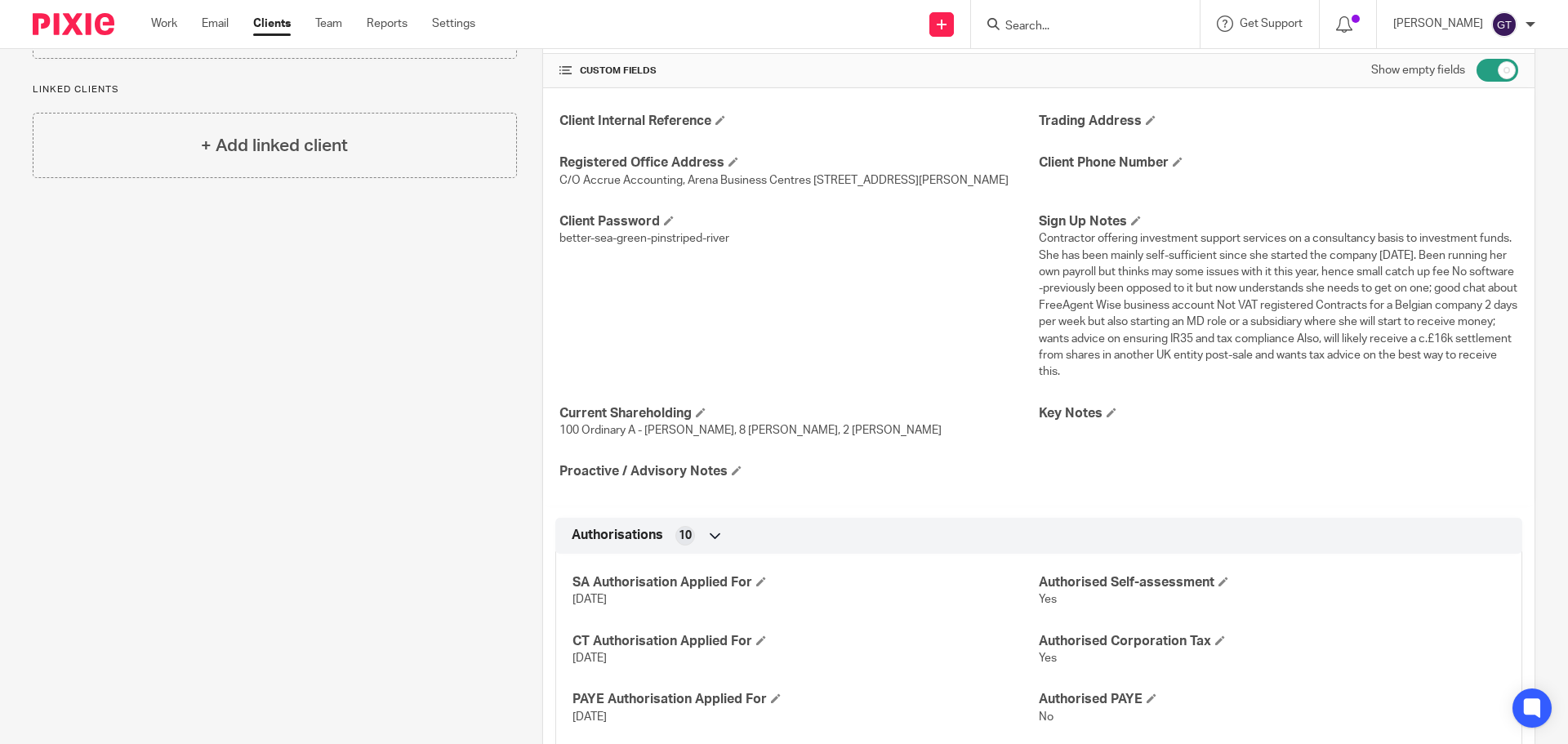
scroll to position [327, 0]
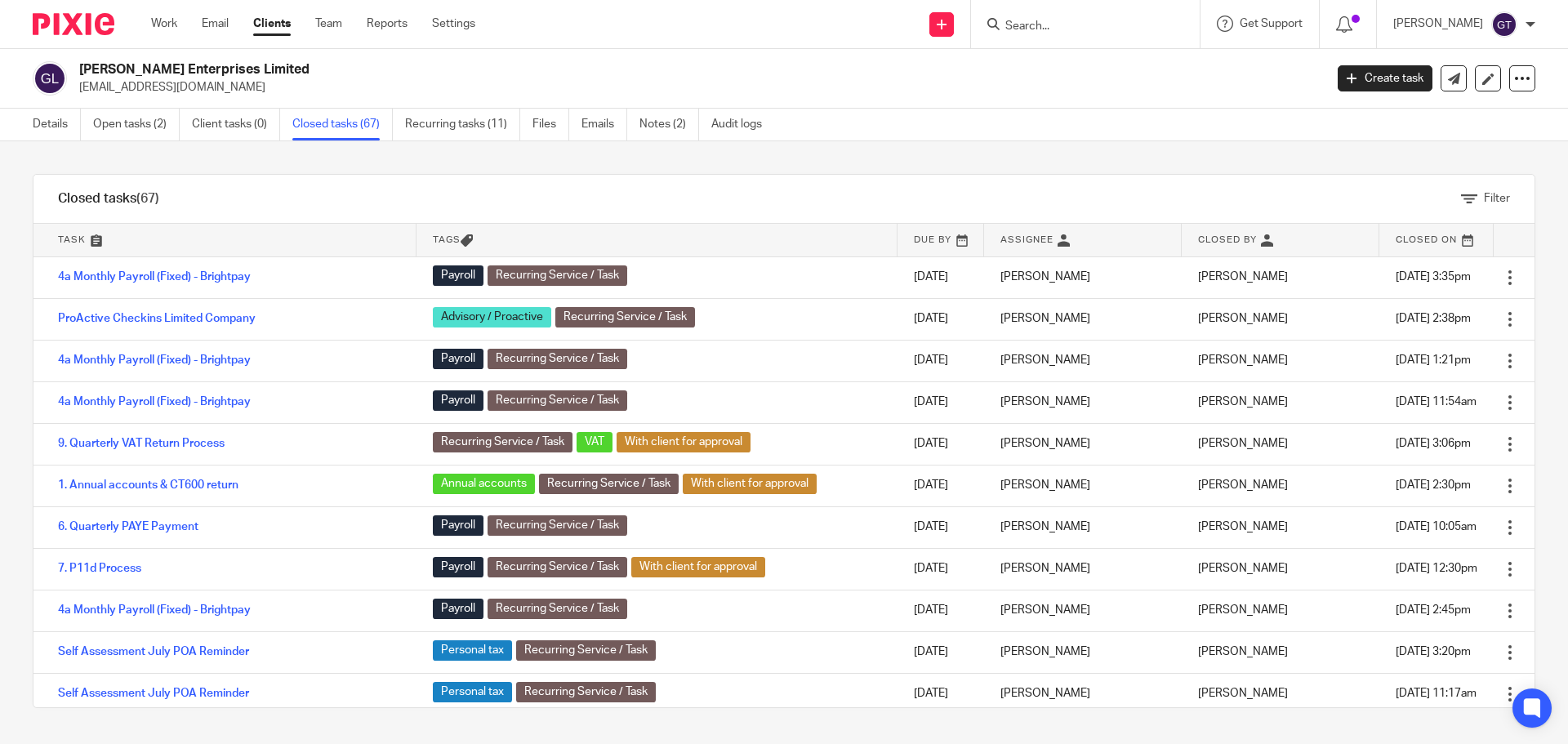
scroll to position [490, 0]
